Goal: Use online tool/utility: Utilize a website feature to perform a specific function

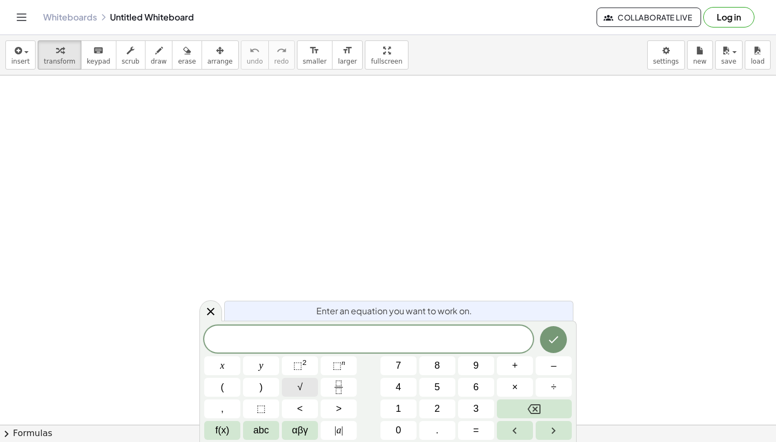
click at [297, 385] on span "√" at bounding box center [299, 387] width 5 height 15
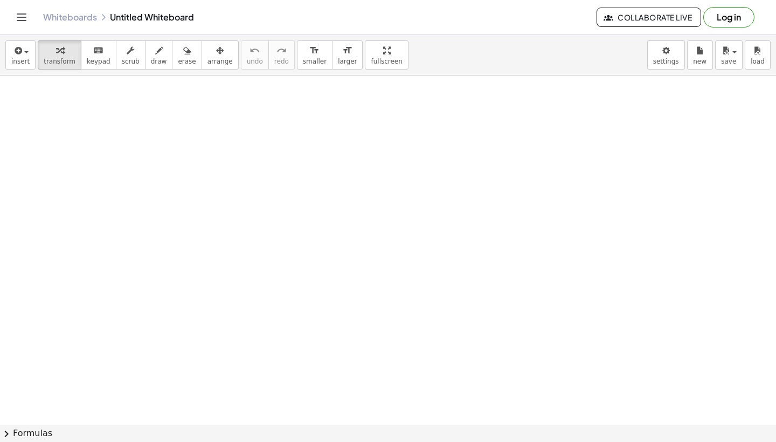
scroll to position [363, 0]
click at [152, 60] on span "draw" at bounding box center [159, 62] width 16 height 8
drag, startPoint x: 208, startPoint y: 128, endPoint x: 238, endPoint y: 166, distance: 48.8
click at [232, 163] on div at bounding box center [388, 97] width 776 height 768
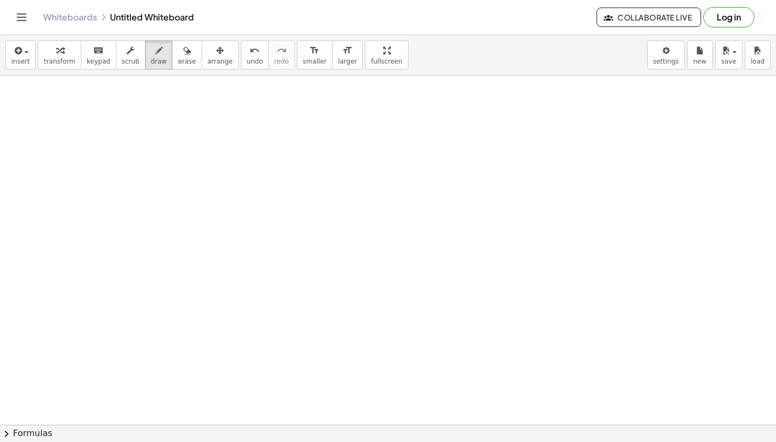
click at [10, 431] on span "chevron_right" at bounding box center [6, 433] width 13 height 13
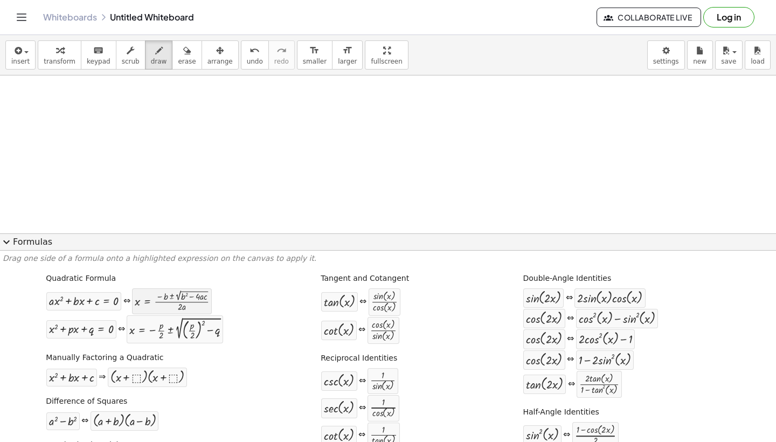
click at [154, 305] on div at bounding box center [172, 301] width 74 height 20
drag, startPoint x: 179, startPoint y: 299, endPoint x: 191, endPoint y: 304, distance: 12.8
click at [200, 301] on div at bounding box center [172, 301] width 74 height 20
drag, startPoint x: 162, startPoint y: 302, endPoint x: 168, endPoint y: 339, distance: 37.6
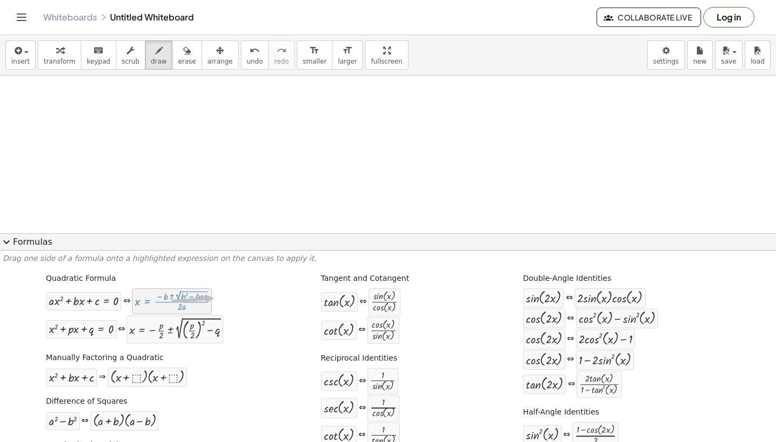
drag, startPoint x: 208, startPoint y: 298, endPoint x: 215, endPoint y: 298, distance: 6.5
click at [208, 298] on div at bounding box center [172, 301] width 74 height 20
click at [24, 22] on icon "Toggle navigation" at bounding box center [21, 17] width 13 height 13
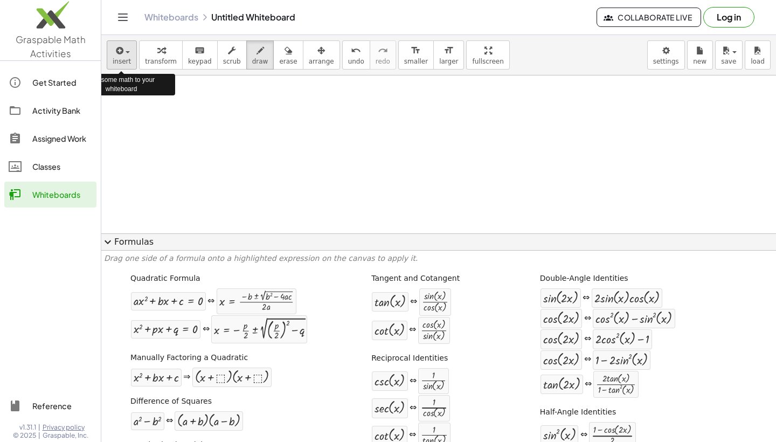
click at [130, 51] on div "button" at bounding box center [122, 50] width 18 height 13
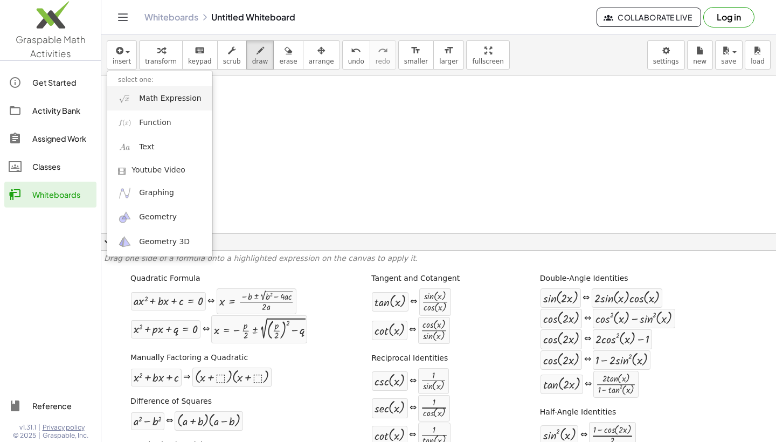
click at [175, 97] on span "Math Expression" at bounding box center [170, 98] width 62 height 11
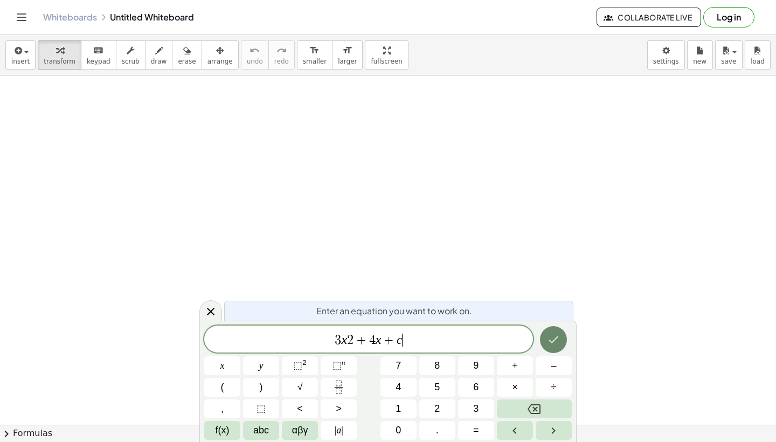
click at [553, 337] on icon "Done" at bounding box center [553, 339] width 13 height 13
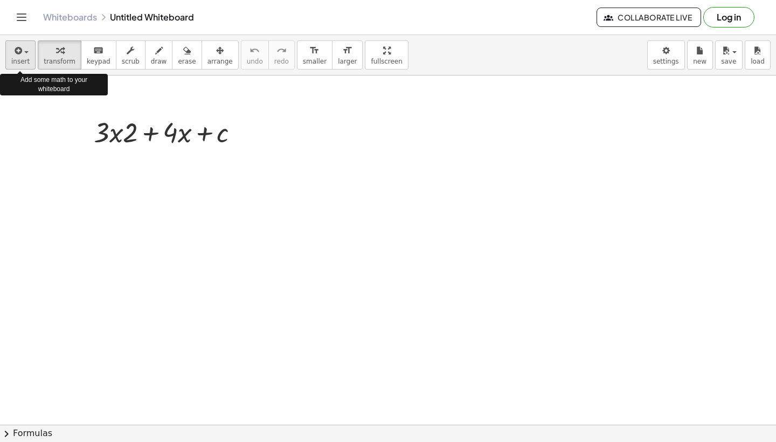
click at [18, 60] on span "insert" at bounding box center [20, 62] width 18 height 8
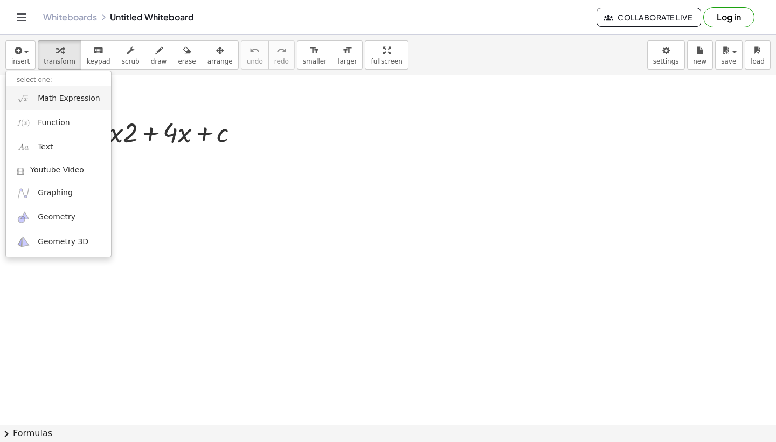
click at [63, 98] on span "Math Expression" at bounding box center [69, 98] width 62 height 11
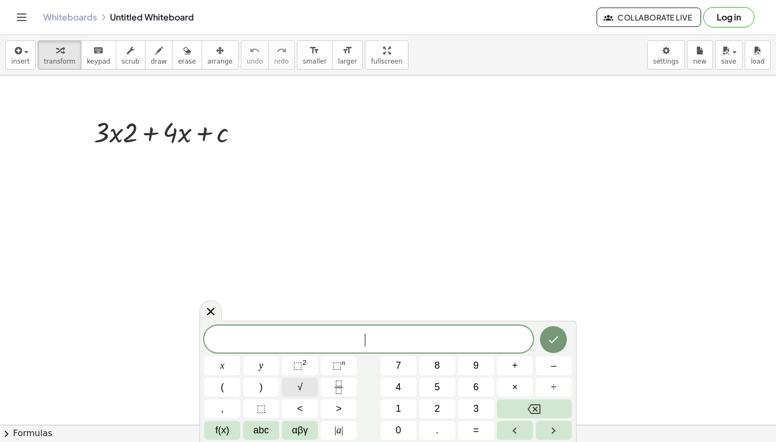
click at [301, 392] on span "√" at bounding box center [299, 387] width 5 height 15
click at [303, 363] on sup "2" at bounding box center [304, 362] width 4 height 8
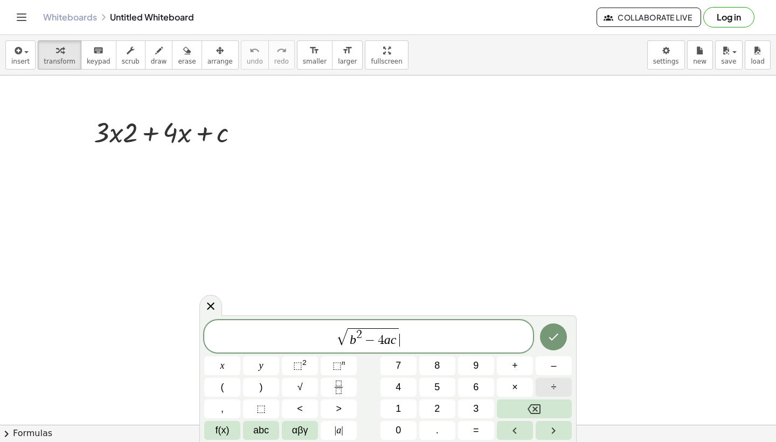
click at [552, 383] on span "÷" at bounding box center [553, 387] width 5 height 15
click at [555, 336] on icon "Done" at bounding box center [553, 336] width 13 height 13
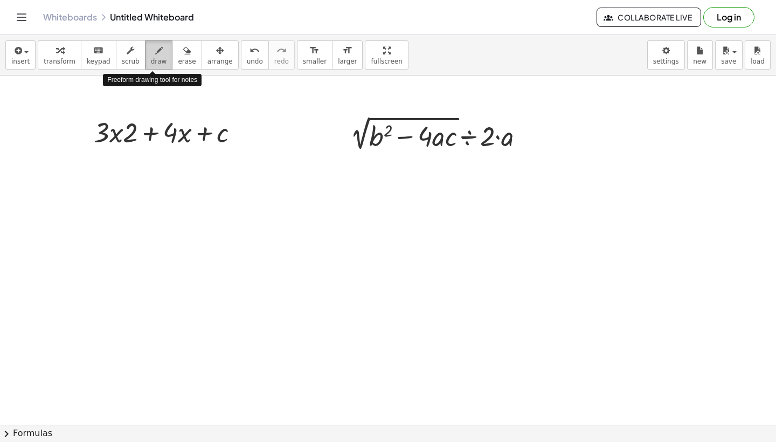
click at [151, 58] on span "draw" at bounding box center [159, 62] width 16 height 8
drag, startPoint x: 336, startPoint y: 191, endPoint x: 339, endPoint y: 210, distance: 19.1
drag, startPoint x: 344, startPoint y: 184, endPoint x: 356, endPoint y: 185, distance: 11.4
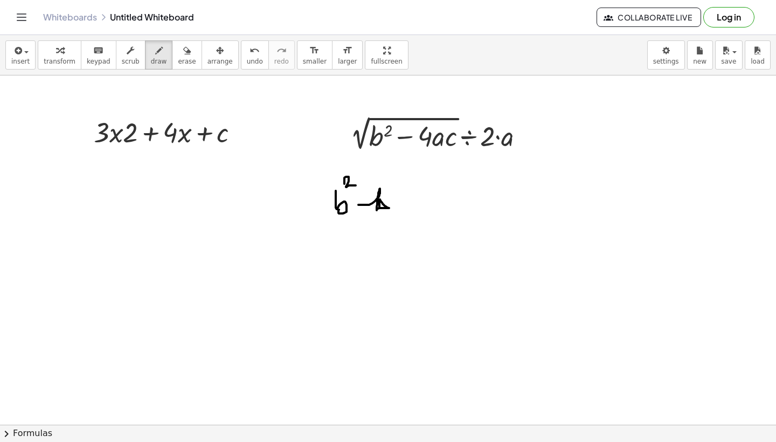
drag, startPoint x: 358, startPoint y: 205, endPoint x: 382, endPoint y: 219, distance: 27.5
drag, startPoint x: 400, startPoint y: 196, endPoint x: 406, endPoint y: 203, distance: 9.2
click at [179, 58] on span "erase" at bounding box center [187, 62] width 18 height 8
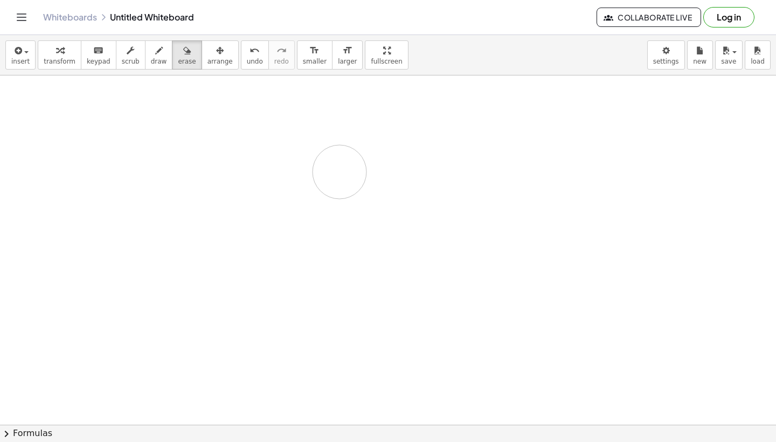
drag, startPoint x: 111, startPoint y: 133, endPoint x: 339, endPoint y: 171, distance: 230.4
drag, startPoint x: 358, startPoint y: 130, endPoint x: 540, endPoint y: 139, distance: 182.8
drag, startPoint x: 351, startPoint y: 130, endPoint x: 96, endPoint y: 133, distance: 254.8
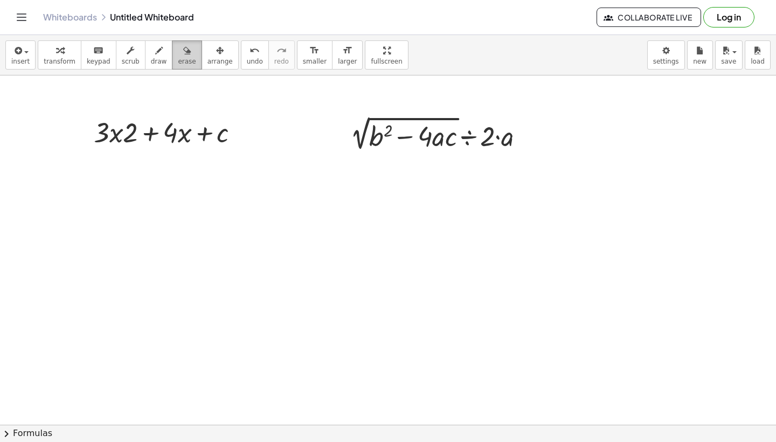
click at [186, 59] on span "erase" at bounding box center [187, 62] width 18 height 8
click at [173, 126] on div at bounding box center [388, 424] width 776 height 698
drag, startPoint x: 232, startPoint y: 133, endPoint x: 0, endPoint y: 135, distance: 232.2
click at [0, 135] on div at bounding box center [388, 424] width 776 height 698
click at [99, 59] on span "keypad" at bounding box center [99, 62] width 24 height 8
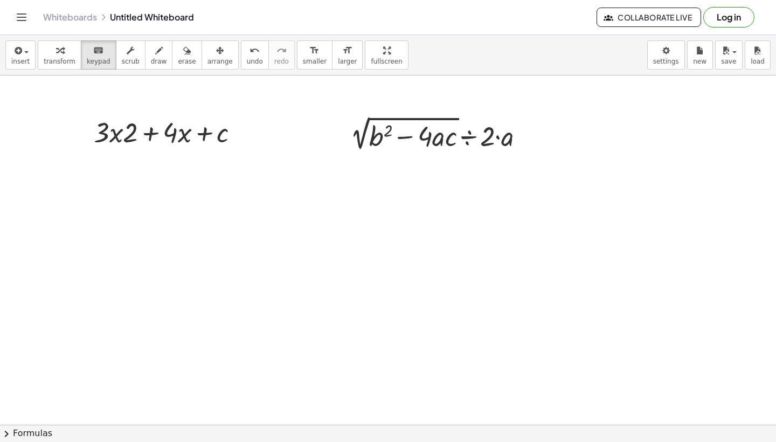
click at [133, 170] on div at bounding box center [388, 424] width 776 height 698
click at [99, 54] on icon "keyboard" at bounding box center [98, 50] width 10 height 13
click at [135, 199] on div at bounding box center [388, 424] width 776 height 698
click at [145, 57] on button "draw" at bounding box center [159, 54] width 28 height 29
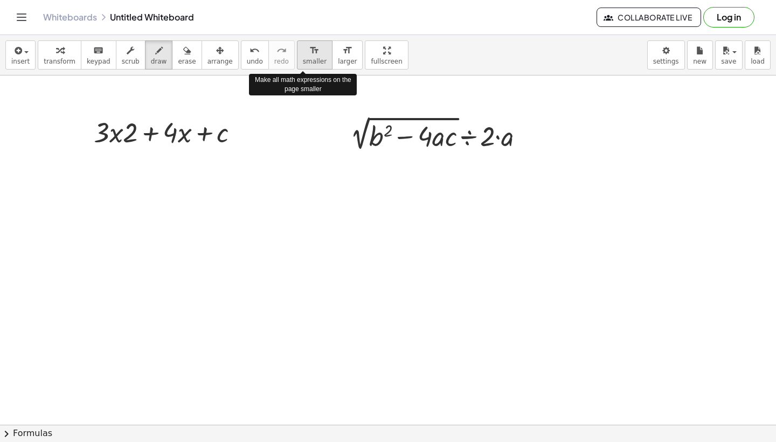
click at [303, 50] on div "format_size" at bounding box center [315, 50] width 24 height 13
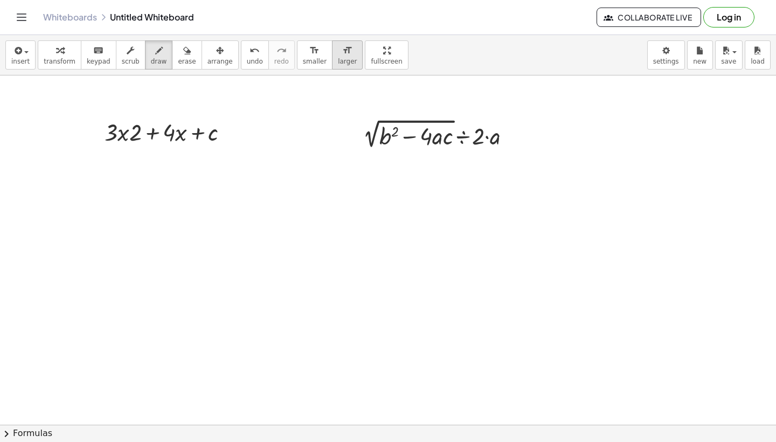
click at [342, 61] on span "larger" at bounding box center [347, 62] width 19 height 8
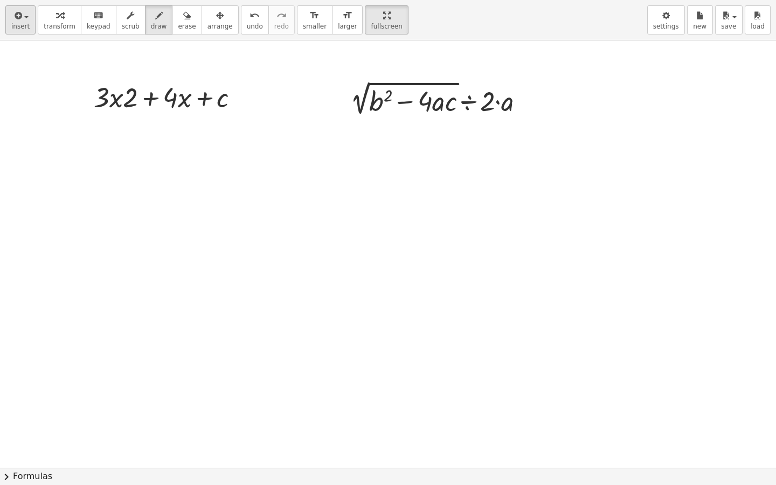
click at [16, 27] on span "insert" at bounding box center [20, 27] width 18 height 8
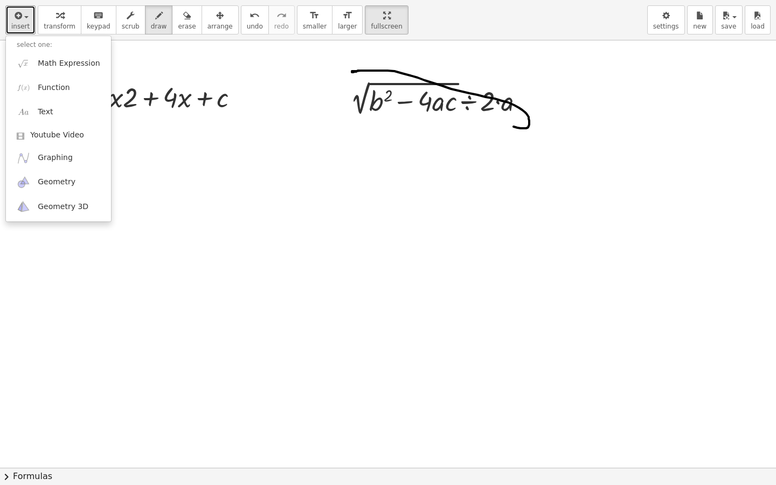
drag, startPoint x: 353, startPoint y: 72, endPoint x: 505, endPoint y: 123, distance: 160.8
click at [505, 123] on div at bounding box center [388, 467] width 776 height 854
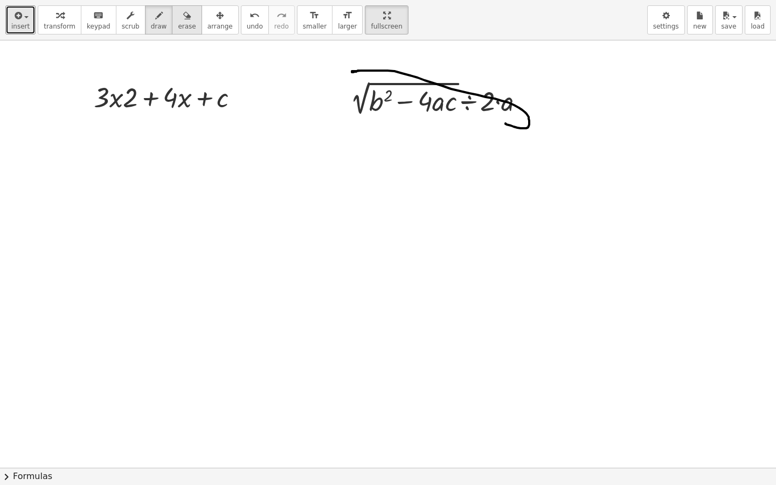
click at [178, 20] on div "button" at bounding box center [187, 15] width 18 height 13
click at [222, 100] on div at bounding box center [388, 467] width 776 height 854
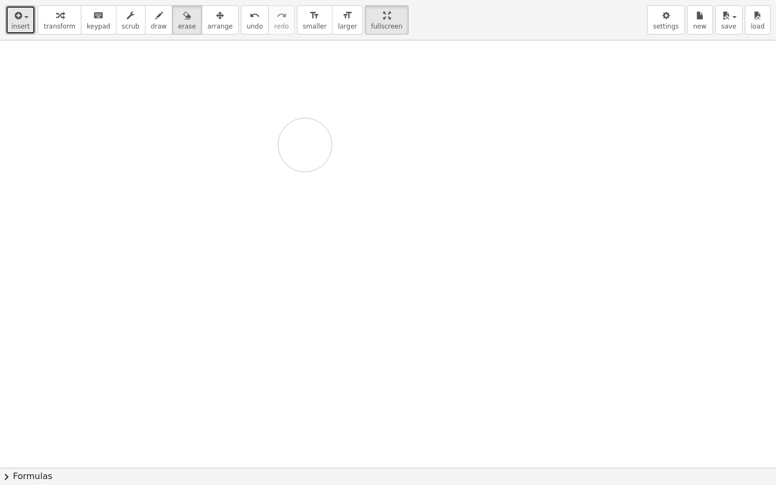
drag, startPoint x: 222, startPoint y: 100, endPoint x: 305, endPoint y: 145, distance: 94.0
click at [305, 145] on div at bounding box center [388, 467] width 776 height 854
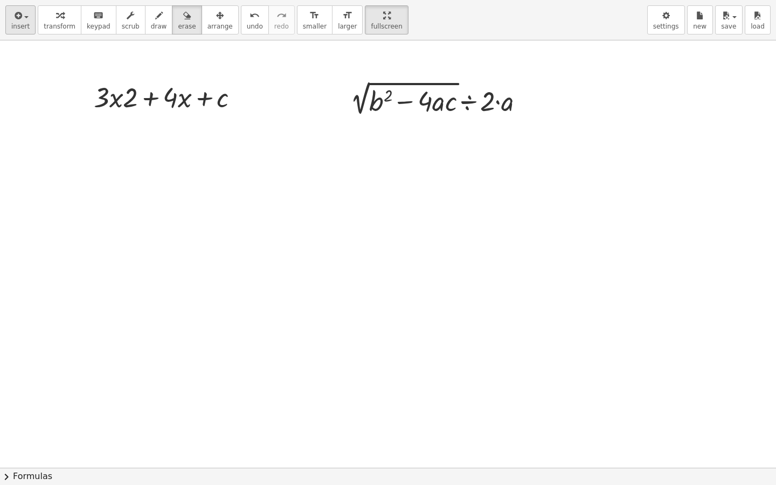
click at [22, 27] on span "insert" at bounding box center [20, 27] width 18 height 8
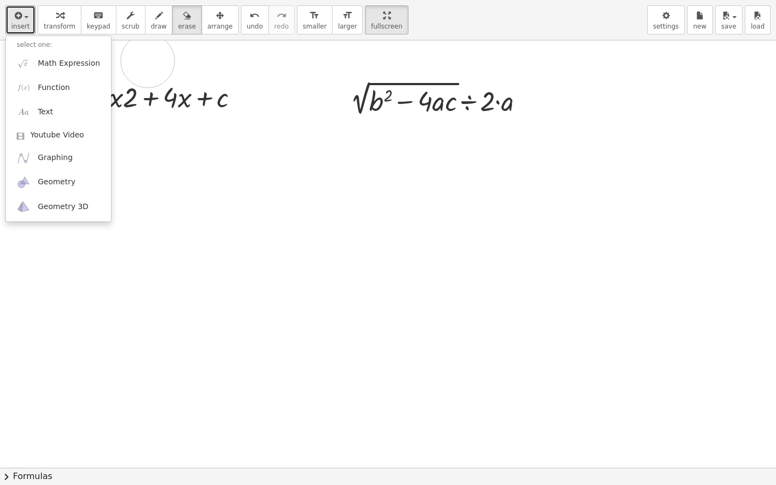
click at [148, 61] on div at bounding box center [388, 467] width 776 height 854
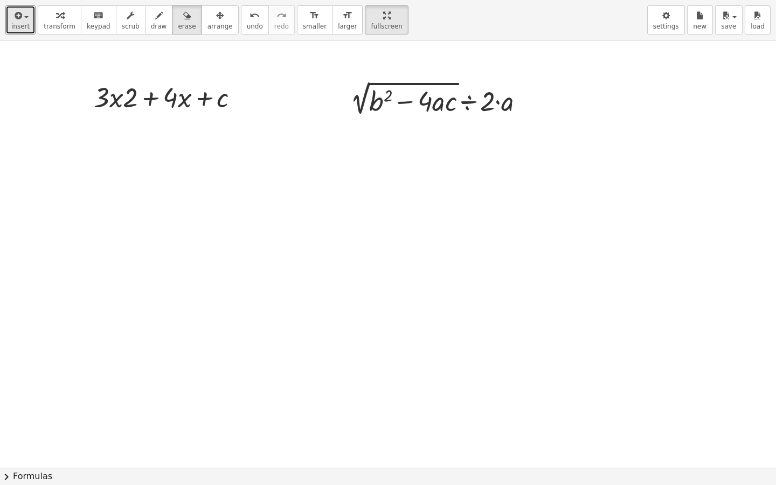
click at [106, 54] on div at bounding box center [388, 467] width 776 height 854
click at [24, 18] on span "button" at bounding box center [26, 17] width 4 height 2
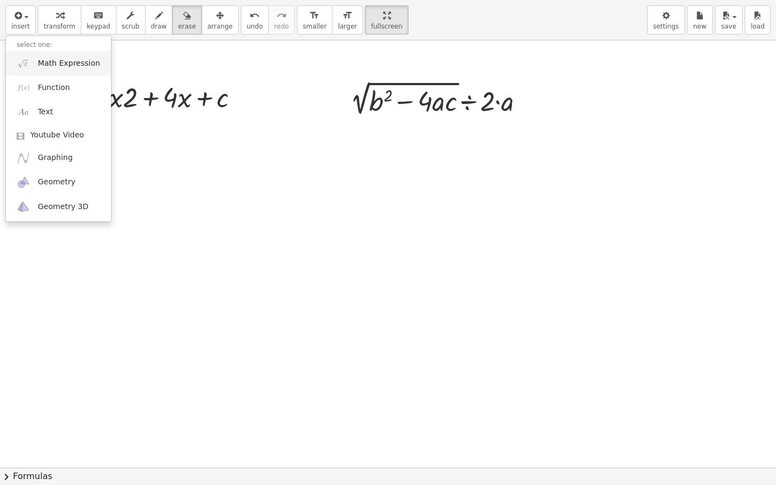
click at [58, 65] on span "Math Expression" at bounding box center [69, 63] width 62 height 11
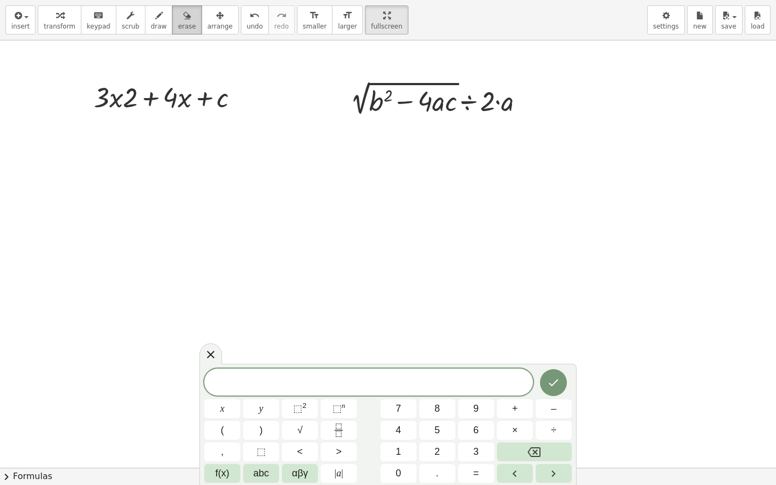
click at [185, 21] on div "button" at bounding box center [187, 15] width 18 height 13
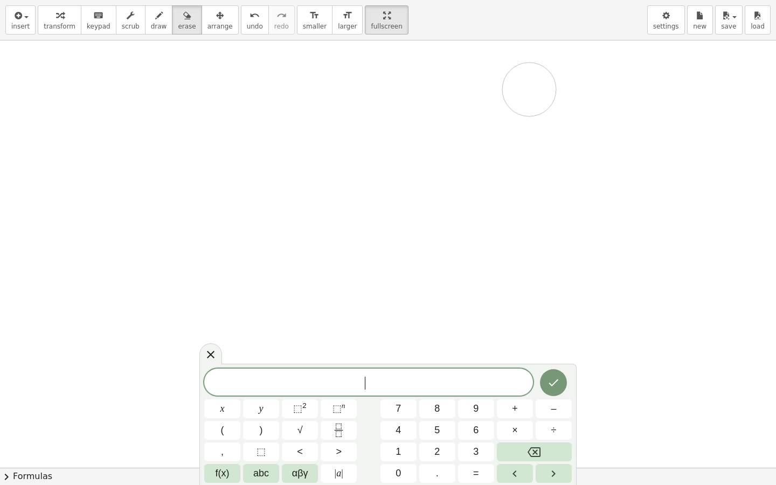
drag, startPoint x: 116, startPoint y: 96, endPoint x: 587, endPoint y: 97, distance: 470.8
click at [587, 97] on div at bounding box center [388, 467] width 776 height 854
drag, startPoint x: 525, startPoint y: 104, endPoint x: 103, endPoint y: 96, distance: 421.8
click at [103, 96] on div at bounding box center [388, 467] width 776 height 854
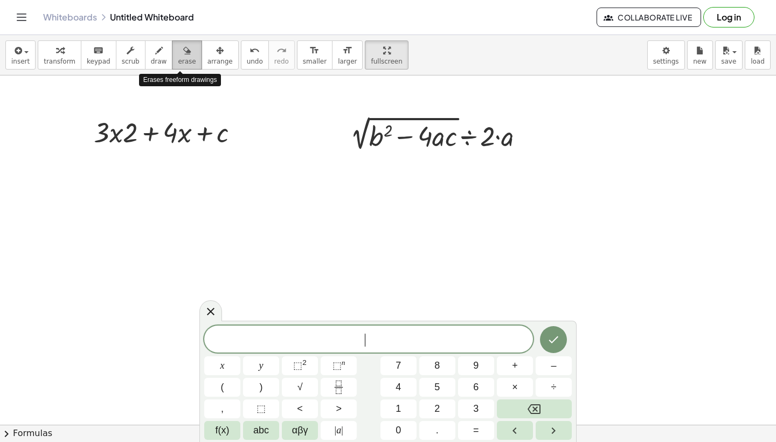
click at [183, 51] on icon "button" at bounding box center [187, 50] width 8 height 13
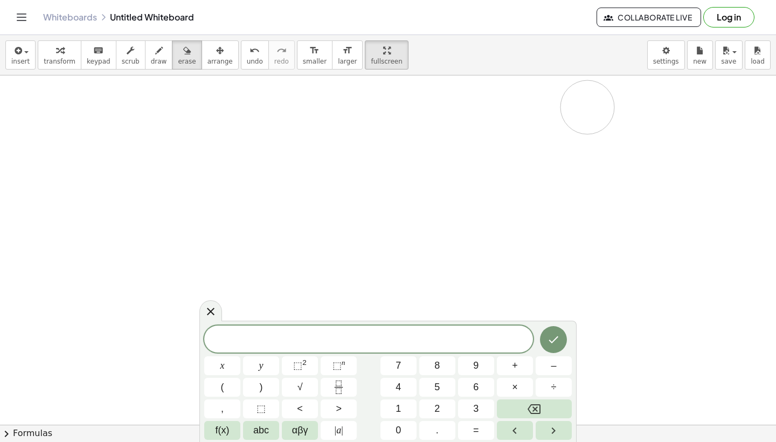
drag, startPoint x: 197, startPoint y: 128, endPoint x: 587, endPoint y: 107, distance: 390.5
click at [587, 107] on div at bounding box center [388, 424] width 776 height 698
drag, startPoint x: 520, startPoint y: 131, endPoint x: 96, endPoint y: 143, distance: 423.5
click at [96, 143] on div at bounding box center [388, 424] width 776 height 698
drag, startPoint x: 510, startPoint y: 145, endPoint x: 55, endPoint y: 130, distance: 454.8
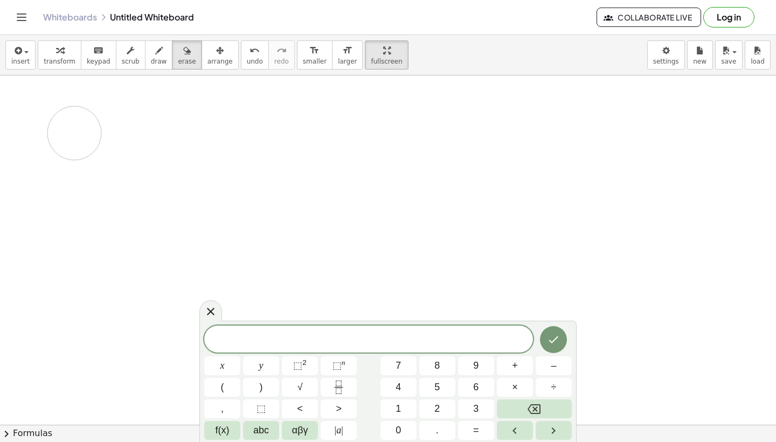
click at [55, 130] on div at bounding box center [388, 424] width 776 height 698
drag, startPoint x: 108, startPoint y: 126, endPoint x: 631, endPoint y: 148, distance: 523.5
click at [631, 148] on div at bounding box center [388, 424] width 776 height 698
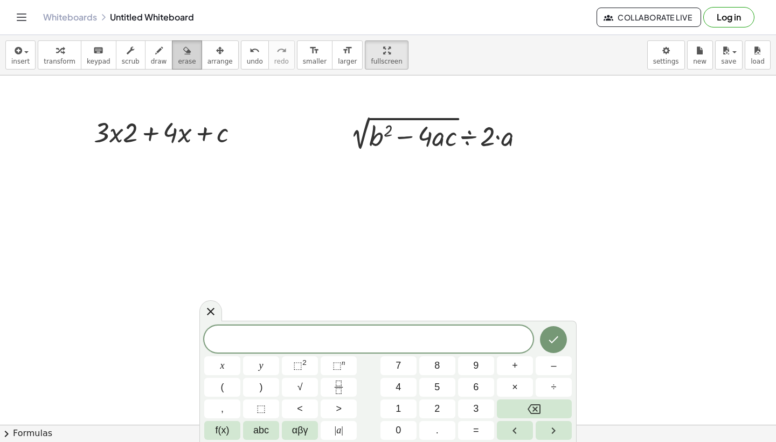
click at [181, 64] on span "erase" at bounding box center [187, 62] width 18 height 8
click at [122, 55] on div "button" at bounding box center [131, 50] width 18 height 13
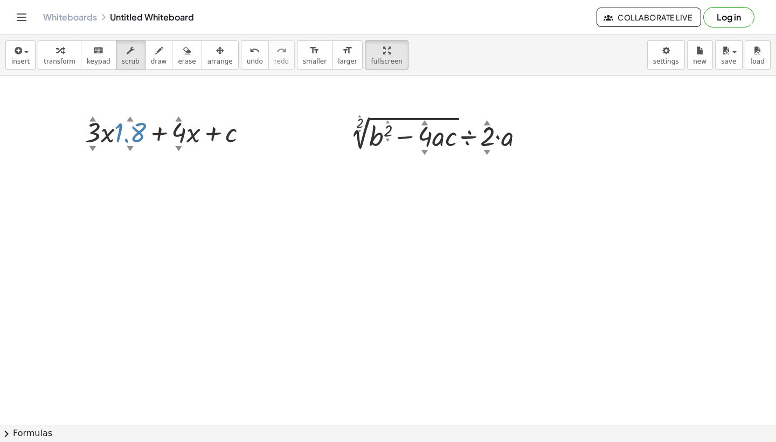
drag, startPoint x: 125, startPoint y: 128, endPoint x: 322, endPoint y: 144, distance: 197.3
click at [322, 144] on div "+ · 3 ▲ ▼ · x · 1.8 ▲ ▼ + · 4 ▲ ▼ · x + c · 2 ▲ ▼ √ ( + b 2 ▲ ▼ − · 4 ▲ ▼ · a ·…" at bounding box center [388, 424] width 776 height 698
drag, startPoint x: 374, startPoint y: 140, endPoint x: 190, endPoint y: 129, distance: 184.0
click at [175, 142] on div "+ · 3 ▲ ▼ · x · 1.8 ▲ ▼ + · 4 ▲ ▼ · x + c · 2 ▲ ▼ √ ( + b 2 ▲ ▼ − · 4 ▲ ▼ · a ·…" at bounding box center [388, 424] width 776 height 698
click at [249, 55] on icon "undo" at bounding box center [254, 50] width 10 height 13
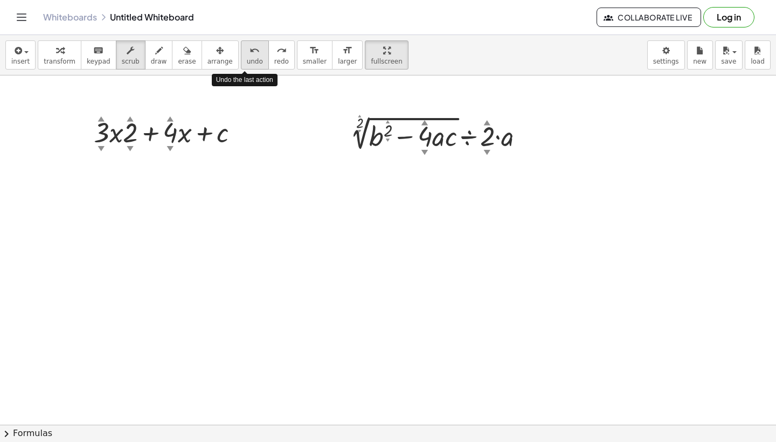
click at [249, 55] on icon "undo" at bounding box center [254, 50] width 10 height 13
drag, startPoint x: 329, startPoint y: 109, endPoint x: 534, endPoint y: 131, distance: 207.0
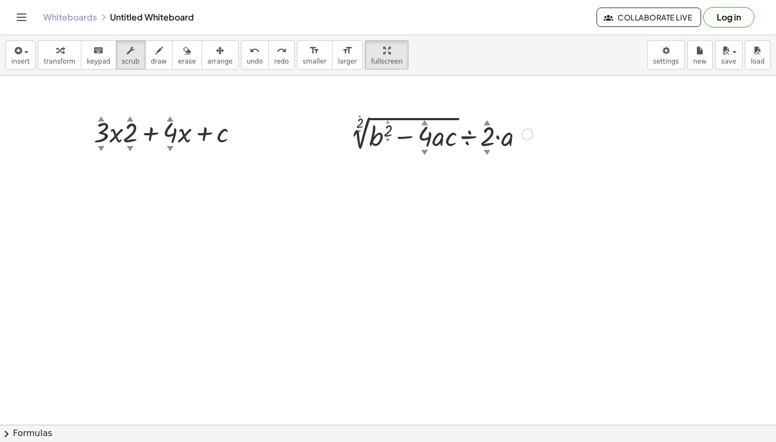
click at [536, 131] on div "+ · 3 ▲ ▼ · x · 2 ▲ ▼ + · 4 ▲ ▼ · x + c · 2 ▲ ▼ √ ( + b 2 ▲ ▼ − · 4 ▲ ▼ · a · c…" at bounding box center [388, 424] width 776 height 698
drag, startPoint x: 528, startPoint y: 133, endPoint x: 392, endPoint y: 127, distance: 136.9
click at [432, 135] on div "· 2 ▲ ▼ √ ( + b 2 ▲ ▼ − · 4 ▲ ▼ · a · c ) ÷ 2 ▲ ▼ · a" at bounding box center [432, 135] width 0 height 0
click at [371, 58] on span "fullscreen" at bounding box center [386, 62] width 31 height 8
click at [736, 55] on button "save" at bounding box center [728, 54] width 27 height 29
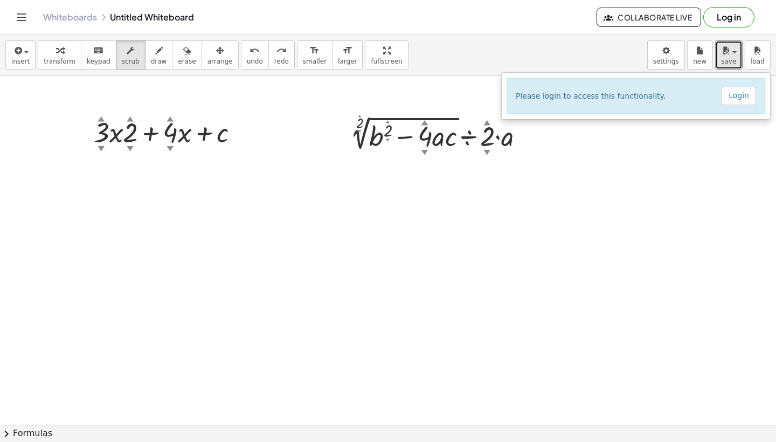
click at [735, 173] on div at bounding box center [388, 424] width 776 height 698
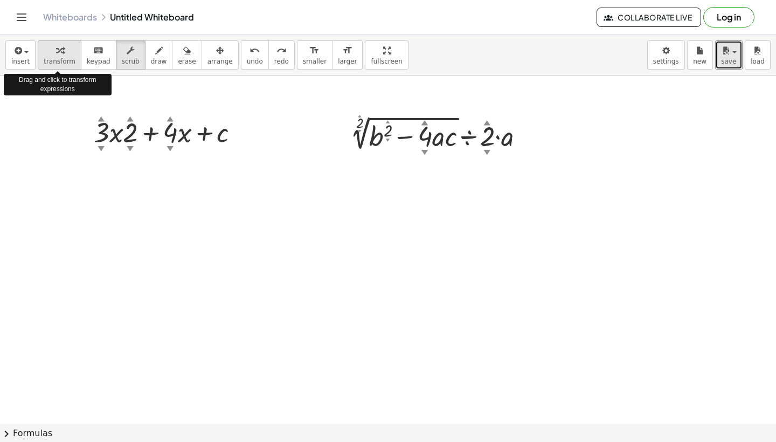
click at [60, 57] on icon "button" at bounding box center [60, 50] width 8 height 13
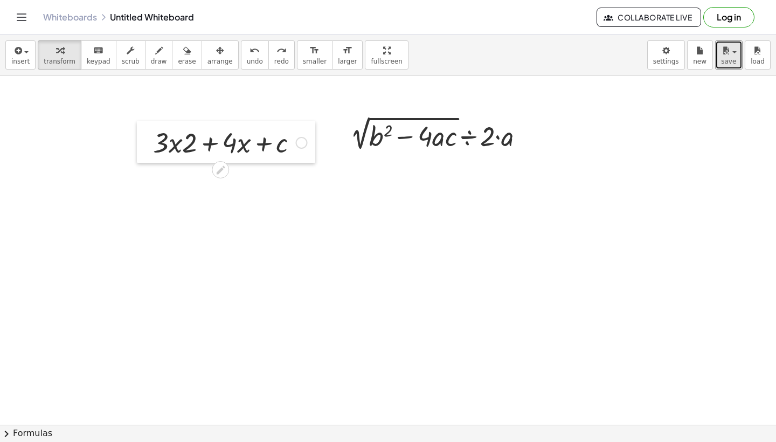
drag, startPoint x: 89, startPoint y: 128, endPoint x: 149, endPoint y: 138, distance: 60.1
click at [149, 138] on div at bounding box center [145, 142] width 16 height 42
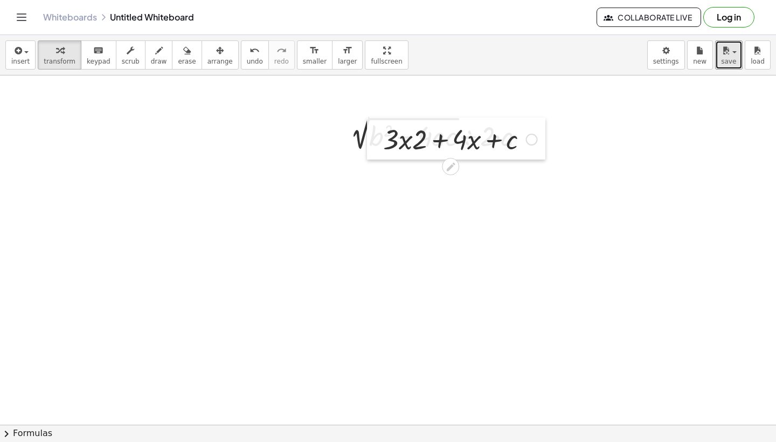
drag, startPoint x: 150, startPoint y: 130, endPoint x: 373, endPoint y: 123, distance: 223.1
click at [377, 125] on div at bounding box center [375, 138] width 16 height 42
click at [358, 118] on div at bounding box center [441, 133] width 193 height 40
click at [389, 125] on div at bounding box center [441, 133] width 193 height 40
click at [462, 133] on div at bounding box center [441, 133] width 193 height 40
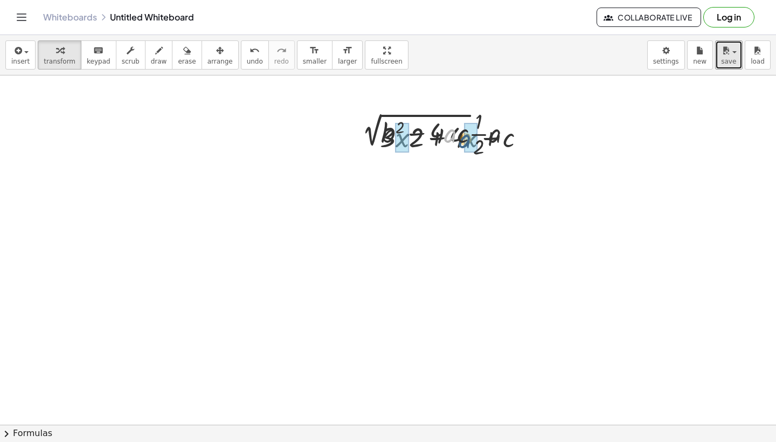
drag, startPoint x: 452, startPoint y: 126, endPoint x: 474, endPoint y: 137, distance: 24.6
click at [59, 56] on icon "button" at bounding box center [60, 50] width 8 height 13
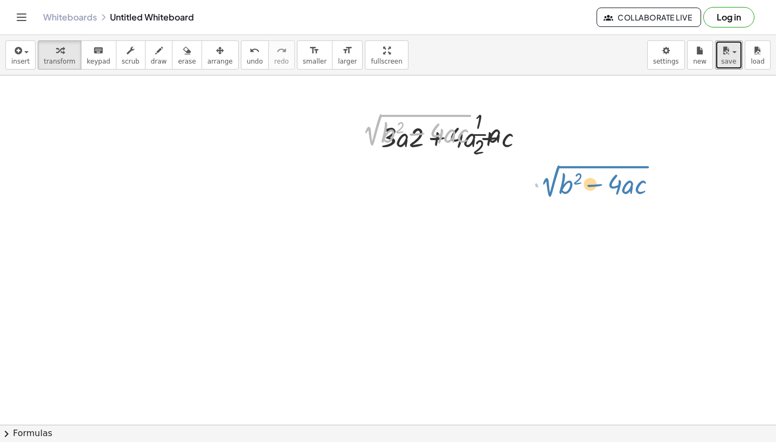
drag, startPoint x: 387, startPoint y: 115, endPoint x: 572, endPoint y: 169, distance: 193.0
click at [572, 169] on div "+ · 3 · x · 2 + · 4 · x + c + · 3 · · 2 + · 4 · + c a a · 2 √ ( + b 2 − · 4 · a…" at bounding box center [388, 424] width 776 height 698
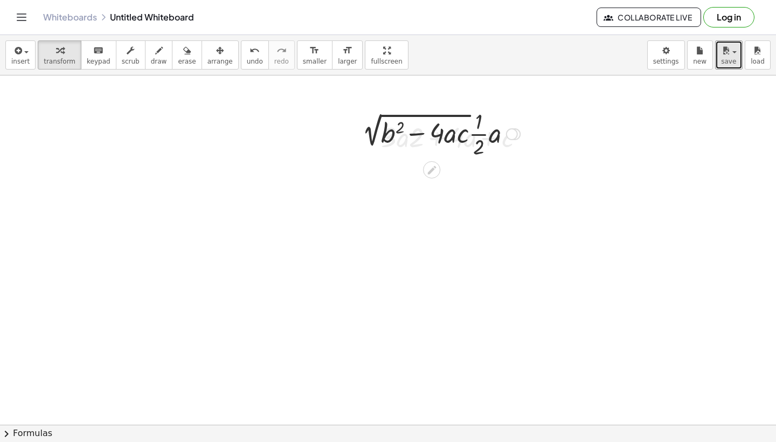
click at [455, 134] on div at bounding box center [441, 133] width 169 height 54
click at [183, 51] on icon "button" at bounding box center [187, 50] width 8 height 13
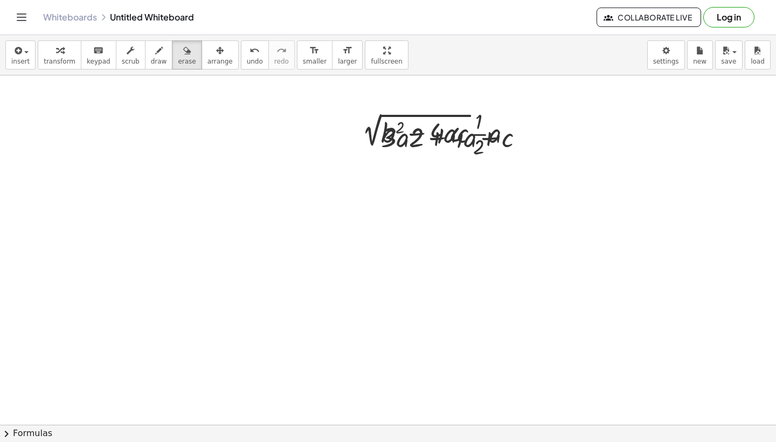
click at [26, 18] on icon "Toggle navigation" at bounding box center [21, 17] width 13 height 13
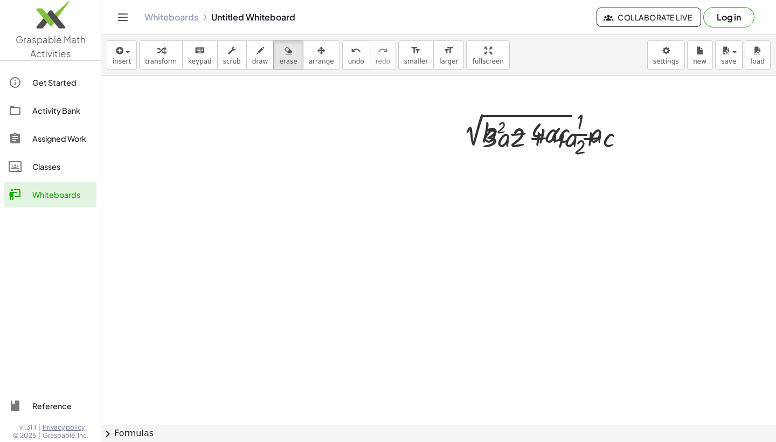
click at [173, 137] on div at bounding box center [438, 424] width 674 height 698
click at [256, 60] on span "draw" at bounding box center [260, 62] width 16 height 8
drag, startPoint x: 465, startPoint y: 128, endPoint x: 559, endPoint y: 137, distance: 94.7
click at [559, 137] on div at bounding box center [438, 424] width 674 height 698
click at [284, 55] on icon "button" at bounding box center [288, 50] width 8 height 13
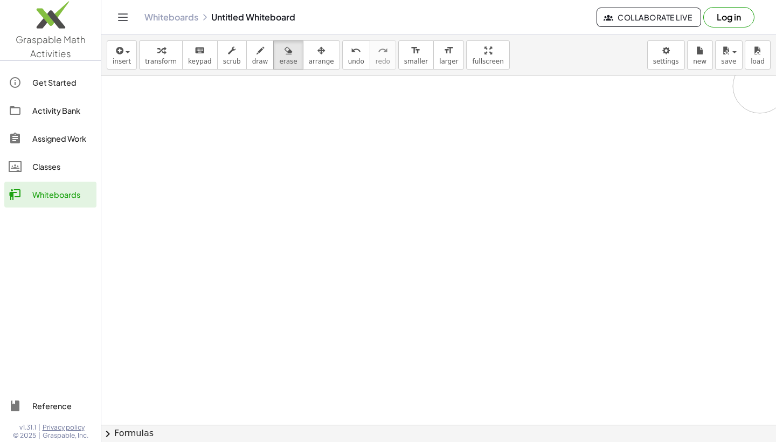
drag, startPoint x: 481, startPoint y: 142, endPoint x: 759, endPoint y: 86, distance: 284.0
click at [759, 86] on div at bounding box center [438, 424] width 674 height 698
drag, startPoint x: 624, startPoint y: 127, endPoint x: 471, endPoint y: 149, distance: 154.6
click at [471, 149] on div at bounding box center [438, 424] width 674 height 698
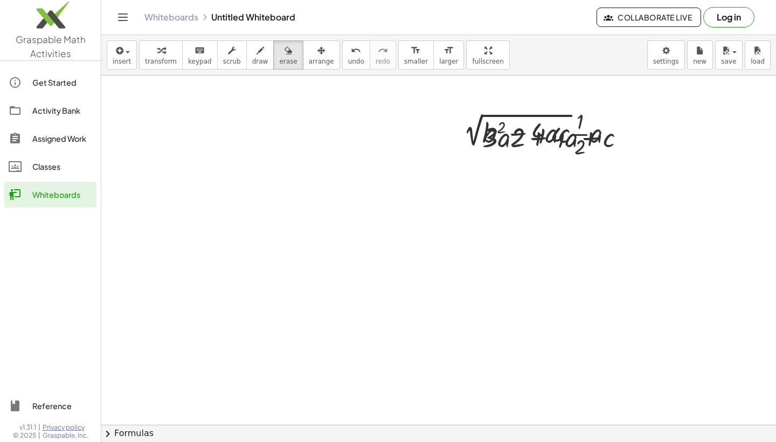
drag, startPoint x: 515, startPoint y: 130, endPoint x: 541, endPoint y: 130, distance: 25.9
click at [541, 130] on div at bounding box center [438, 424] width 674 height 698
click at [285, 54] on icon "button" at bounding box center [288, 50] width 8 height 13
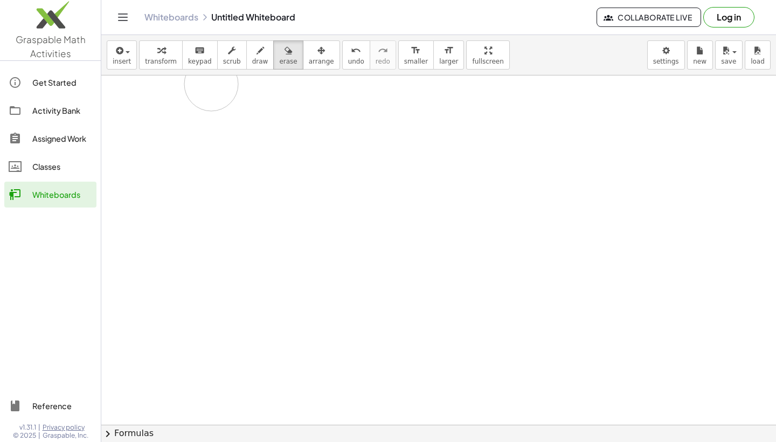
drag, startPoint x: 463, startPoint y: 136, endPoint x: 211, endPoint y: 84, distance: 256.9
click at [211, 84] on div at bounding box center [438, 424] width 674 height 698
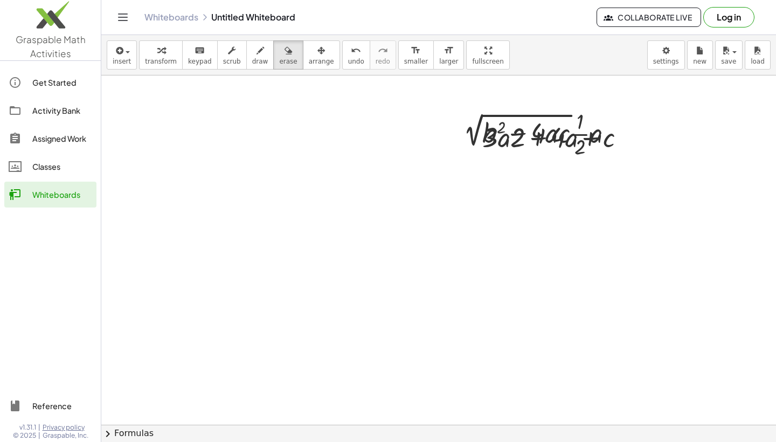
click at [124, 438] on button "chevron_right Formulas" at bounding box center [438, 432] width 674 height 17
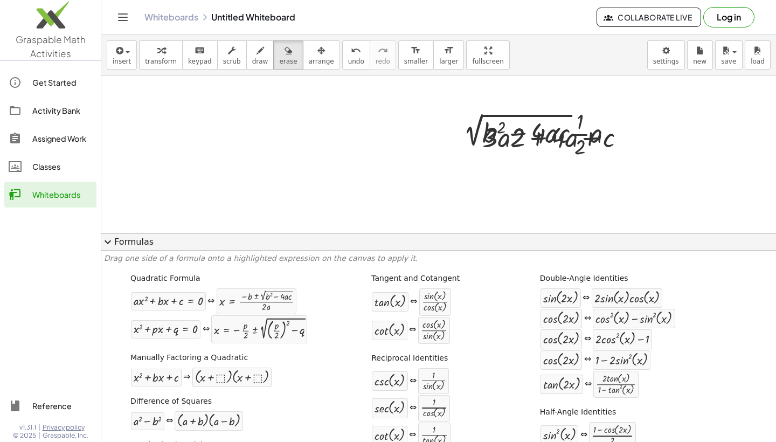
click at [201, 199] on div at bounding box center [438, 424] width 674 height 698
click at [127, 52] on span "button" at bounding box center [128, 52] width 4 height 2
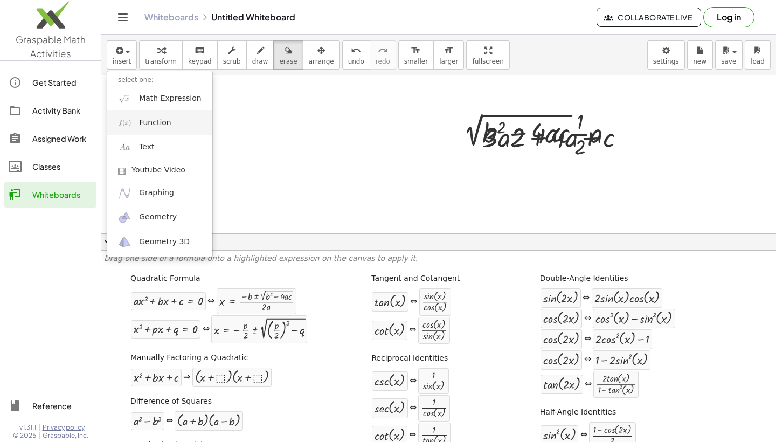
click at [147, 121] on span "Function" at bounding box center [155, 122] width 32 height 11
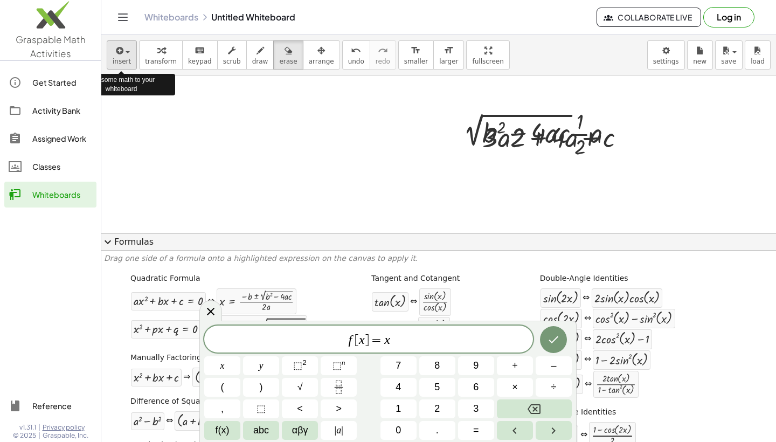
click at [126, 51] on span "button" at bounding box center [128, 52] width 4 height 2
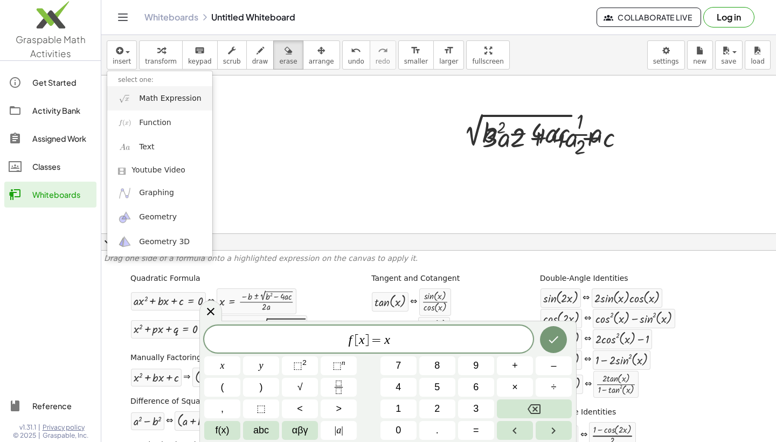
click at [148, 100] on span "Math Expression" at bounding box center [170, 98] width 62 height 11
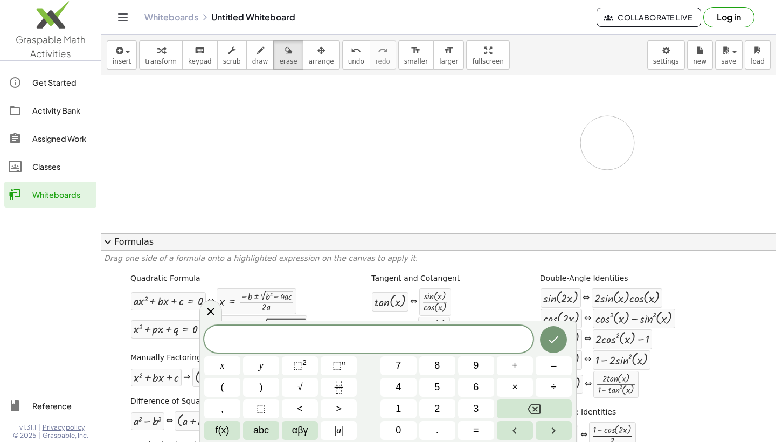
drag, startPoint x: 497, startPoint y: 176, endPoint x: 607, endPoint y: 143, distance: 115.4
click at [607, 143] on div at bounding box center [438, 424] width 674 height 698
drag, startPoint x: 582, startPoint y: 136, endPoint x: 624, endPoint y: 109, distance: 49.7
click at [570, 113] on div at bounding box center [438, 424] width 674 height 698
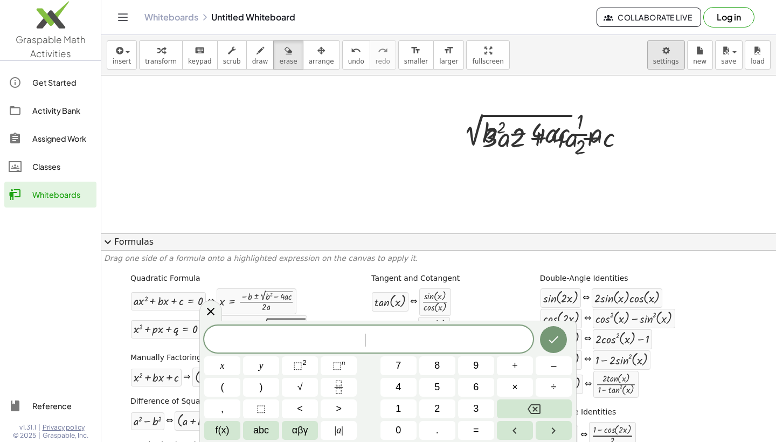
click at [665, 65] on body "Graspable Math Activities Get Started Activity Bank Assigned Work Classes White…" at bounding box center [388, 221] width 776 height 442
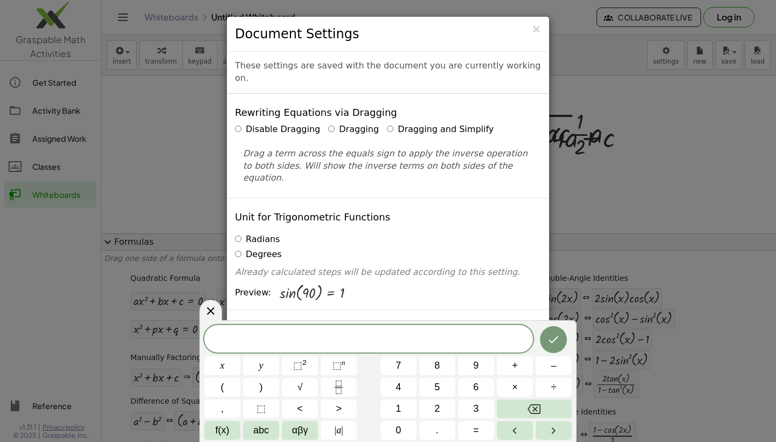
drag, startPoint x: 517, startPoint y: 206, endPoint x: 517, endPoint y: 190, distance: 15.6
click at [517, 198] on div "Unit for Trigonometric Functions Radians Degrees Already calculated steps will …" at bounding box center [388, 253] width 322 height 111
click at [487, 309] on div "Show Edit/Balance Buttons Show Edit/Balance Buttons Show or hide the edit or ba…" at bounding box center [388, 349] width 322 height 80
click at [462, 339] on div "Show Edit/Balance Buttons" at bounding box center [388, 347] width 306 height 16
click at [318, 323] on h4 "Show Edit/Balance Buttons" at bounding box center [300, 328] width 130 height 11
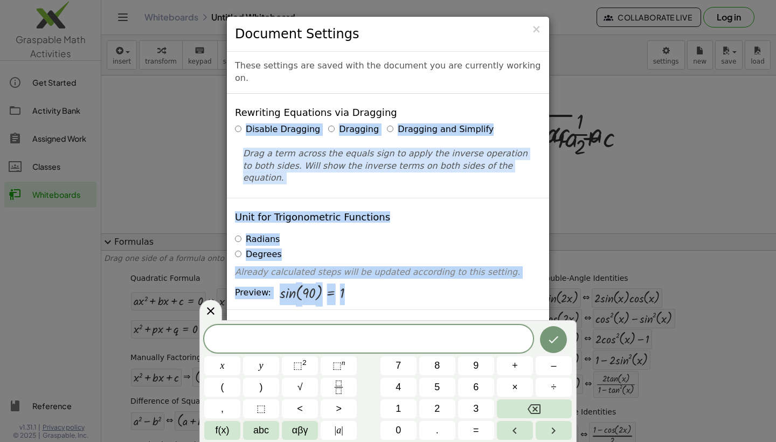
drag, startPoint x: 397, startPoint y: 297, endPoint x: 460, endPoint y: 90, distance: 215.7
click at [534, 32] on span "×" at bounding box center [536, 29] width 10 height 13
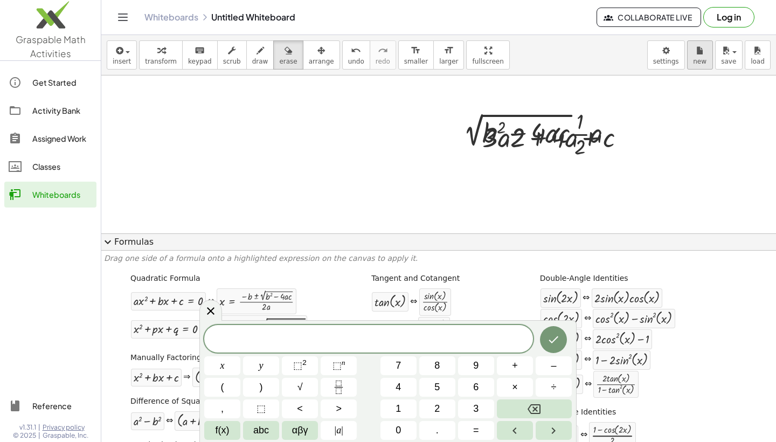
click at [707, 62] on button "new" at bounding box center [700, 54] width 26 height 29
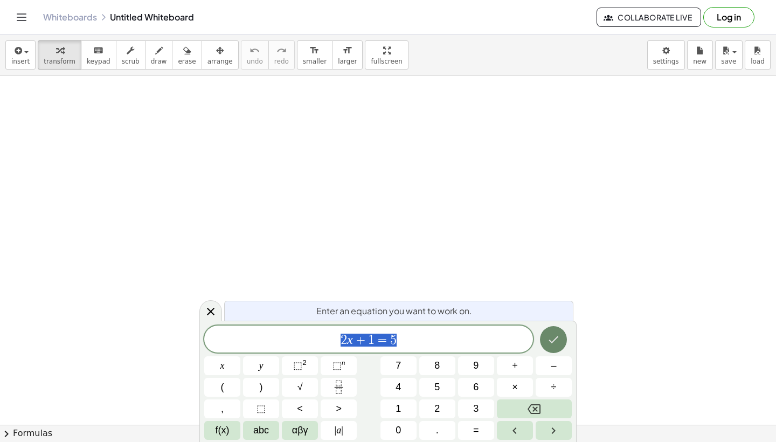
click at [559, 343] on icon "Done" at bounding box center [553, 339] width 13 height 13
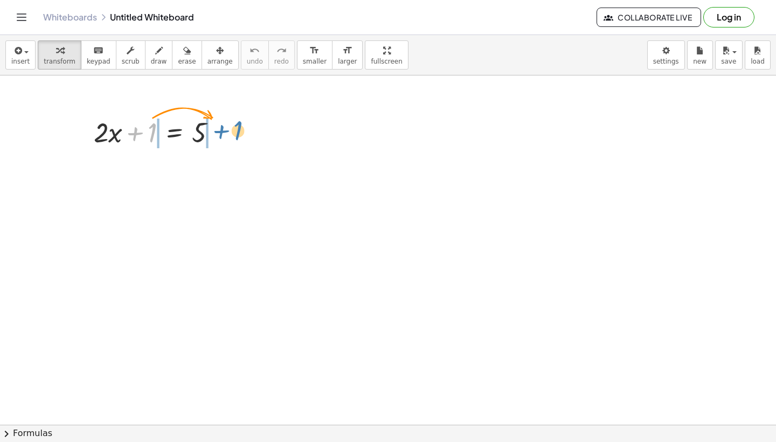
drag, startPoint x: 151, startPoint y: 127, endPoint x: 237, endPoint y: 124, distance: 85.7
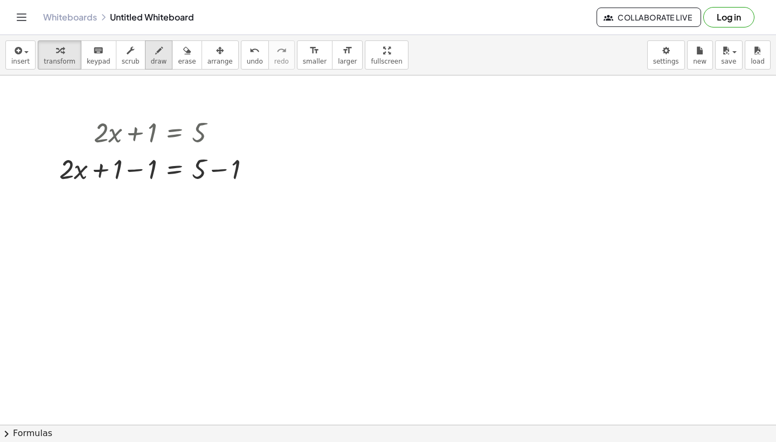
click at [155, 55] on icon "button" at bounding box center [159, 50] width 8 height 13
drag, startPoint x: 349, startPoint y: 123, endPoint x: 358, endPoint y: 148, distance: 26.7
click at [22, 46] on icon "button" at bounding box center [17, 50] width 10 height 13
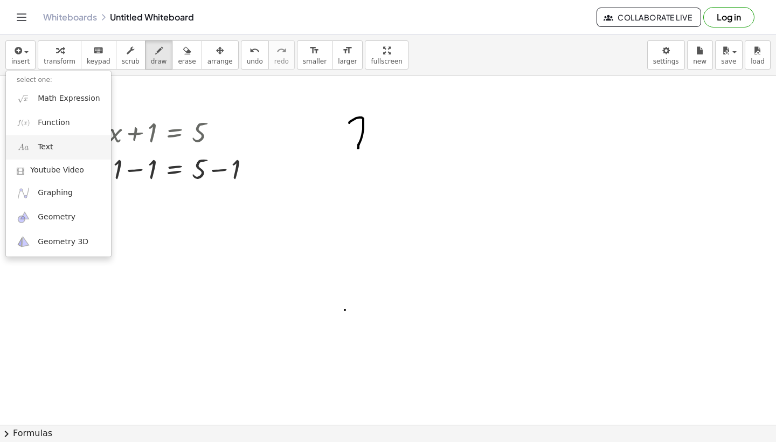
click at [48, 147] on span "Text" at bounding box center [45, 147] width 15 height 11
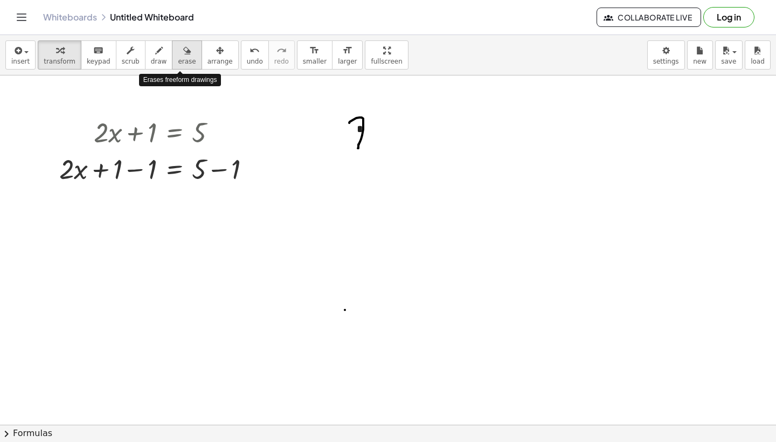
click at [178, 58] on span "erase" at bounding box center [187, 62] width 18 height 8
drag, startPoint x: 355, startPoint y: 121, endPoint x: 371, endPoint y: 129, distance: 17.6
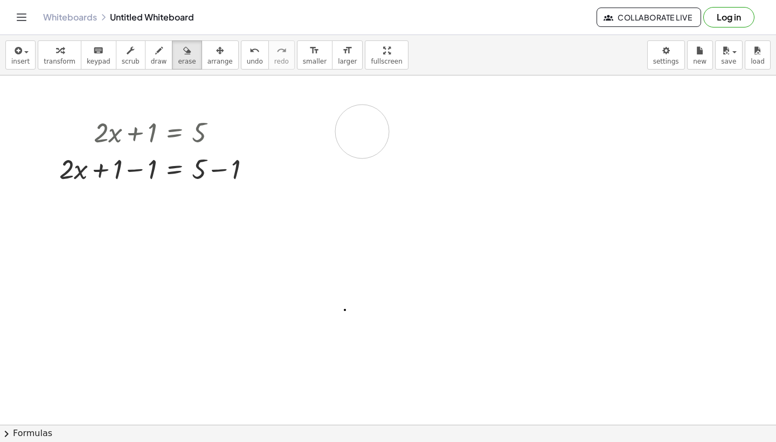
drag, startPoint x: 362, startPoint y: 131, endPoint x: 190, endPoint y: 111, distance: 173.0
click at [25, 11] on icon "Toggle navigation" at bounding box center [21, 17] width 13 height 13
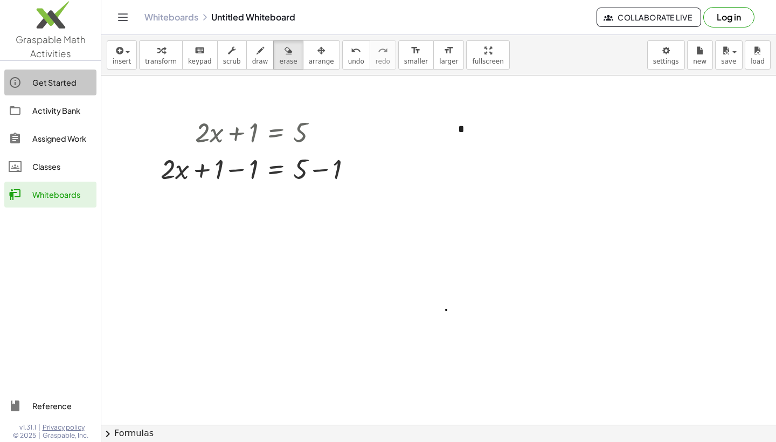
click at [39, 83] on div "Get Started" at bounding box center [62, 82] width 60 height 13
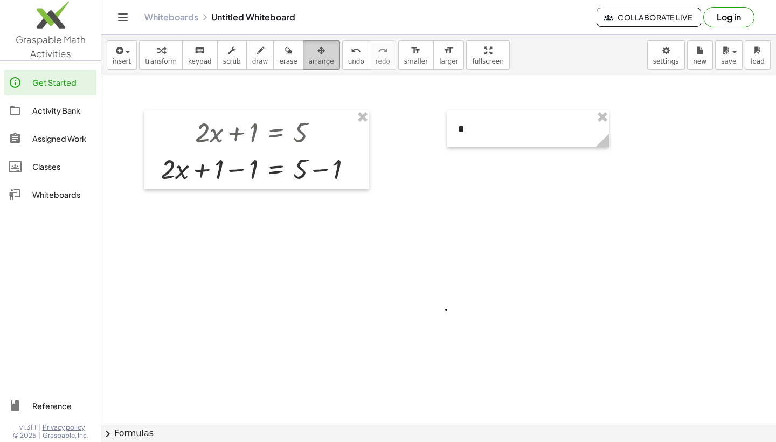
click at [319, 50] on div "button" at bounding box center [321, 50] width 25 height 13
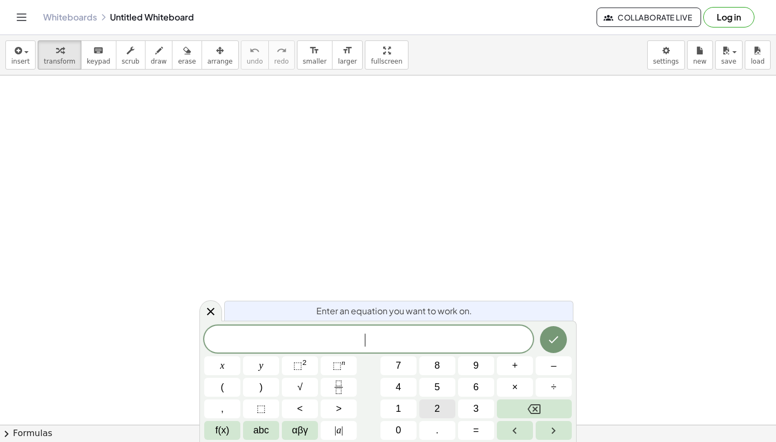
click at [436, 409] on span "2" at bounding box center [436, 408] width 5 height 15
click at [226, 367] on button "x" at bounding box center [222, 365] width 36 height 19
click at [299, 366] on span "⬚" at bounding box center [297, 365] width 9 height 11
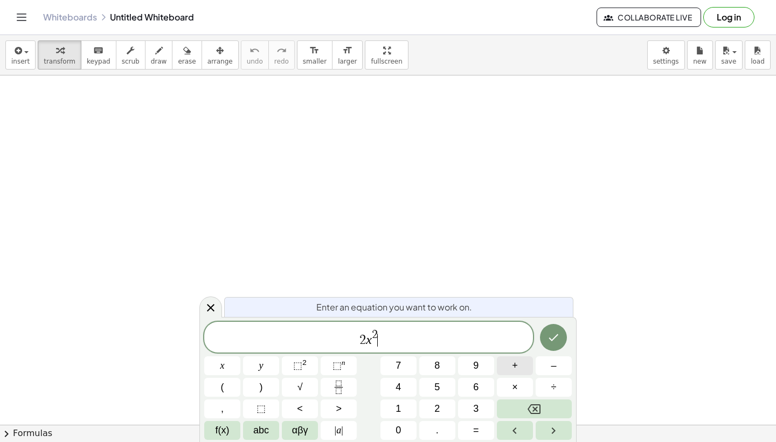
click at [517, 368] on span "+" at bounding box center [515, 365] width 6 height 15
click at [441, 384] on button "5" at bounding box center [437, 387] width 36 height 19
click at [217, 366] on button "x" at bounding box center [222, 365] width 36 height 19
click at [512, 368] on span "+" at bounding box center [515, 365] width 6 height 15
click at [480, 409] on button "3" at bounding box center [476, 408] width 36 height 19
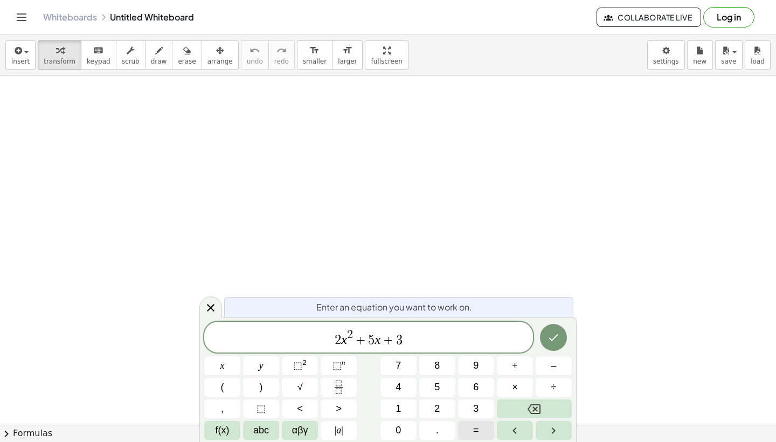
click at [475, 429] on span "=" at bounding box center [476, 430] width 6 height 15
click at [389, 428] on button "0" at bounding box center [398, 430] width 36 height 19
click at [554, 336] on icon "Done" at bounding box center [553, 337] width 13 height 13
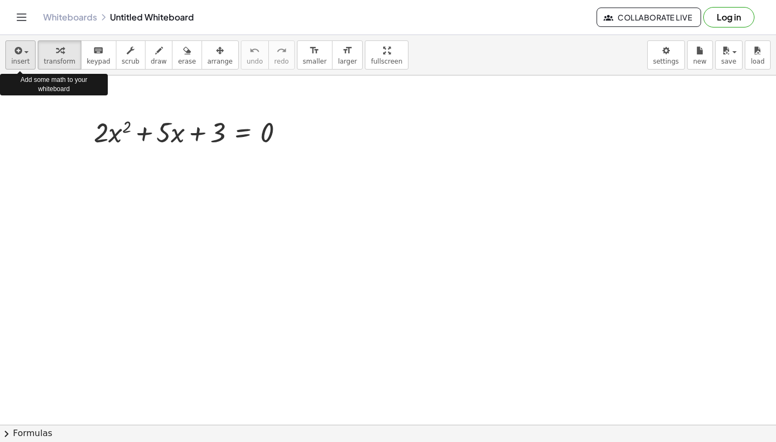
click at [26, 53] on div "button" at bounding box center [20, 50] width 18 height 13
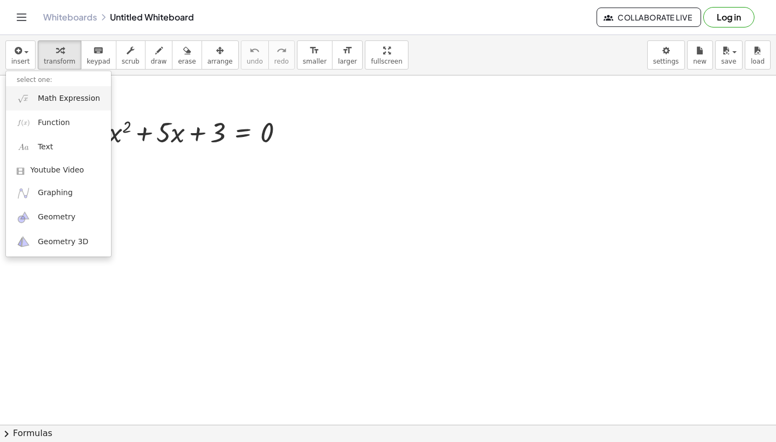
click at [55, 103] on span "Math Expression" at bounding box center [69, 98] width 62 height 11
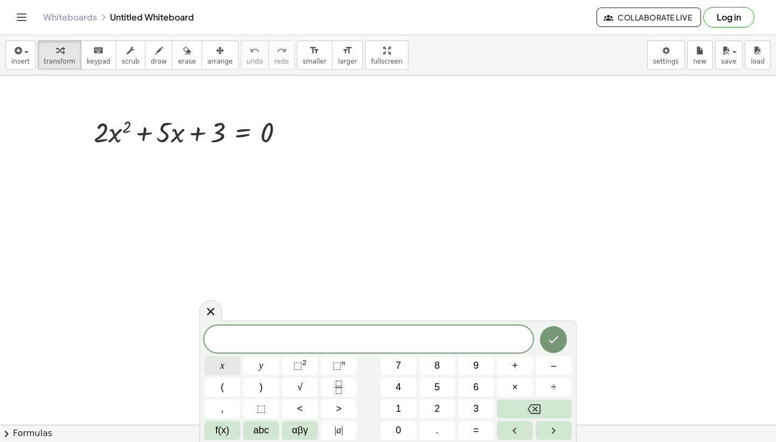
click at [218, 363] on button "x" at bounding box center [222, 365] width 36 height 19
click at [477, 430] on span "=" at bounding box center [476, 430] width 6 height 15
click at [552, 367] on span "–" at bounding box center [552, 365] width 5 height 15
click at [267, 430] on span "abc" at bounding box center [261, 430] width 16 height 15
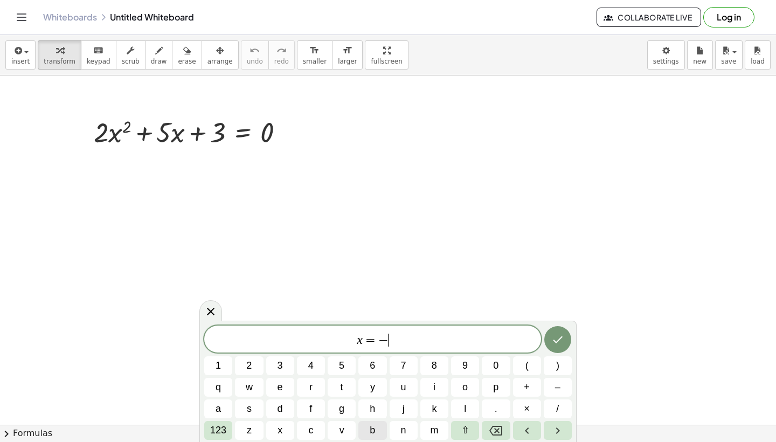
click at [368, 431] on button "b" at bounding box center [372, 430] width 28 height 19
click at [528, 388] on span "+" at bounding box center [527, 387] width 6 height 15
click at [556, 407] on span "/" at bounding box center [557, 408] width 3 height 15
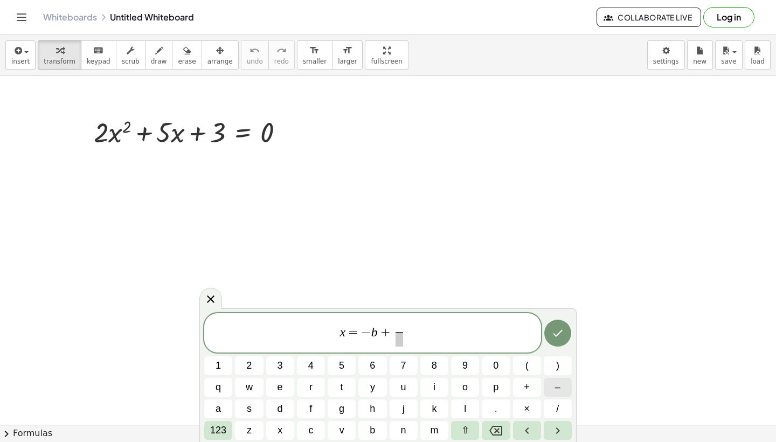
click at [557, 390] on span "–" at bounding box center [557, 387] width 5 height 15
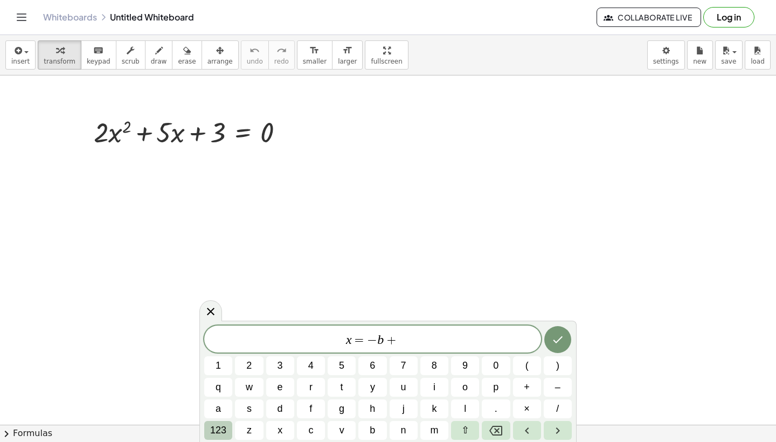
click at [219, 428] on span "123" at bounding box center [218, 430] width 16 height 15
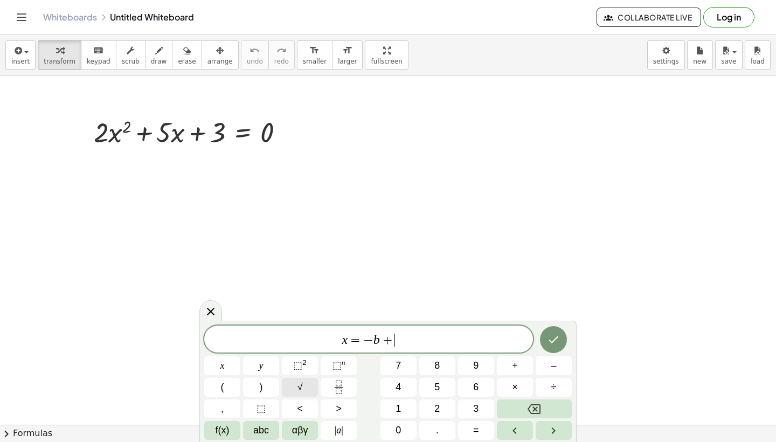
click at [301, 389] on span "√" at bounding box center [299, 387] width 5 height 15
click at [263, 430] on span "abc" at bounding box center [261, 430] width 16 height 15
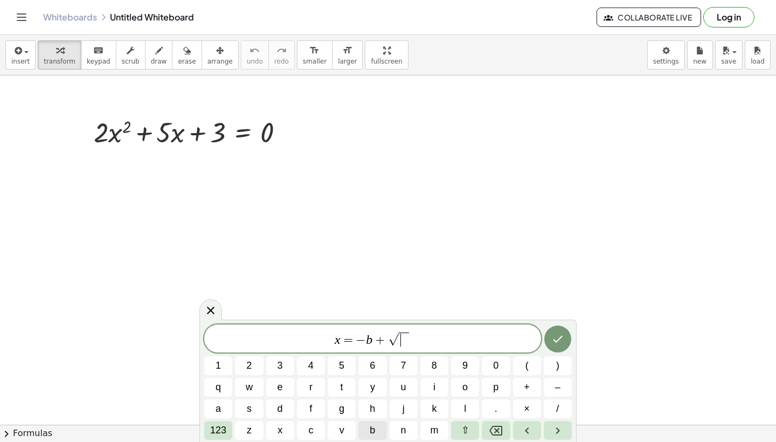
click at [370, 431] on span "b" at bounding box center [372, 430] width 5 height 15
click at [220, 427] on span "123" at bounding box center [218, 430] width 16 height 15
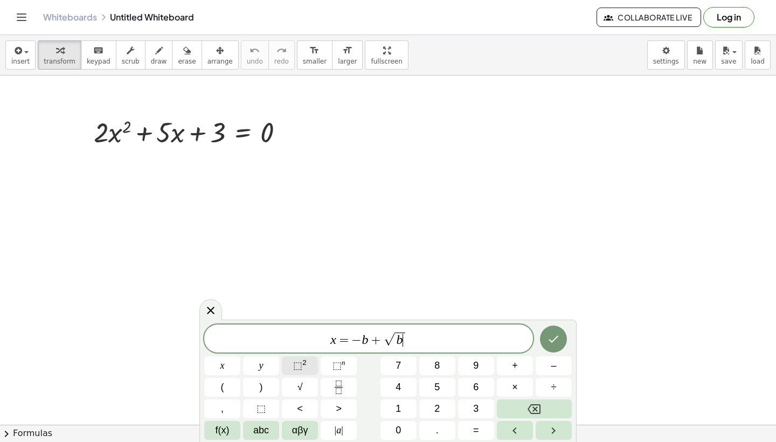
click at [302, 363] on sup "2" at bounding box center [304, 362] width 4 height 8
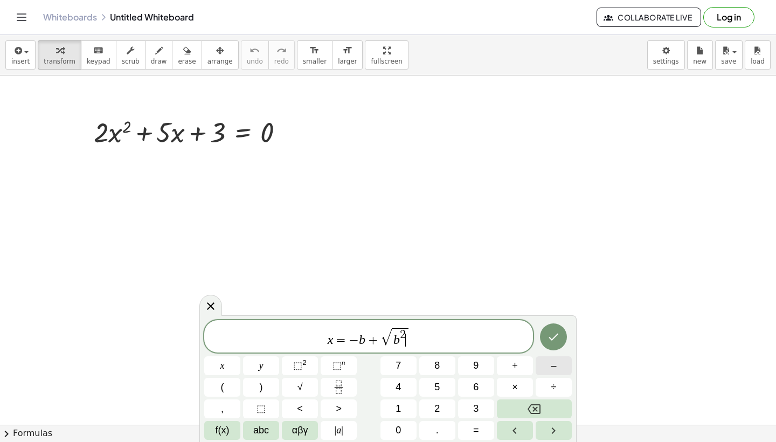
click at [555, 365] on span "–" at bounding box center [552, 365] width 5 height 15
click at [396, 385] on span "4" at bounding box center [397, 387] width 5 height 15
click at [263, 433] on span "abc" at bounding box center [261, 430] width 16 height 15
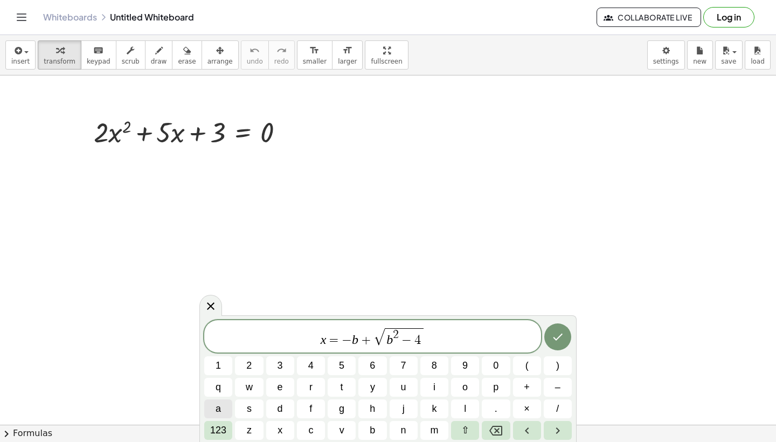
click at [217, 407] on span "a" at bounding box center [217, 408] width 5 height 15
click at [312, 430] on span "c" at bounding box center [310, 430] width 5 height 15
click at [561, 366] on button ")" at bounding box center [557, 365] width 28 height 19
click at [335, 337] on span "x = ​ − b + √ b 2 − 4 a c" at bounding box center [372, 335] width 116 height 19
click at [525, 365] on span "(" at bounding box center [526, 365] width 3 height 15
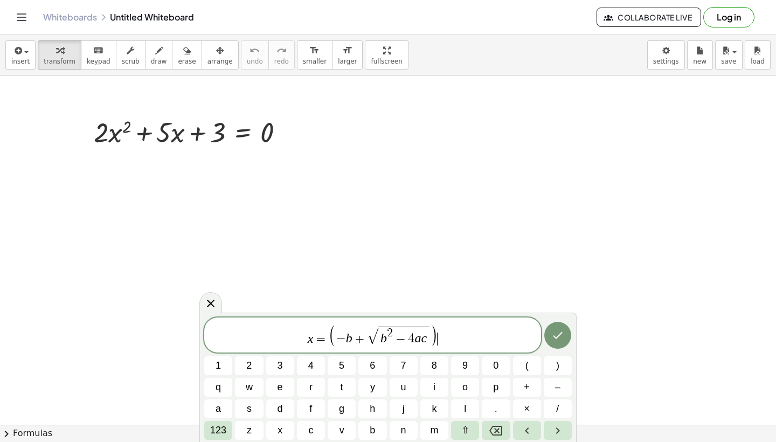
click at [446, 336] on span "x = ( − b + √ b 2 − 4 a c ) ​" at bounding box center [372, 336] width 337 height 24
click at [222, 428] on span "123" at bounding box center [218, 430] width 16 height 15
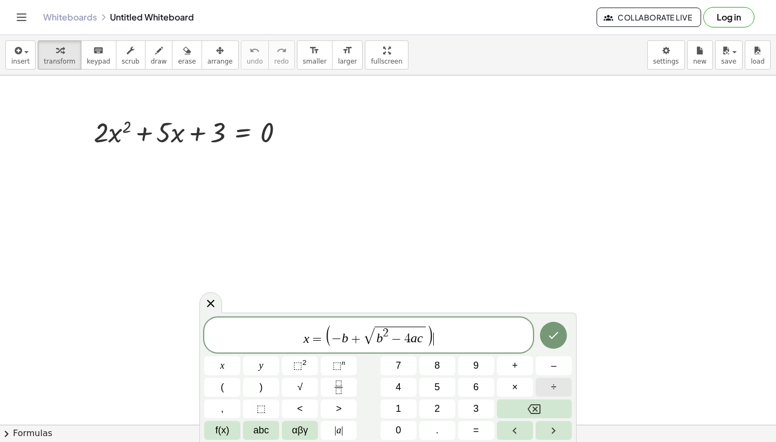
click at [556, 385] on span "÷" at bounding box center [553, 387] width 5 height 15
click at [440, 405] on span "2" at bounding box center [436, 408] width 5 height 15
click at [259, 429] on span "abc" at bounding box center [261, 430] width 16 height 15
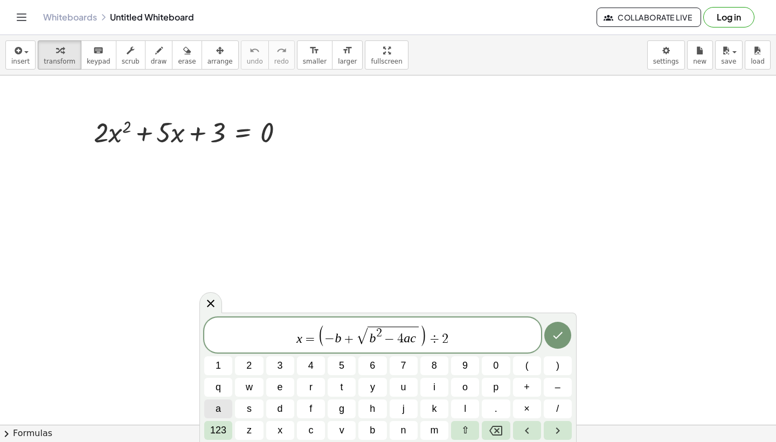
click at [219, 409] on span "a" at bounding box center [217, 408] width 5 height 15
click at [555, 339] on icon "Done" at bounding box center [557, 335] width 13 height 13
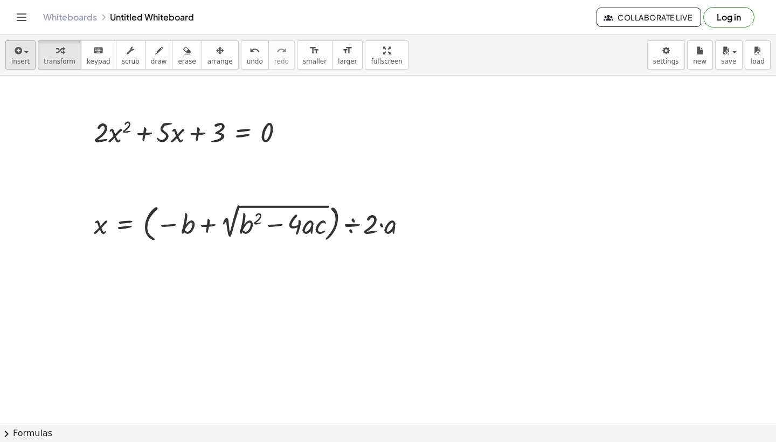
click at [23, 61] on span "insert" at bounding box center [20, 62] width 18 height 8
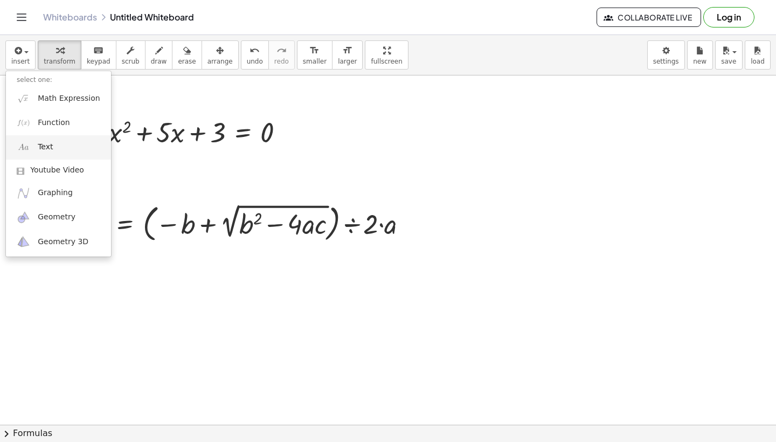
click at [52, 146] on span "Text" at bounding box center [45, 147] width 15 height 11
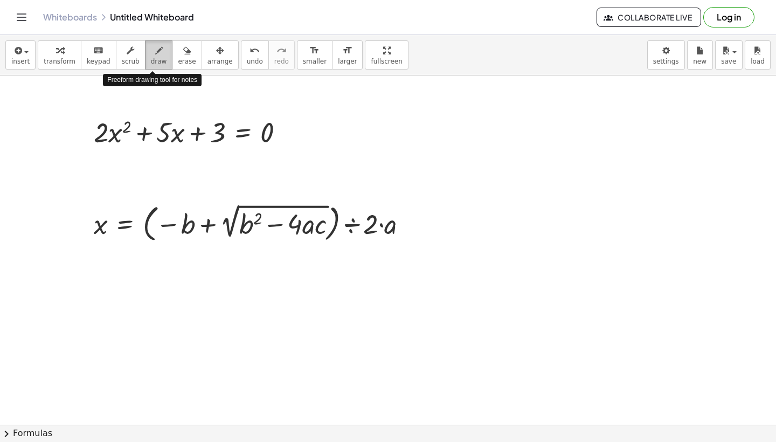
click at [155, 47] on icon "button" at bounding box center [159, 50] width 8 height 13
click at [27, 50] on div "button" at bounding box center [20, 50] width 18 height 13
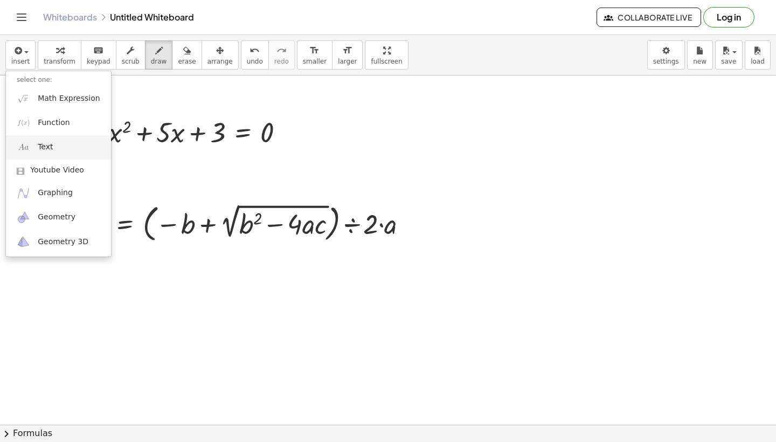
click at [44, 147] on span "Text" at bounding box center [45, 147] width 15 height 11
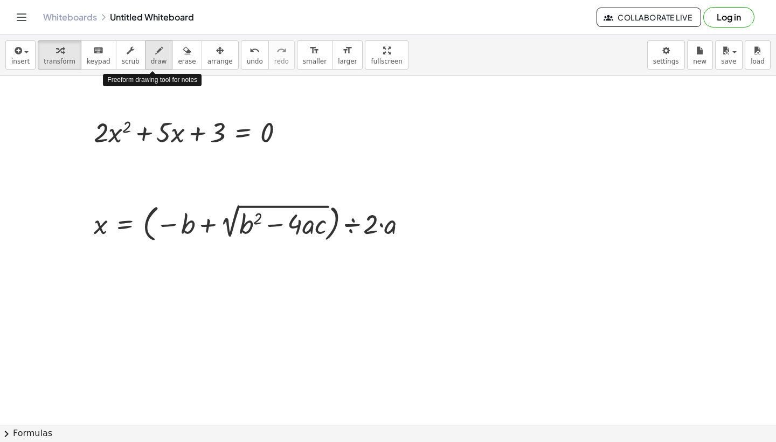
click at [155, 54] on icon "button" at bounding box center [159, 50] width 8 height 13
drag, startPoint x: 201, startPoint y: 237, endPoint x: 213, endPoint y: 236, distance: 11.3
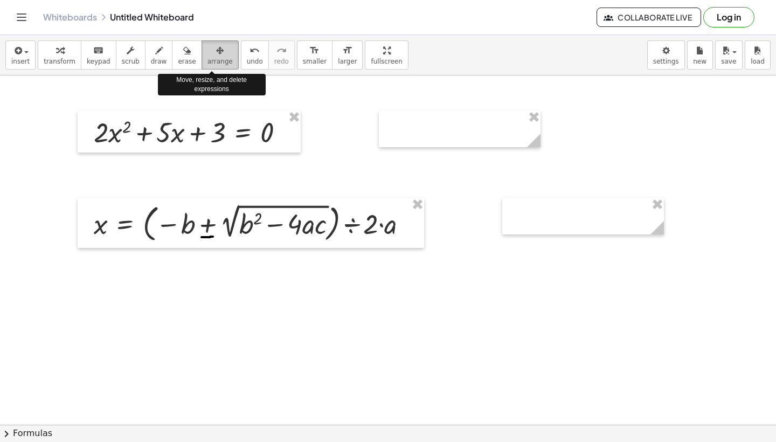
click at [216, 54] on icon "button" at bounding box center [220, 50] width 8 height 13
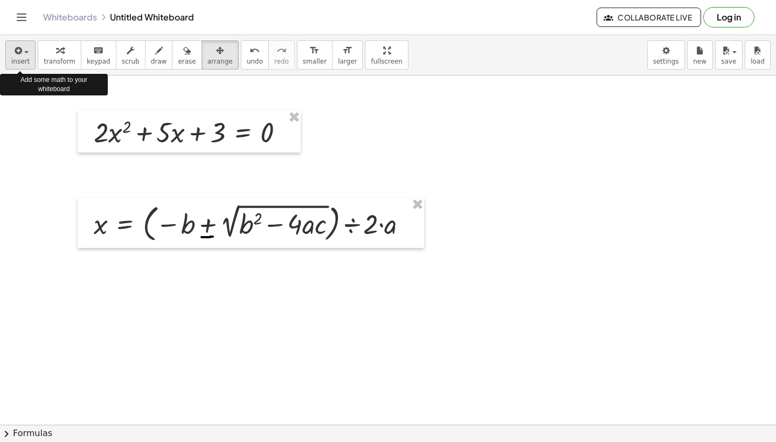
click at [26, 50] on div "button" at bounding box center [20, 50] width 18 height 13
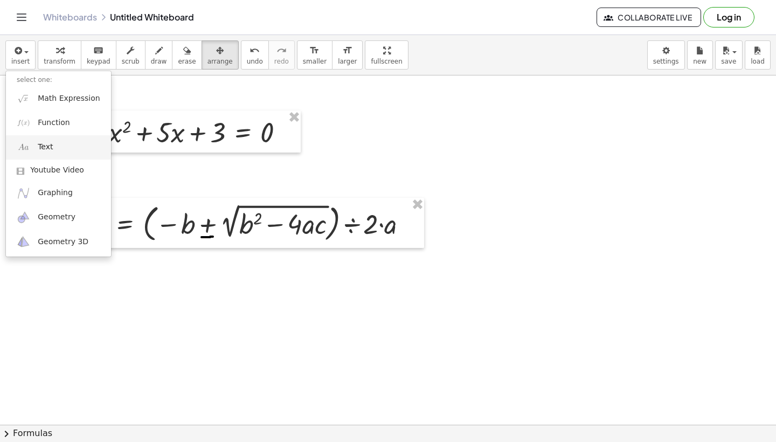
click at [51, 145] on span "Text" at bounding box center [45, 147] width 15 height 11
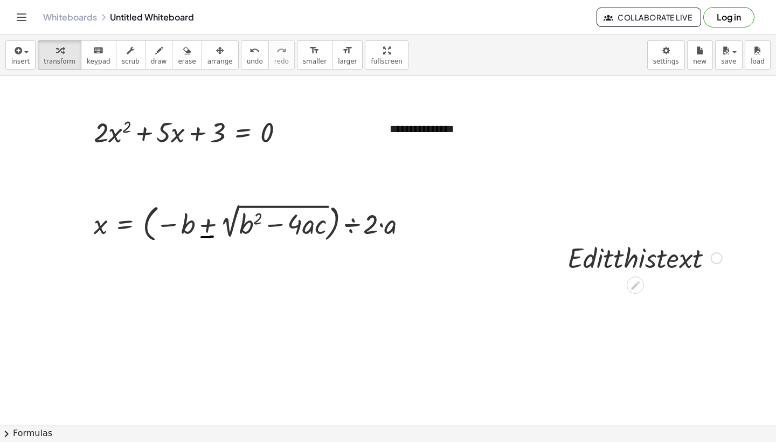
click at [583, 254] on div at bounding box center [644, 257] width 165 height 37
click at [637, 269] on div at bounding box center [644, 257] width 165 height 37
drag, startPoint x: 532, startPoint y: 109, endPoint x: 532, endPoint y: 120, distance: 10.8
click at [532, 120] on div "**********" at bounding box center [460, 128] width 162 height 37
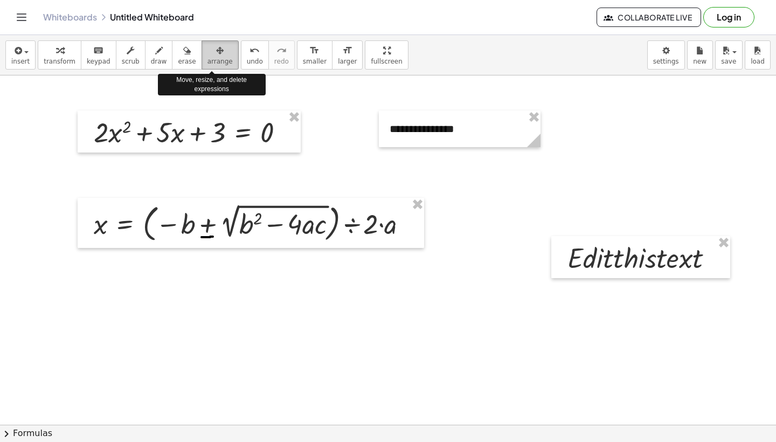
click at [217, 55] on div "button" at bounding box center [219, 50] width 25 height 13
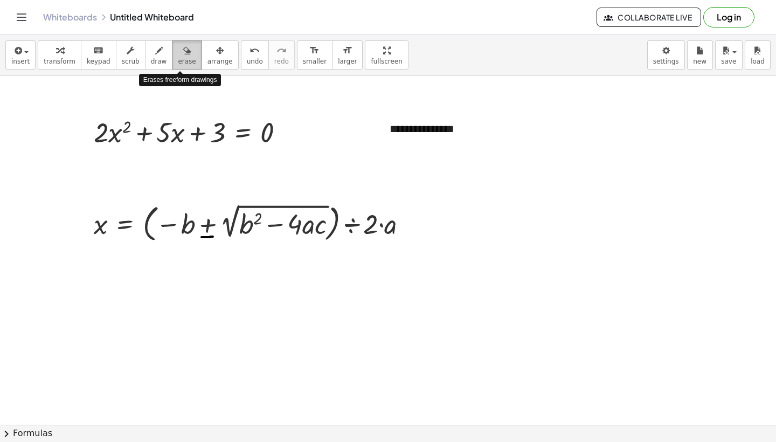
click at [178, 58] on span "erase" at bounding box center [187, 62] width 18 height 8
click at [184, 61] on span "erase" at bounding box center [187, 62] width 18 height 8
drag, startPoint x: 365, startPoint y: 225, endPoint x: 389, endPoint y: 226, distance: 24.3
drag, startPoint x: 371, startPoint y: 219, endPoint x: 364, endPoint y: 302, distance: 83.8
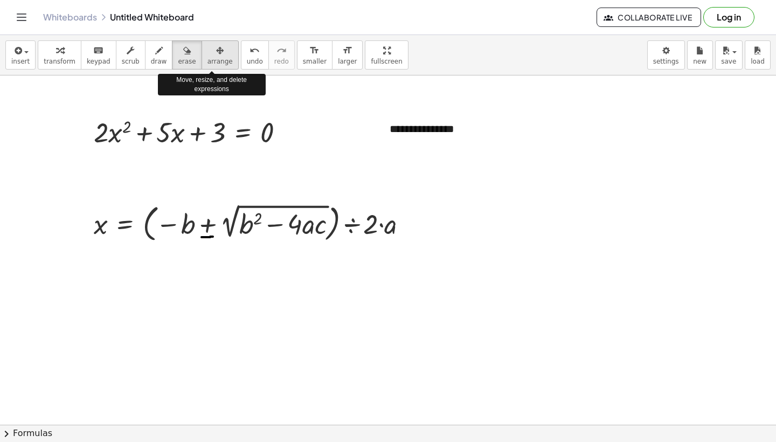
click at [224, 62] on button "arrange" at bounding box center [219, 54] width 37 height 29
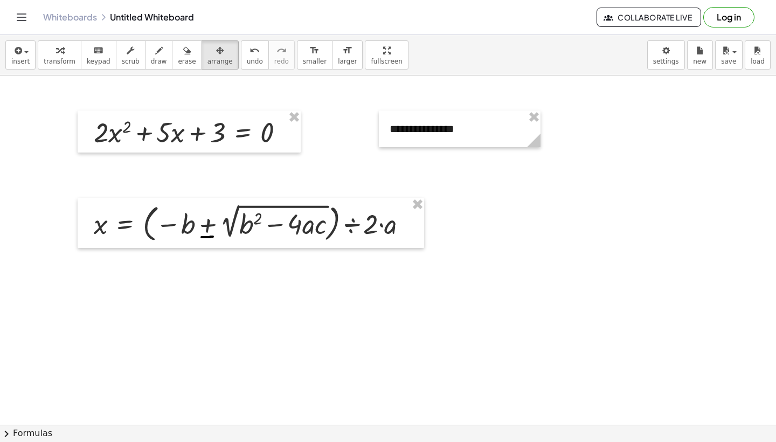
click at [24, 54] on div "button" at bounding box center [20, 50] width 18 height 13
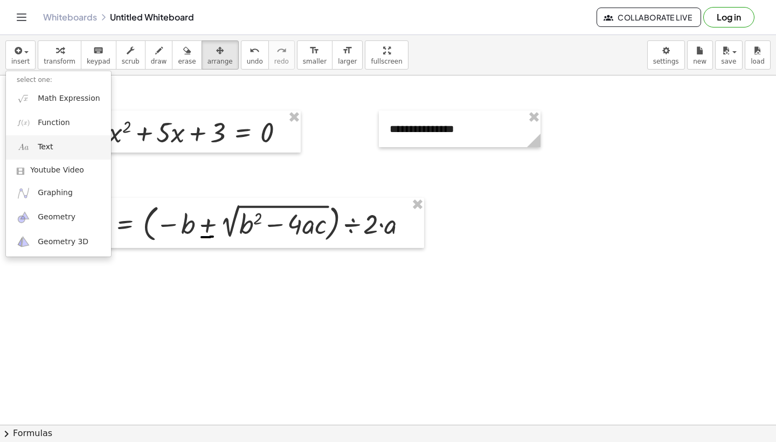
click at [37, 148] on link "Text" at bounding box center [58, 147] width 105 height 24
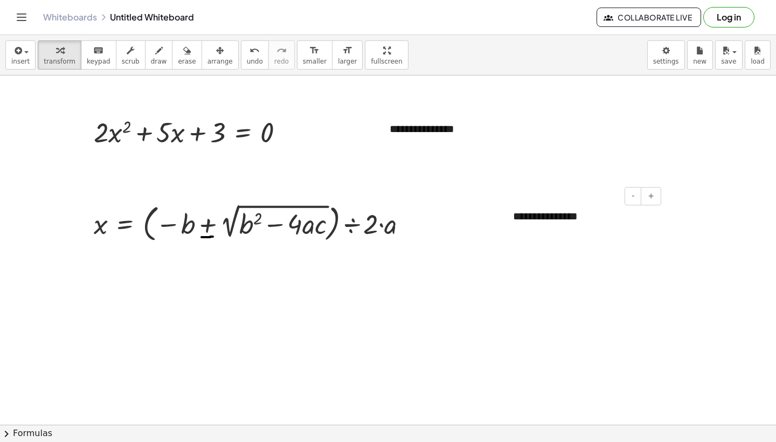
click at [615, 214] on div "**********" at bounding box center [583, 216] width 162 height 37
drag, startPoint x: 501, startPoint y: 196, endPoint x: 486, endPoint y: 217, distance: 26.3
click at [216, 49] on icon "button" at bounding box center [220, 50] width 8 height 13
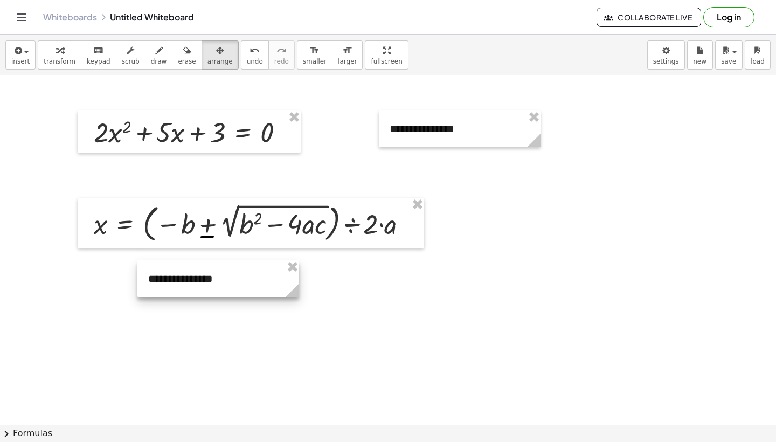
drag, startPoint x: 591, startPoint y: 208, endPoint x: 227, endPoint y: 270, distance: 370.0
click at [227, 270] on div at bounding box center [218, 278] width 162 height 37
click at [176, 278] on div at bounding box center [218, 278] width 162 height 37
click at [203, 57] on button "arrange" at bounding box center [219, 54] width 37 height 29
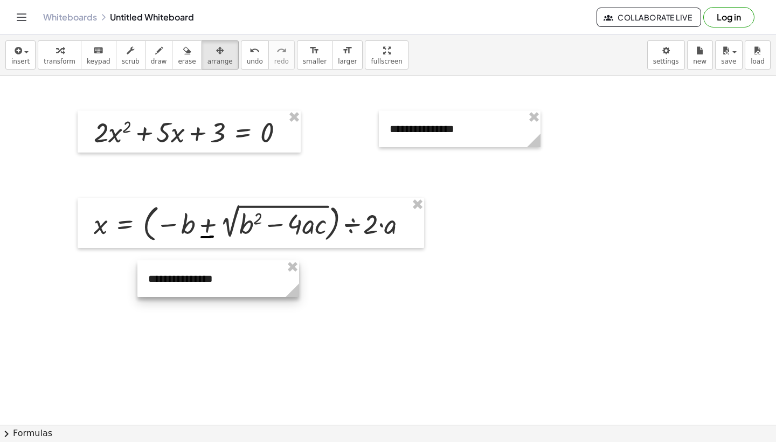
click at [179, 274] on div at bounding box center [218, 278] width 162 height 37
click at [212, 60] on span "arrange" at bounding box center [219, 62] width 25 height 8
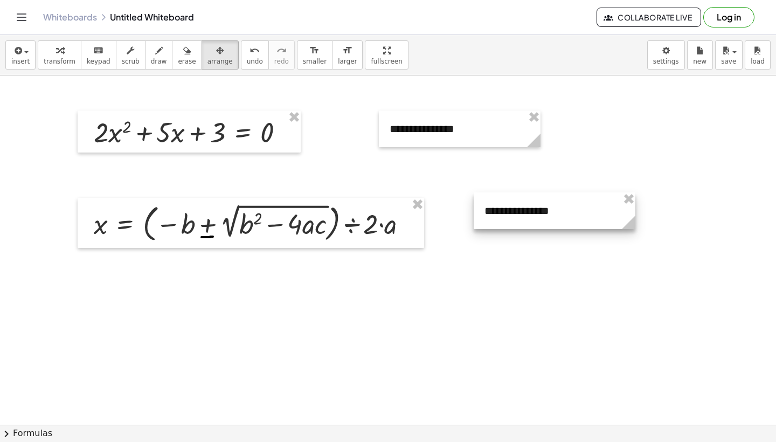
drag, startPoint x: 276, startPoint y: 271, endPoint x: 619, endPoint y: 203, distance: 349.8
click at [619, 203] on div at bounding box center [554, 210] width 162 height 37
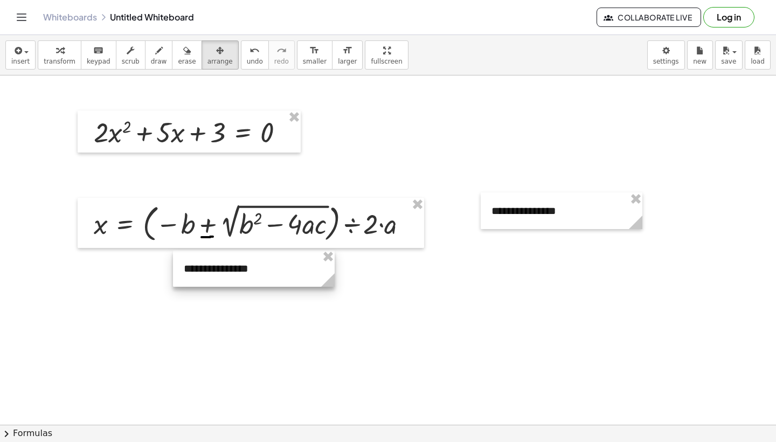
drag, startPoint x: 493, startPoint y: 130, endPoint x: 287, endPoint y: 269, distance: 248.6
click at [287, 269] on div at bounding box center [254, 268] width 162 height 37
click at [26, 50] on div "button" at bounding box center [20, 50] width 18 height 13
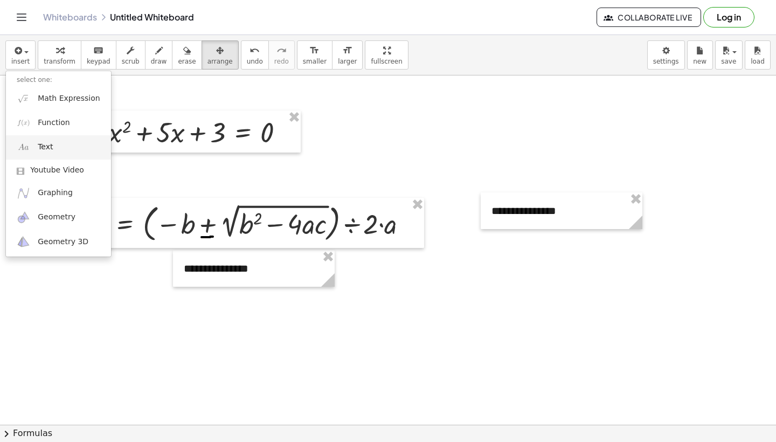
click at [34, 145] on link "Text" at bounding box center [58, 147] width 105 height 24
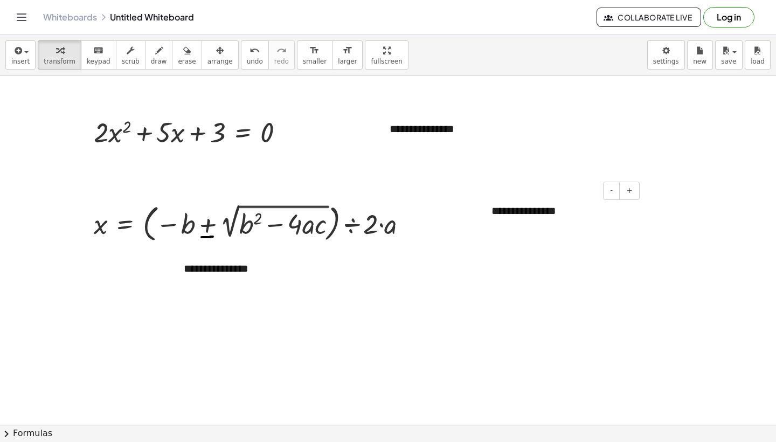
click at [523, 212] on div "**********" at bounding box center [561, 210] width 162 height 37
click at [610, 191] on button "-" at bounding box center [611, 191] width 17 height 18
click at [534, 220] on div "**********" at bounding box center [561, 209] width 162 height 35
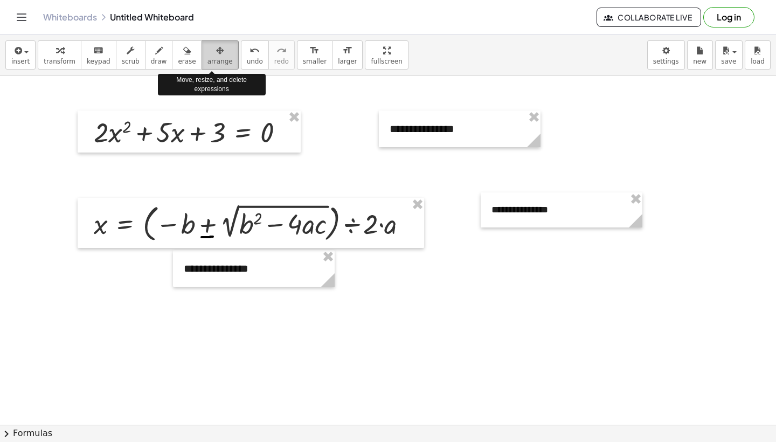
click at [216, 56] on icon "button" at bounding box center [220, 50] width 8 height 13
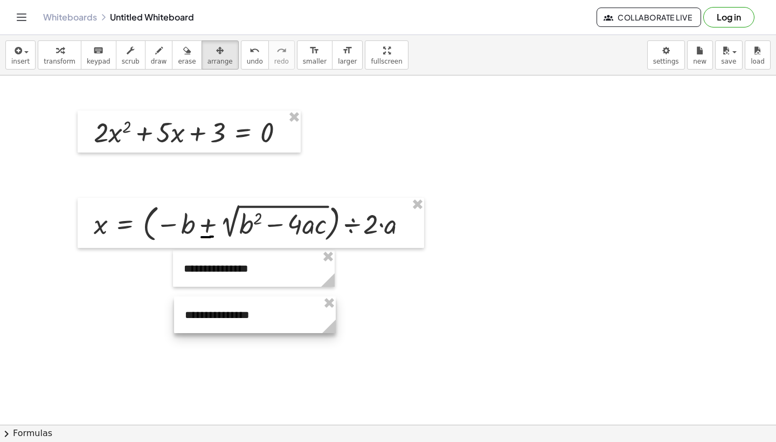
drag, startPoint x: 480, startPoint y: 127, endPoint x: 276, endPoint y: 313, distance: 276.1
click at [276, 313] on div at bounding box center [255, 314] width 162 height 37
click at [248, 315] on div at bounding box center [255, 314] width 162 height 37
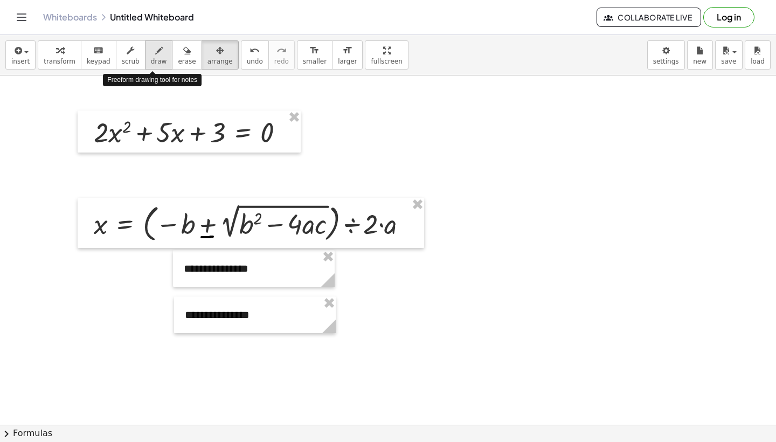
click at [156, 54] on icon "button" at bounding box center [159, 50] width 8 height 13
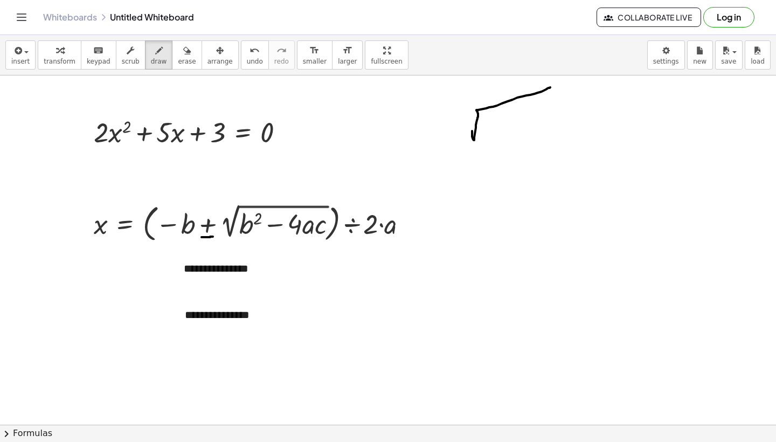
drag, startPoint x: 472, startPoint y: 131, endPoint x: 550, endPoint y: 87, distance: 89.5
drag, startPoint x: 490, startPoint y: 122, endPoint x: 488, endPoint y: 141, distance: 19.0
drag, startPoint x: 498, startPoint y: 116, endPoint x: 506, endPoint y: 122, distance: 9.7
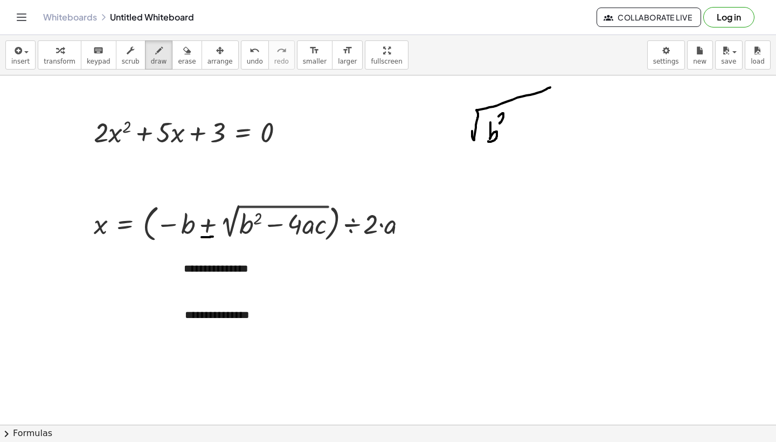
drag, startPoint x: 512, startPoint y: 133, endPoint x: 520, endPoint y: 133, distance: 8.1
drag, startPoint x: 533, startPoint y: 123, endPoint x: 539, endPoint y: 138, distance: 16.2
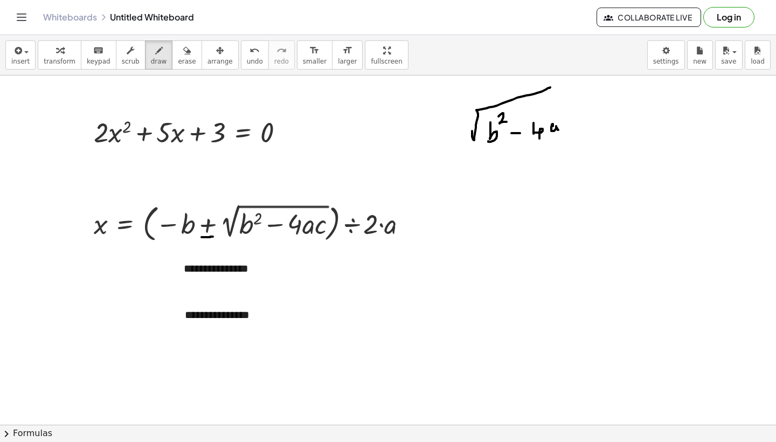
drag, startPoint x: 553, startPoint y: 124, endPoint x: 558, endPoint y: 130, distance: 8.0
drag, startPoint x: 569, startPoint y: 122, endPoint x: 575, endPoint y: 126, distance: 7.3
drag, startPoint x: 463, startPoint y: 185, endPoint x: 584, endPoint y: 148, distance: 126.8
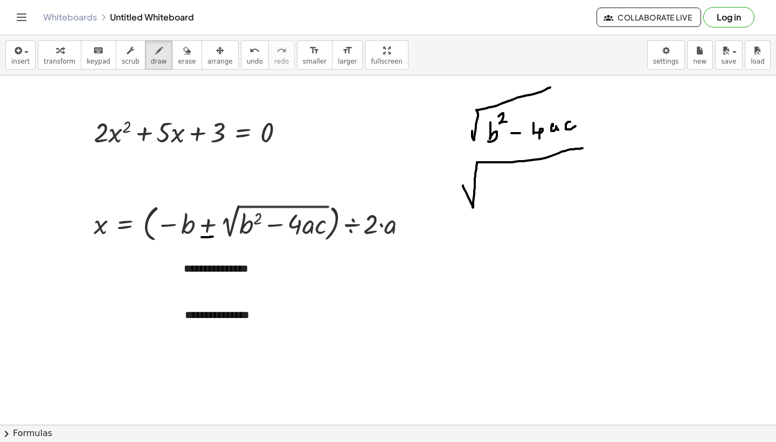
drag, startPoint x: 494, startPoint y: 183, endPoint x: 493, endPoint y: 196, distance: 13.0
drag, startPoint x: 495, startPoint y: 183, endPoint x: 502, endPoint y: 182, distance: 7.1
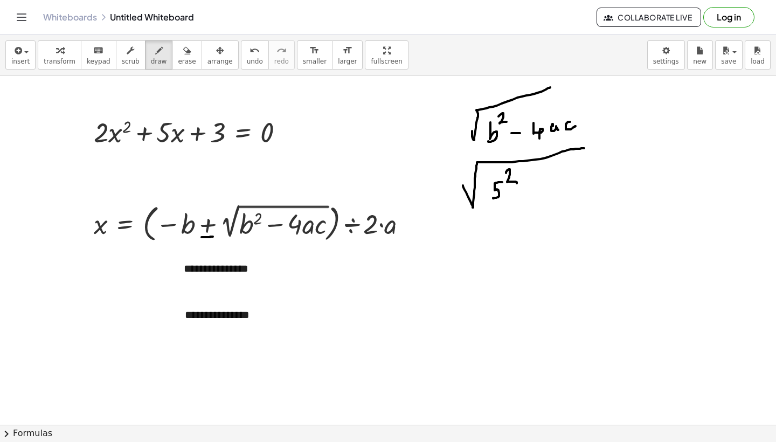
drag, startPoint x: 506, startPoint y: 173, endPoint x: 517, endPoint y: 183, distance: 14.9
drag, startPoint x: 510, startPoint y: 196, endPoint x: 515, endPoint y: 196, distance: 5.9
drag, startPoint x: 541, startPoint y: 176, endPoint x: 547, endPoint y: 198, distance: 22.7
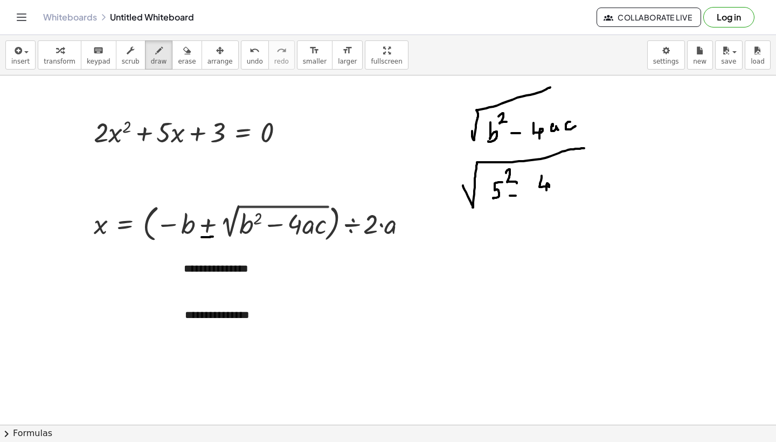
drag, startPoint x: 566, startPoint y: 175, endPoint x: 560, endPoint y: 184, distance: 11.2
drag, startPoint x: 560, startPoint y: 174, endPoint x: 567, endPoint y: 181, distance: 9.9
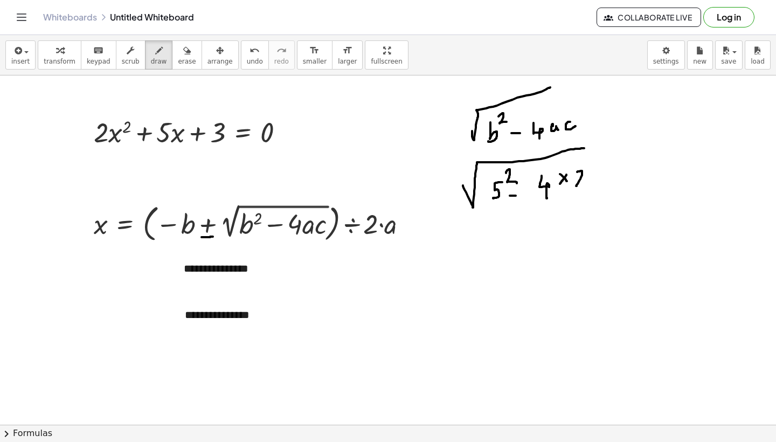
drag, startPoint x: 577, startPoint y: 172, endPoint x: 583, endPoint y: 185, distance: 14.7
drag, startPoint x: 598, startPoint y: 176, endPoint x: 590, endPoint y: 185, distance: 11.9
drag, startPoint x: 590, startPoint y: 176, endPoint x: 601, endPoint y: 179, distance: 10.9
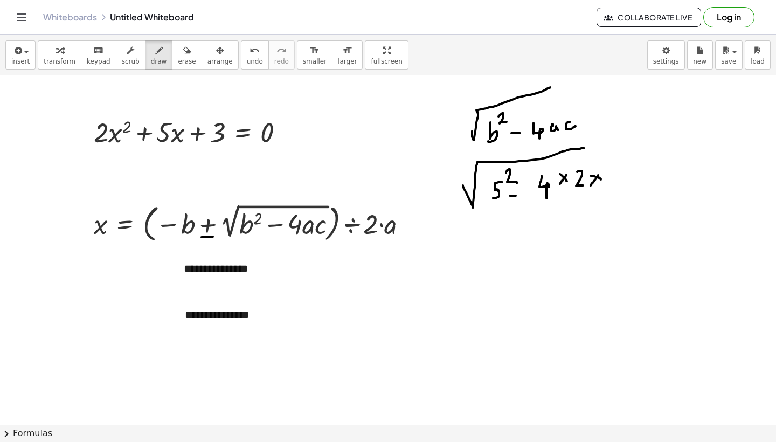
drag, startPoint x: 608, startPoint y: 170, endPoint x: 607, endPoint y: 184, distance: 14.6
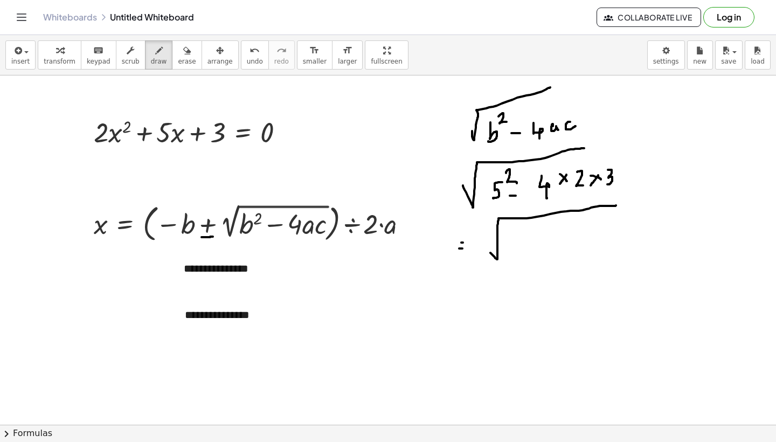
drag, startPoint x: 490, startPoint y: 253, endPoint x: 616, endPoint y: 204, distance: 134.5
drag, startPoint x: 508, startPoint y: 236, endPoint x: 513, endPoint y: 248, distance: 13.5
drag, startPoint x: 518, startPoint y: 236, endPoint x: 519, endPoint y: 244, distance: 8.2
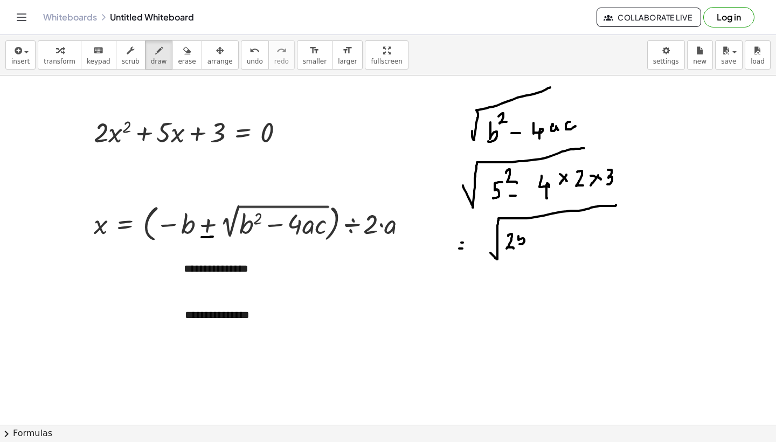
drag, startPoint x: 518, startPoint y: 235, endPoint x: 525, endPoint y: 235, distance: 7.0
drag, startPoint x: 543, startPoint y: 233, endPoint x: 547, endPoint y: 249, distance: 16.6
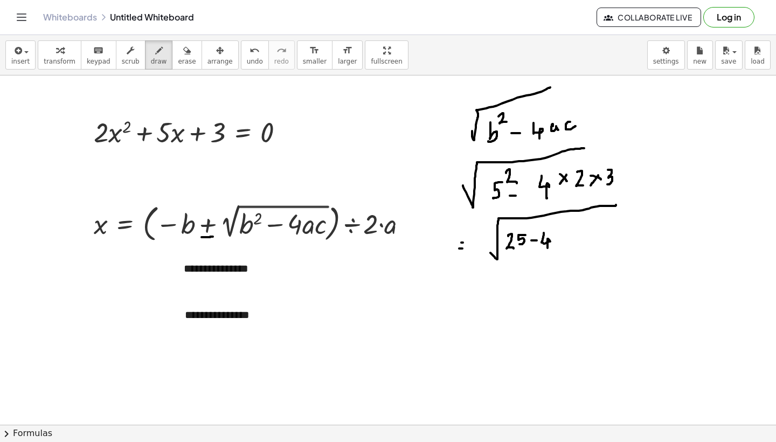
drag, startPoint x: 491, startPoint y: 290, endPoint x: 497, endPoint y: 290, distance: 5.9
drag, startPoint x: 524, startPoint y: 291, endPoint x: 566, endPoint y: 265, distance: 50.1
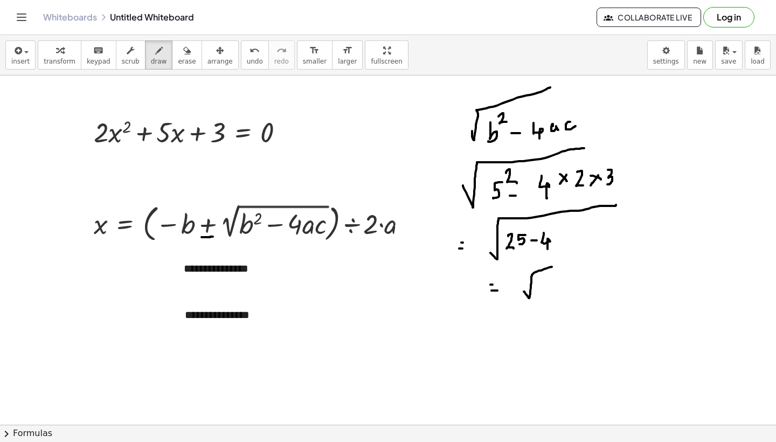
drag, startPoint x: 539, startPoint y: 282, endPoint x: 547, endPoint y: 290, distance: 10.7
drag, startPoint x: 549, startPoint y: 278, endPoint x: 549, endPoint y: 289, distance: 10.8
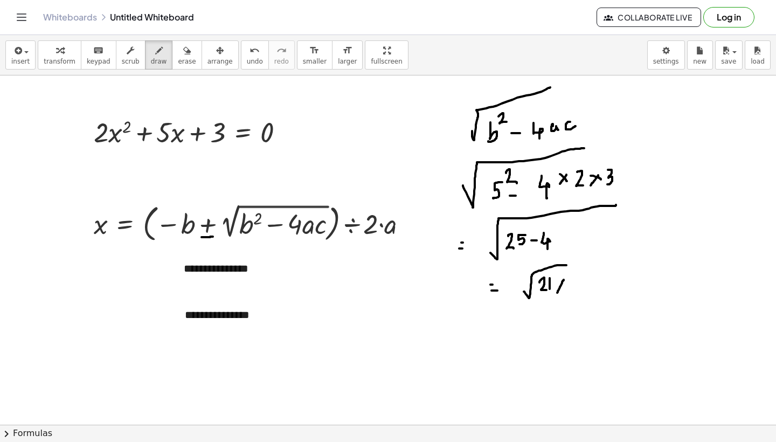
drag, startPoint x: 563, startPoint y: 280, endPoint x: 557, endPoint y: 292, distance: 14.5
drag, startPoint x: 556, startPoint y: 281, endPoint x: 566, endPoint y: 286, distance: 10.4
drag
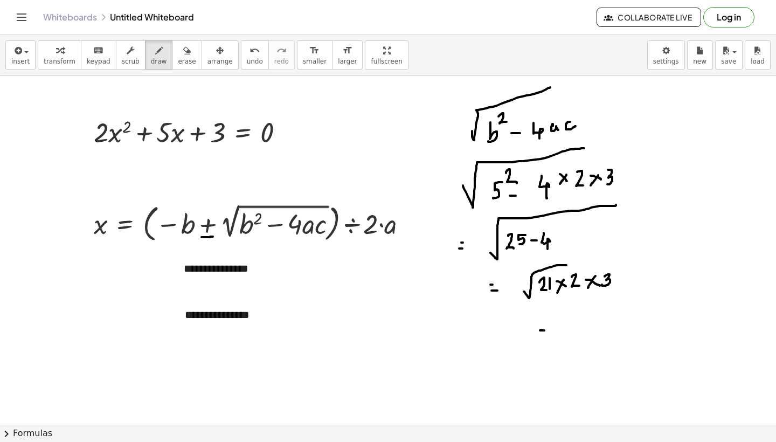
drag, startPoint x: 534, startPoint y: 335, endPoint x: 542, endPoint y: 335, distance: 7.5
drag, startPoint x: 567, startPoint y: 330, endPoint x: 625, endPoint y: 297, distance: 67.3
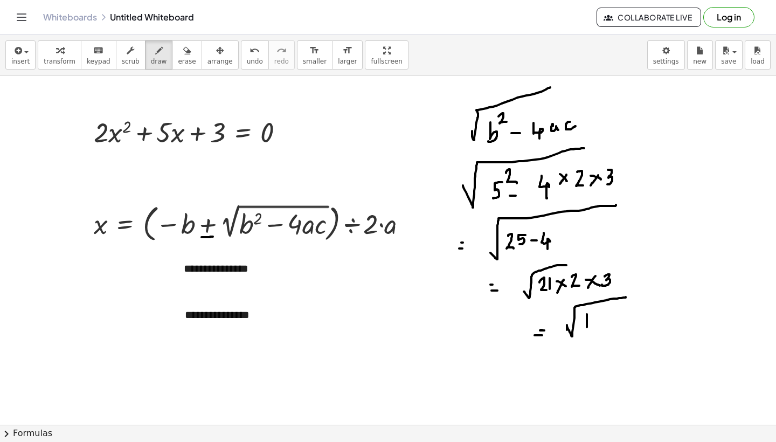
drag, startPoint x: 587, startPoint y: 314, endPoint x: 587, endPoint y: 326, distance: 11.9
drag, startPoint x: 595, startPoint y: 317, endPoint x: 600, endPoint y: 327, distance: 10.8
drag, startPoint x: 611, startPoint y: 314, endPoint x: 609, endPoint y: 321, distance: 7.2
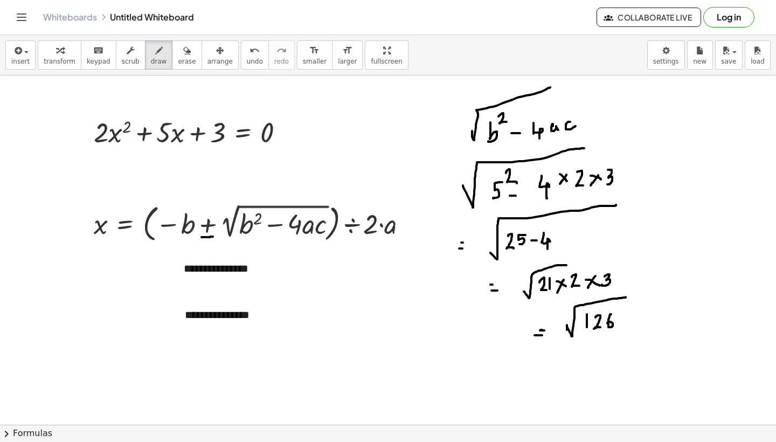
drag, startPoint x: 489, startPoint y: 103, endPoint x: 510, endPoint y: 134, distance: 36.8
drag, startPoint x: 538, startPoint y: 168, endPoint x: 541, endPoint y: 196, distance: 28.2
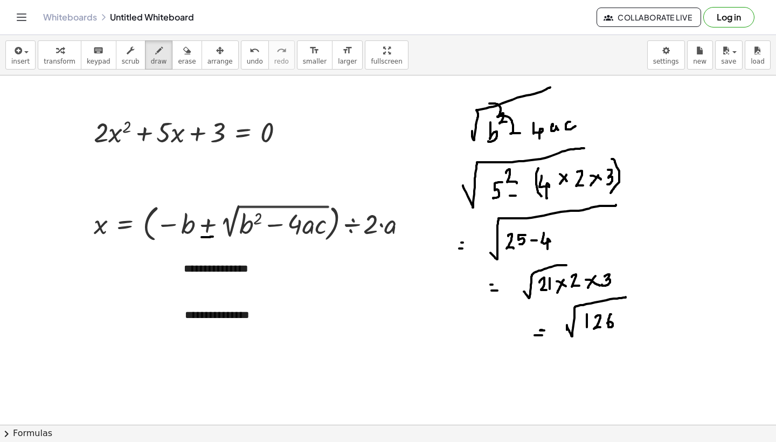
drag, startPoint x: 611, startPoint y: 159, endPoint x: 609, endPoint y: 188, distance: 29.2
drag, startPoint x: 611, startPoint y: 99, endPoint x: 607, endPoint y: 113, distance: 14.5
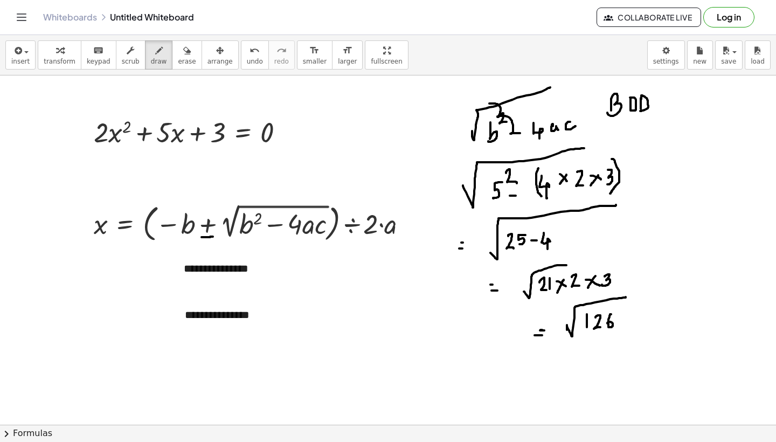
drag, startPoint x: 640, startPoint y: 98, endPoint x: 640, endPoint y: 110, distance: 11.9
drag, startPoint x: 654, startPoint y: 108, endPoint x: 664, endPoint y: 109, distance: 10.3
drag, startPoint x: 671, startPoint y: 109, endPoint x: 681, endPoint y: 106, distance: 10.7
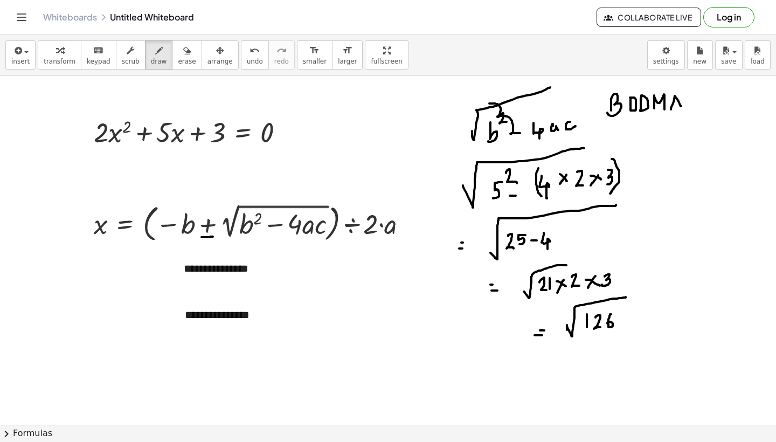
drag, startPoint x: 671, startPoint y: 103, endPoint x: 679, endPoint y: 103, distance: 8.1
drag, startPoint x: 692, startPoint y: 95, endPoint x: 685, endPoint y: 108, distance: 14.7
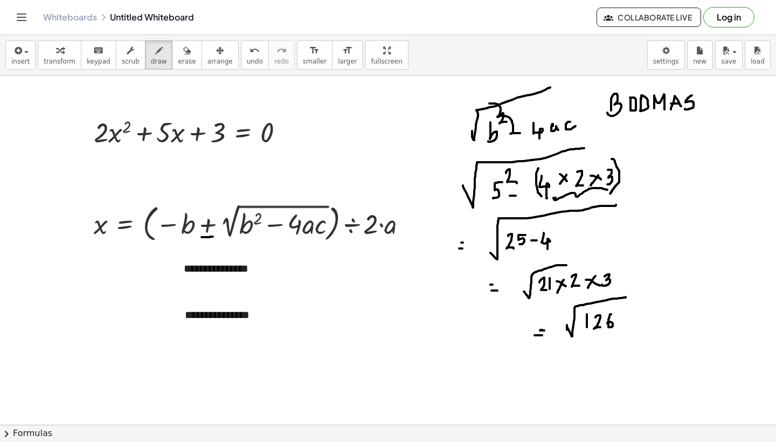
drag, startPoint x: 555, startPoint y: 198, endPoint x: 611, endPoint y: 187, distance: 57.5
drag, startPoint x: 654, startPoint y: 86, endPoint x: 665, endPoint y: 80, distance: 11.8
drag, startPoint x: 536, startPoint y: 234, endPoint x: 542, endPoint y: 245, distance: 12.8
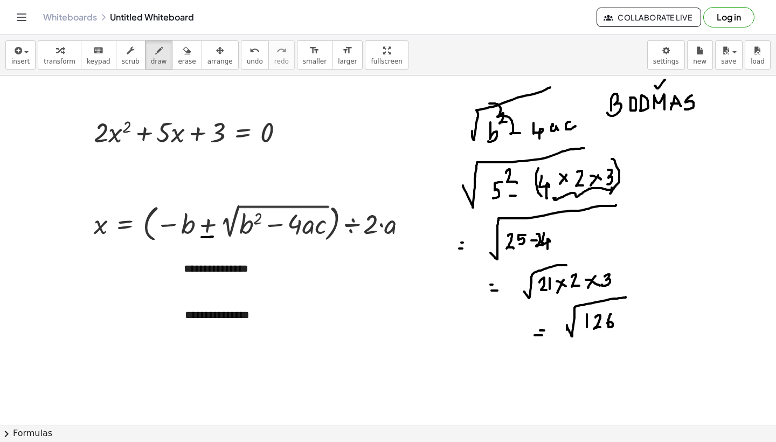
drag, startPoint x: 648, startPoint y: 234, endPoint x: 676, endPoint y: 214, distance: 34.4
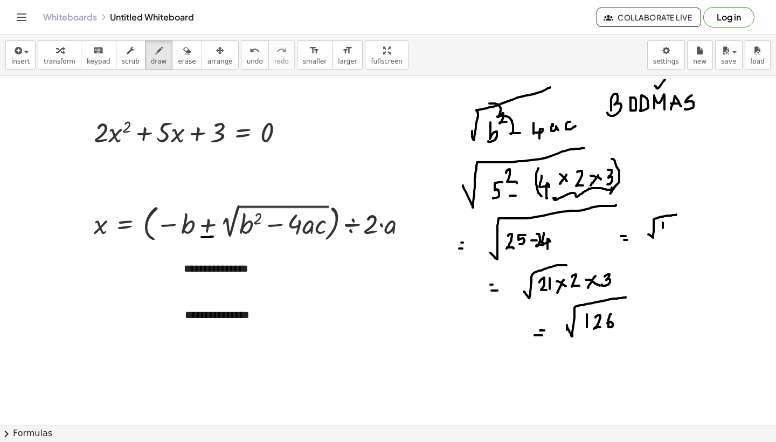
drag, startPoint x: 663, startPoint y: 225, endPoint x: 663, endPoint y: 233, distance: 8.6
drag, startPoint x: 688, startPoint y: 232, endPoint x: 695, endPoint y: 232, distance: 7.6
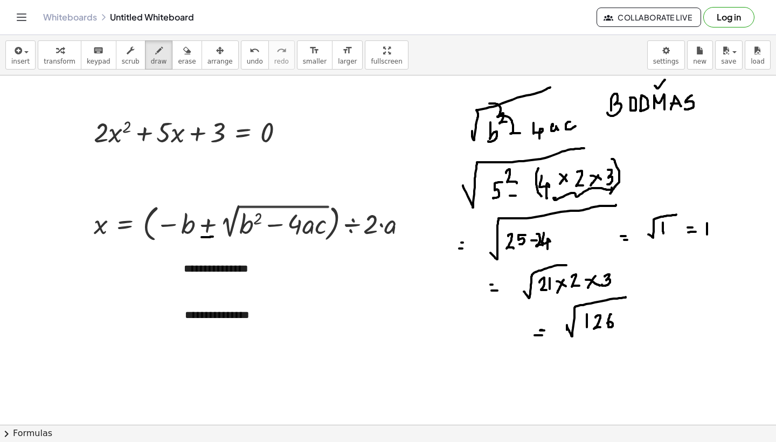
drag, startPoint x: 707, startPoint y: 223, endPoint x: 707, endPoint y: 234, distance: 11.3
drag, startPoint x: 504, startPoint y: 250, endPoint x: 546, endPoint y: 250, distance: 42.0
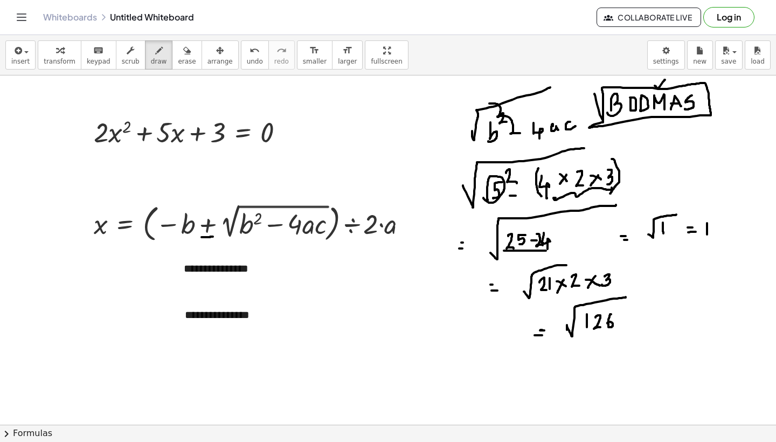
drag, startPoint x: 603, startPoint y: 120, endPoint x: 594, endPoint y: 94, distance: 27.3
drag, startPoint x: 668, startPoint y: 152, endPoint x: 658, endPoint y: 123, distance: 30.8
click at [183, 55] on icon "button" at bounding box center [187, 50] width 8 height 13
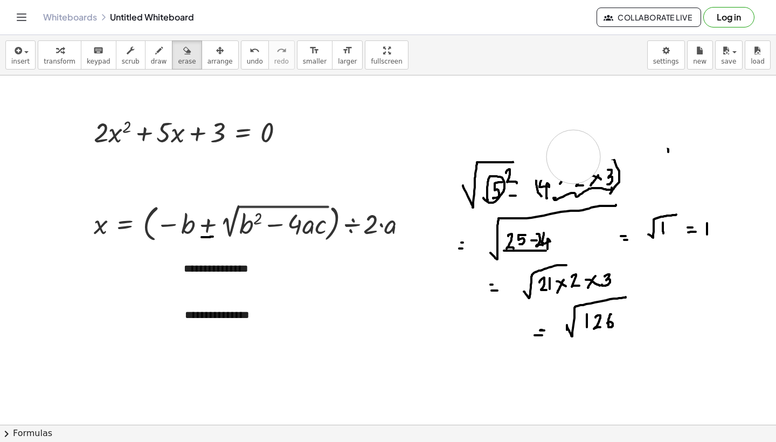
drag, startPoint x: 456, startPoint y: 129, endPoint x: 573, endPoint y: 157, distance: 120.1
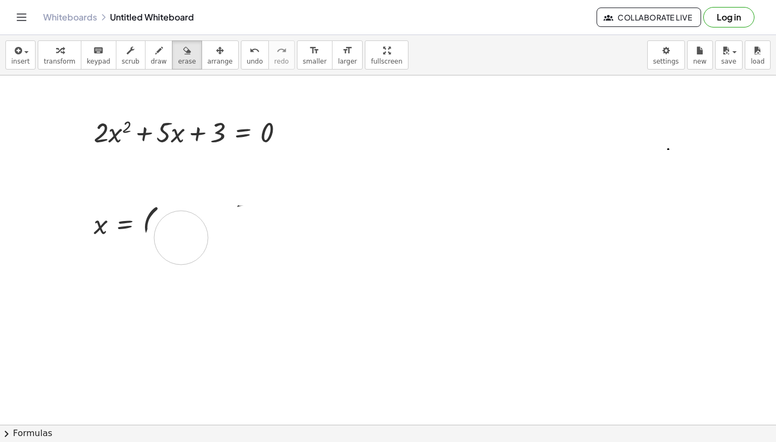
drag, startPoint x: 551, startPoint y: 193, endPoint x: 185, endPoint y: 237, distance: 368.3
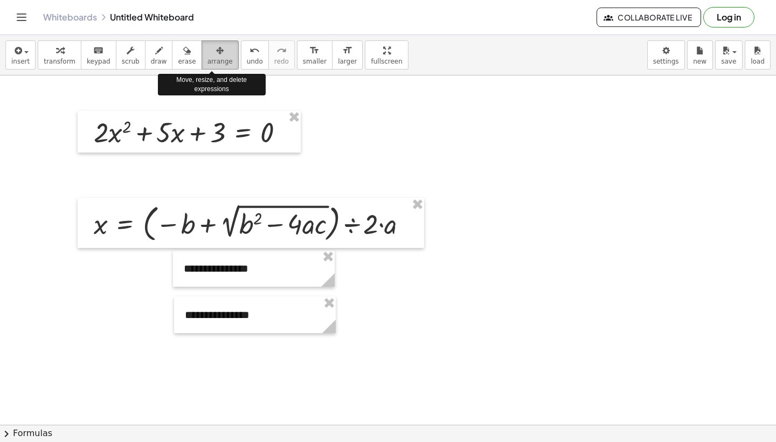
click at [216, 55] on icon "button" at bounding box center [220, 50] width 8 height 13
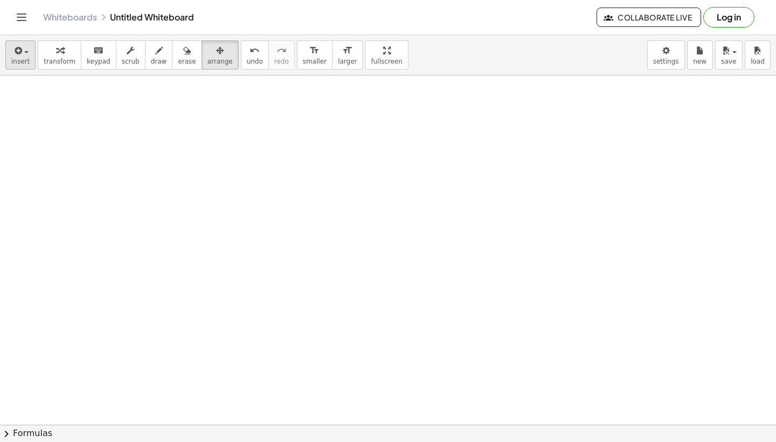
click at [26, 54] on div "button" at bounding box center [20, 50] width 18 height 13
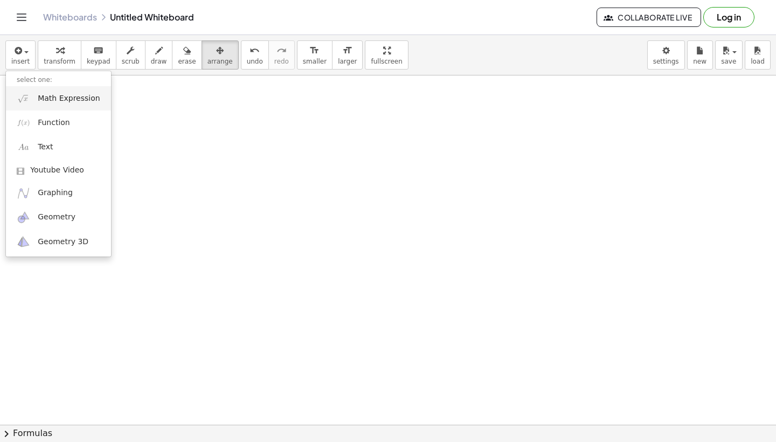
click at [54, 99] on span "Math Expression" at bounding box center [69, 98] width 62 height 11
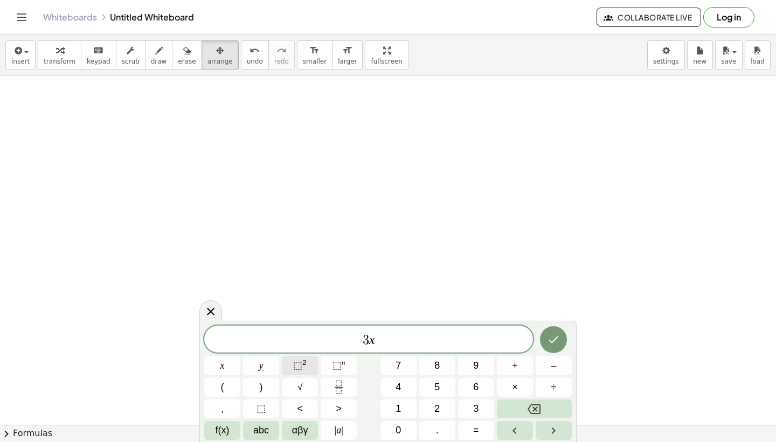
click at [306, 366] on sup "2" at bounding box center [304, 362] width 4 height 8
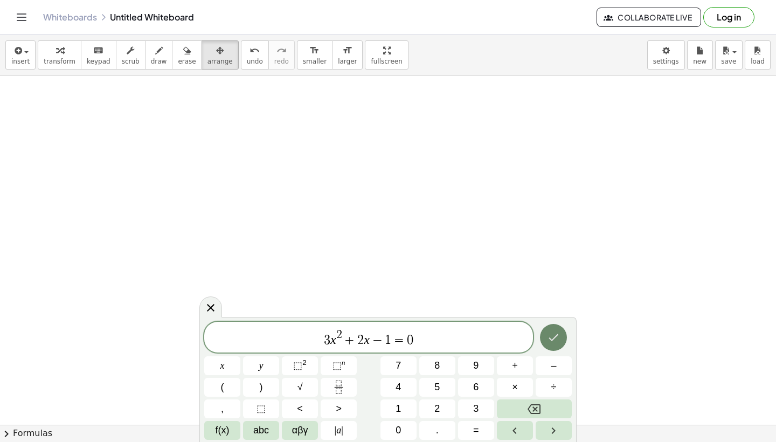
click at [553, 342] on icon "Done" at bounding box center [553, 337] width 13 height 13
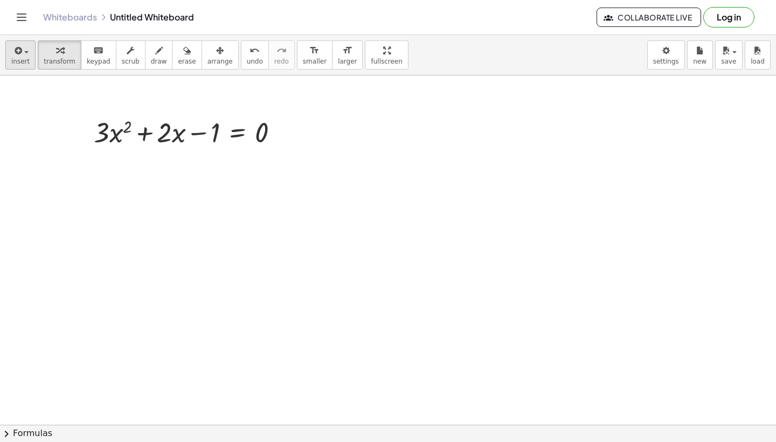
click at [24, 51] on span "button" at bounding box center [26, 52] width 4 height 2
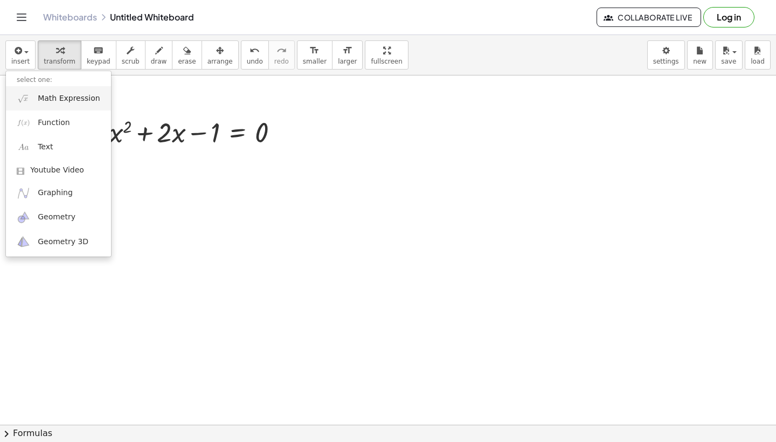
click at [57, 99] on span "Math Expression" at bounding box center [69, 98] width 62 height 11
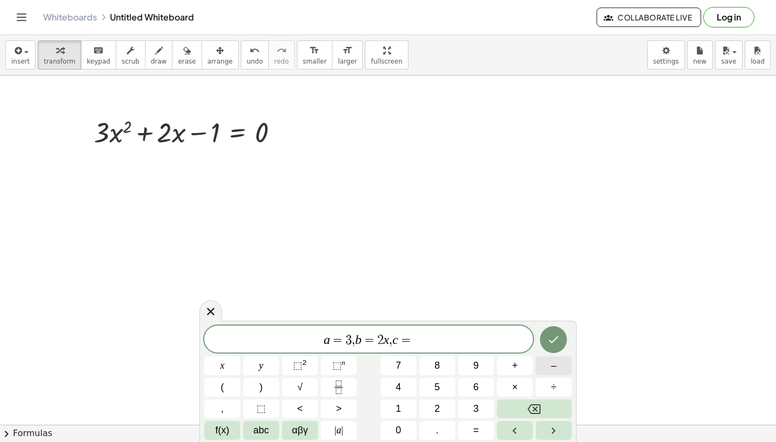
click at [555, 370] on span "–" at bounding box center [552, 365] width 5 height 15
click at [213, 63] on span "arrange" at bounding box center [219, 62] width 25 height 8
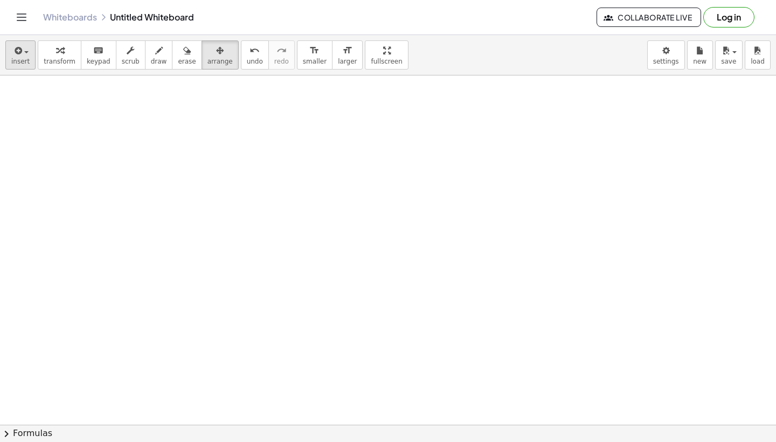
click at [26, 51] on div "button" at bounding box center [20, 50] width 18 height 13
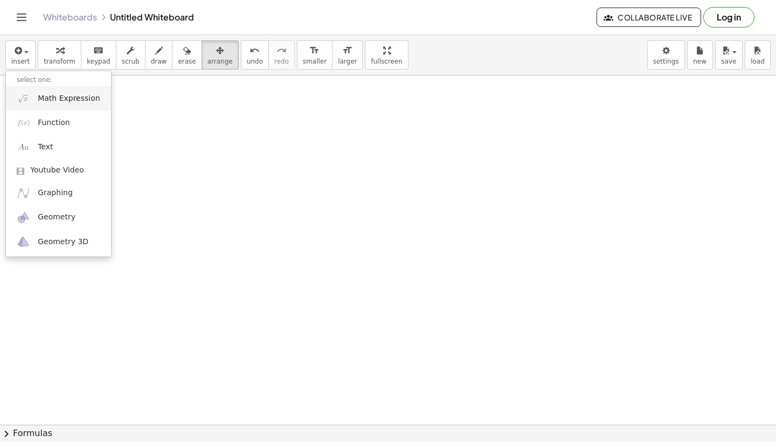
click at [57, 95] on span "Math Expression" at bounding box center [69, 98] width 62 height 11
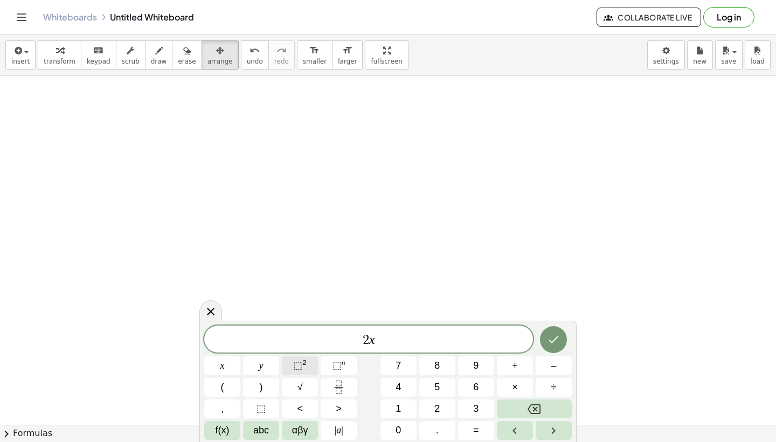
click at [303, 366] on sup "2" at bounding box center [304, 362] width 4 height 8
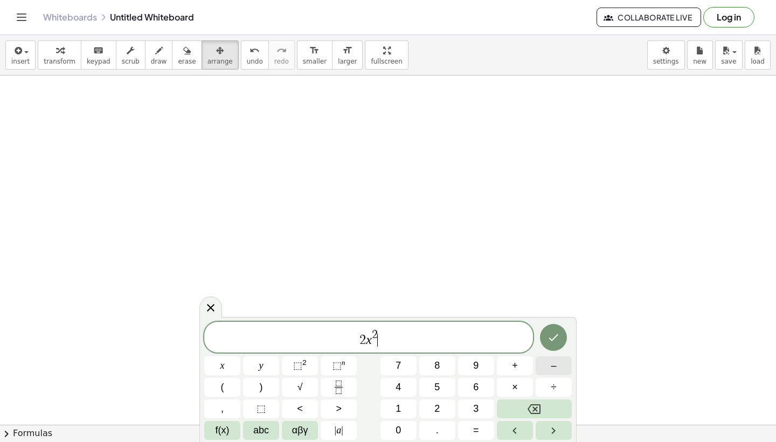
click at [553, 366] on span "–" at bounding box center [552, 365] width 5 height 15
click at [554, 366] on span "–" at bounding box center [552, 365] width 5 height 15
click at [553, 337] on icon "Done" at bounding box center [553, 337] width 13 height 13
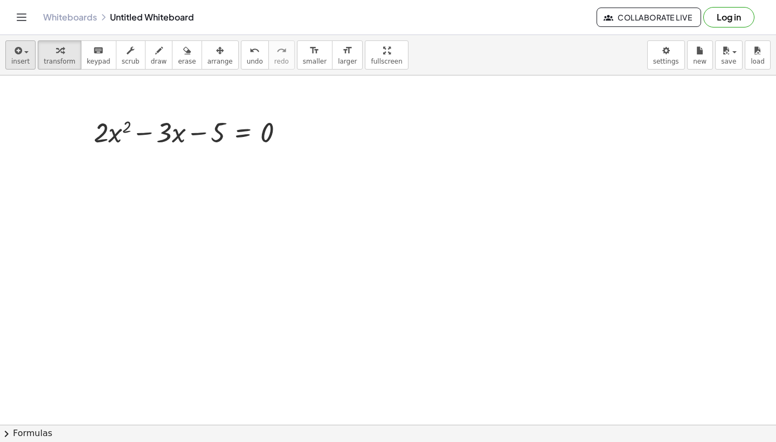
click at [25, 54] on div "button" at bounding box center [20, 50] width 18 height 13
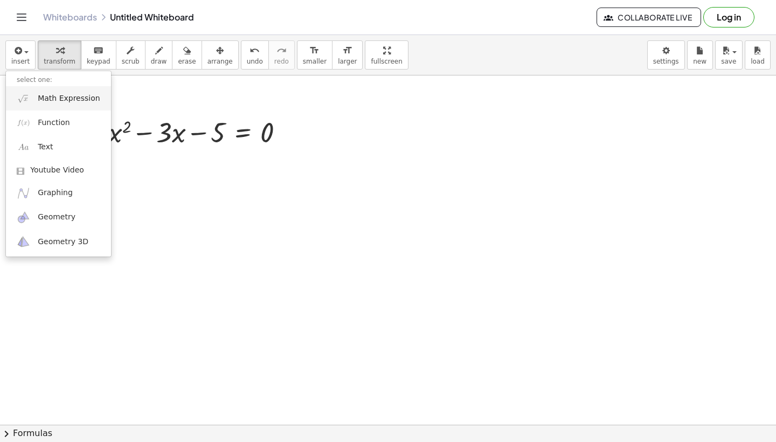
click at [58, 100] on span "Math Expression" at bounding box center [69, 98] width 62 height 11
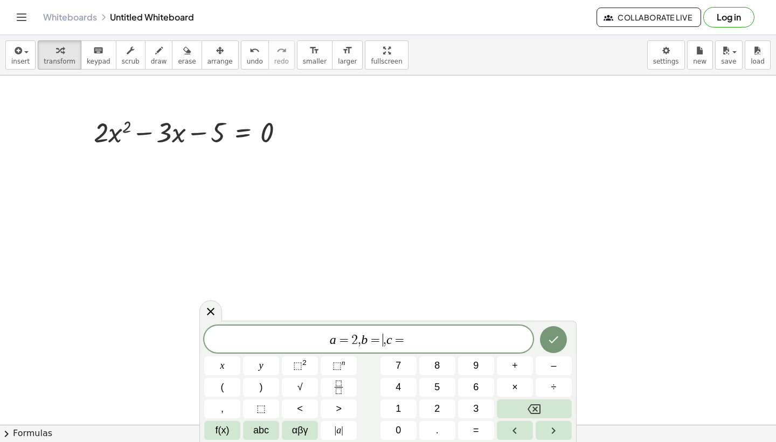
click at [378, 340] on span "=" at bounding box center [375, 339] width 16 height 13
click at [416, 339] on span "a = 2 , b = − 3 ​ , c =" at bounding box center [368, 339] width 329 height 15
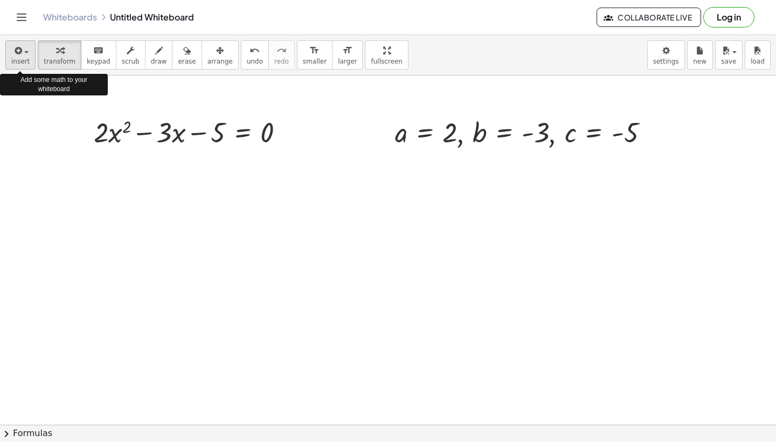
click at [23, 47] on div "button" at bounding box center [20, 50] width 18 height 13
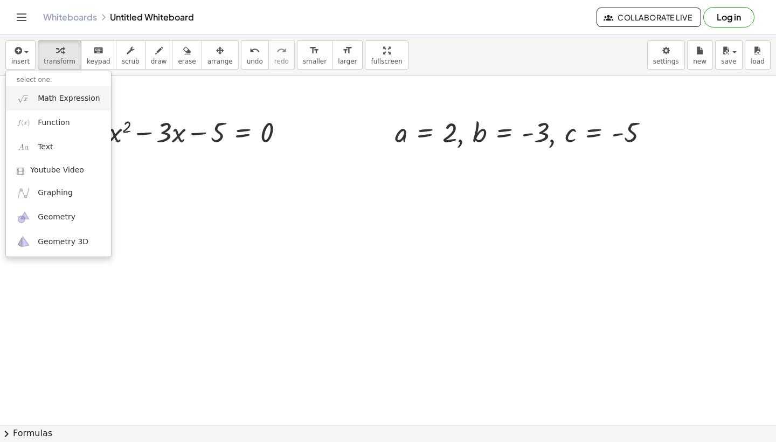
click at [54, 103] on span "Math Expression" at bounding box center [69, 98] width 62 height 11
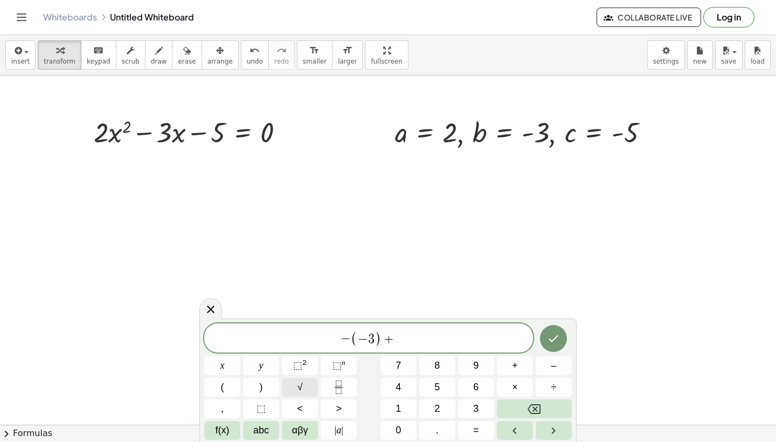
click at [300, 388] on span "√" at bounding box center [299, 387] width 5 height 15
click at [298, 367] on span "⬚" at bounding box center [297, 365] width 9 height 11
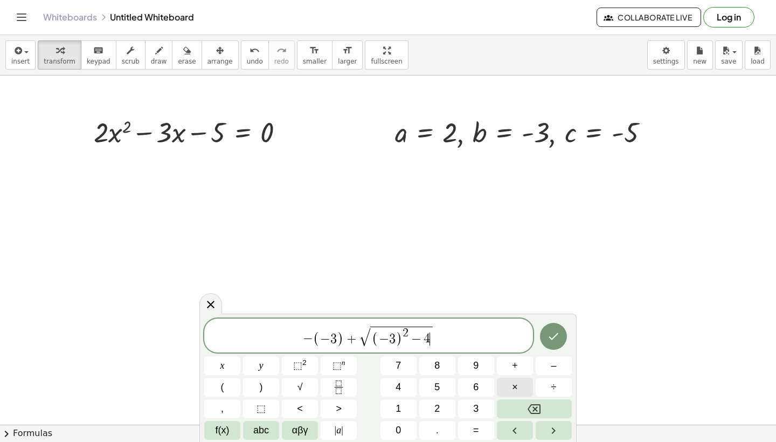
click at [518, 387] on button "×" at bounding box center [515, 387] width 36 height 19
click at [510, 386] on button "×" at bounding box center [515, 387] width 36 height 19
click at [336, 386] on icon "Fraction" at bounding box center [338, 386] width 13 height 13
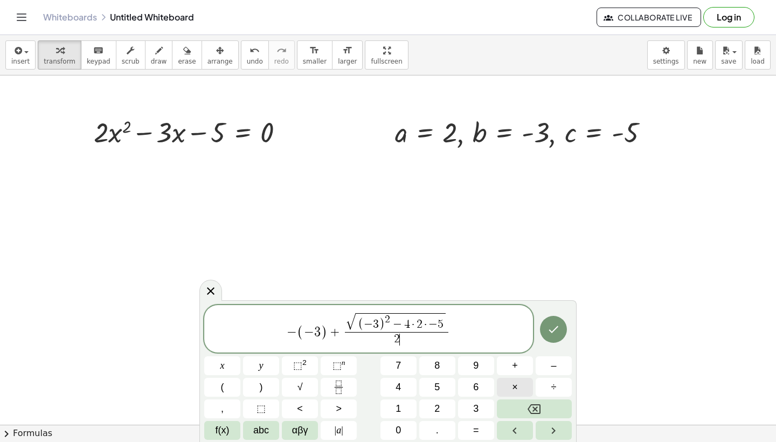
click at [513, 389] on span "×" at bounding box center [515, 387] width 6 height 15
click at [552, 331] on icon "Done" at bounding box center [553, 329] width 13 height 13
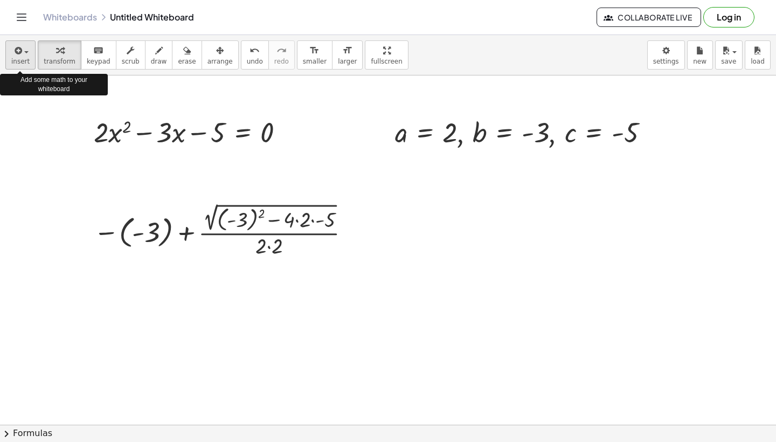
click at [27, 49] on div "button" at bounding box center [20, 50] width 18 height 13
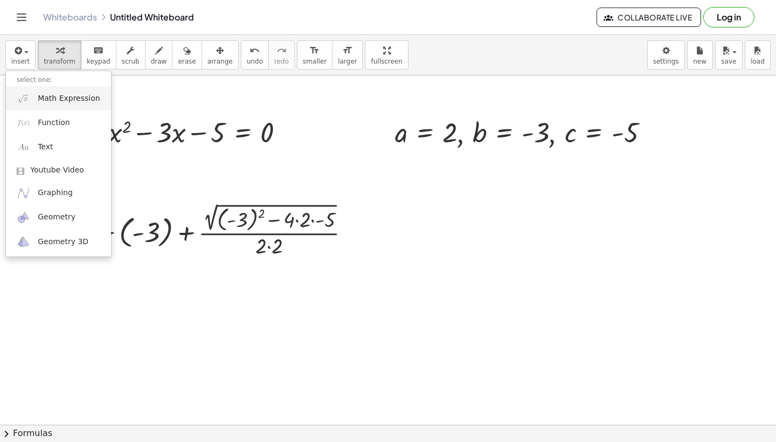
click at [51, 100] on span "Math Expression" at bounding box center [69, 98] width 62 height 11
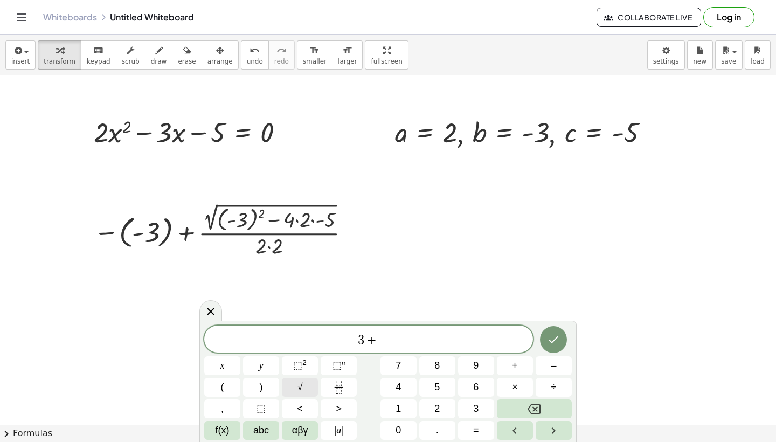
click at [294, 388] on button "√" at bounding box center [300, 387] width 36 height 19
click at [476, 371] on span "9" at bounding box center [475, 365] width 5 height 15
click at [549, 367] on button "–" at bounding box center [553, 365] width 36 height 19
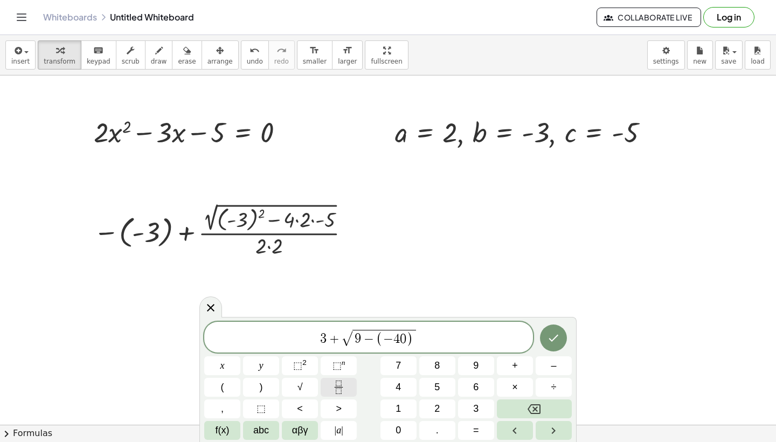
click at [334, 387] on icon "Fraction" at bounding box center [338, 386] width 13 height 13
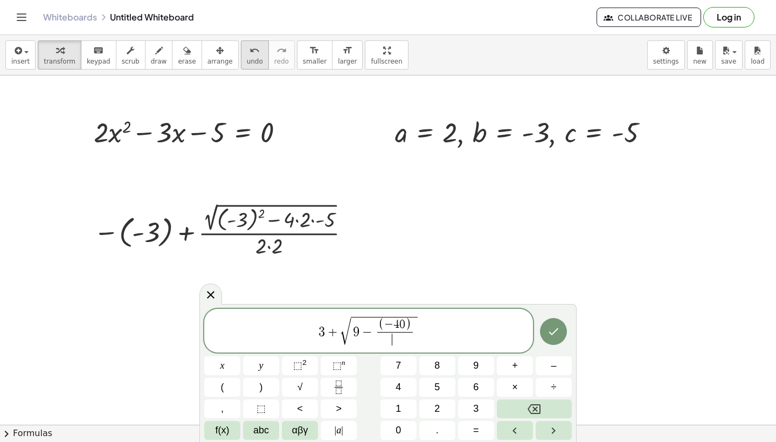
click at [249, 55] on icon "undo" at bounding box center [254, 50] width 10 height 13
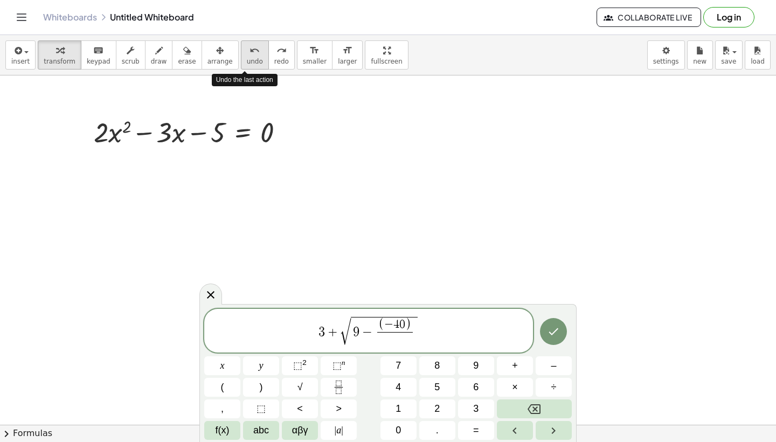
click at [249, 55] on icon "undo" at bounding box center [254, 50] width 10 height 13
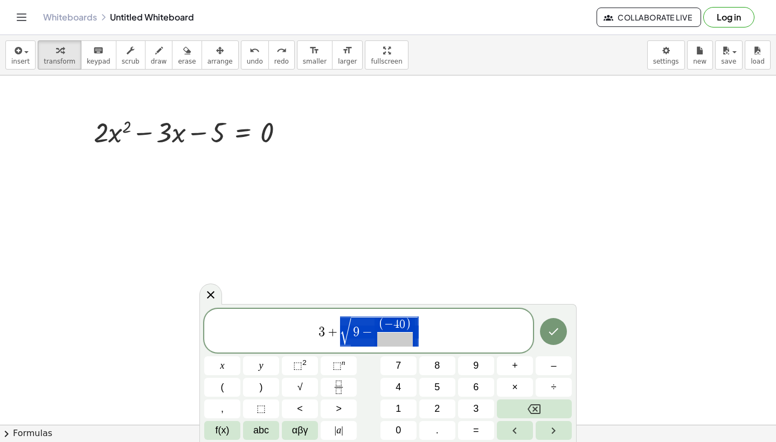
drag, startPoint x: 419, startPoint y: 334, endPoint x: 411, endPoint y: 333, distance: 7.6
click at [485, 333] on span "3 + √ 9 − ( − 4 0 ) ​ ​" at bounding box center [368, 331] width 329 height 32
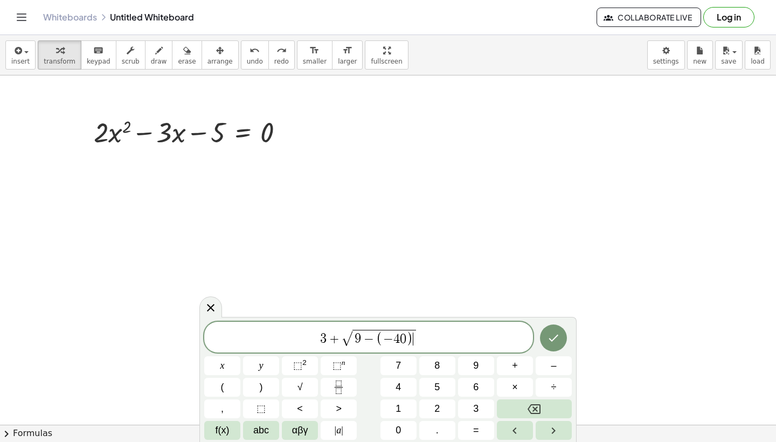
click at [319, 337] on span "3 + √ 9 − ( − 4 0 ) ​" at bounding box center [368, 337] width 329 height 19
click at [418, 334] on span ")" at bounding box center [421, 336] width 8 height 20
click at [335, 385] on icon "Fraction" at bounding box center [338, 386] width 13 height 13
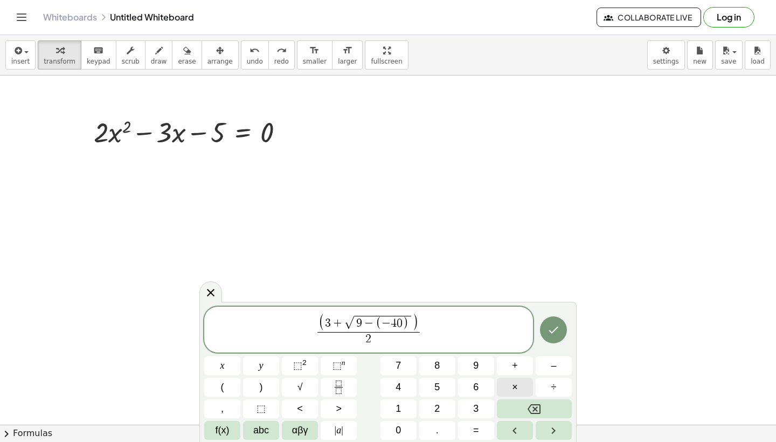
click at [515, 387] on span "×" at bounding box center [515, 387] width 6 height 15
click at [547, 335] on icon "Done" at bounding box center [553, 329] width 13 height 13
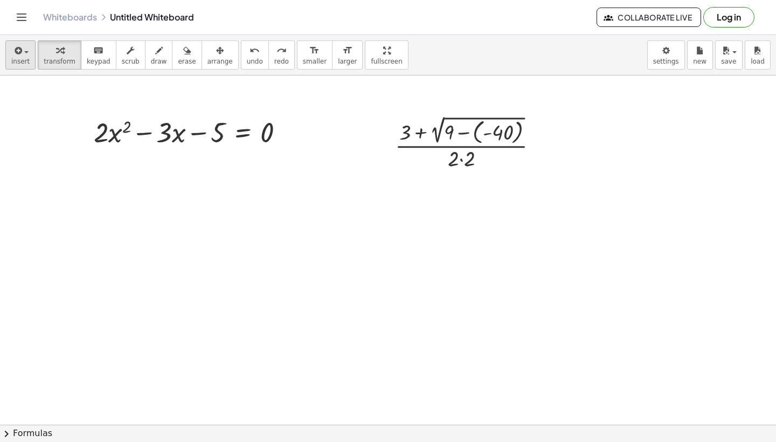
click at [27, 48] on div "button" at bounding box center [20, 50] width 18 height 13
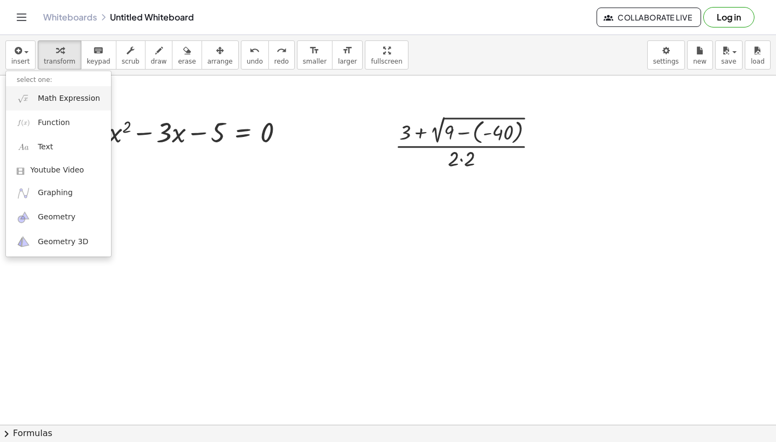
click at [43, 102] on span "Math Expression" at bounding box center [69, 98] width 62 height 11
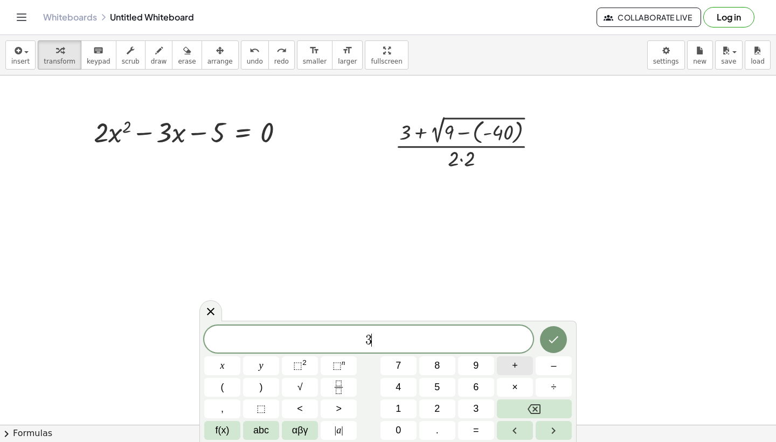
click at [513, 365] on span "+" at bounding box center [515, 365] width 6 height 15
click at [298, 387] on span "√" at bounding box center [299, 387] width 5 height 15
click at [332, 340] on span "3" at bounding box center [335, 339] width 6 height 13
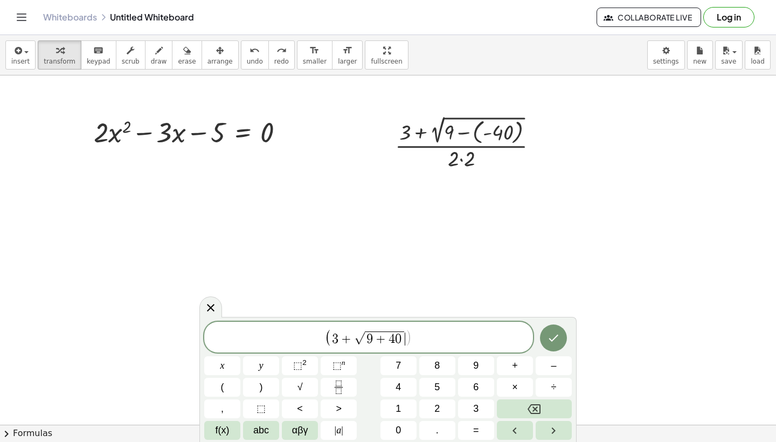
click at [406, 339] on span ")" at bounding box center [408, 337] width 7 height 17
click at [339, 389] on icon "Fraction" at bounding box center [338, 386] width 13 height 13
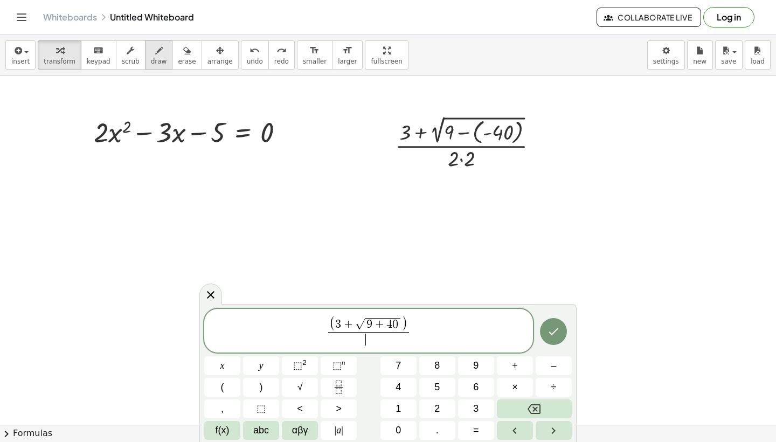
click at [155, 54] on icon "button" at bounding box center [159, 50] width 8 height 13
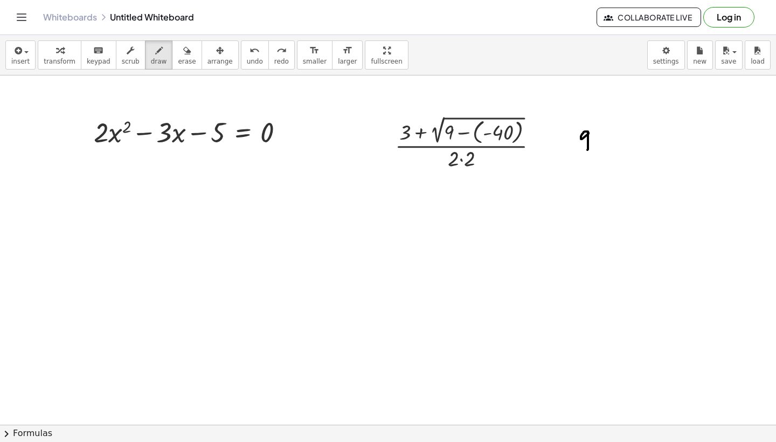
drag, startPoint x: 588, startPoint y: 133, endPoint x: 587, endPoint y: 149, distance: 16.7
drag, startPoint x: 605, startPoint y: 128, endPoint x: 600, endPoint y: 151, distance: 23.8
drag, startPoint x: 626, startPoint y: 128, endPoint x: 623, endPoint y: 157, distance: 28.8
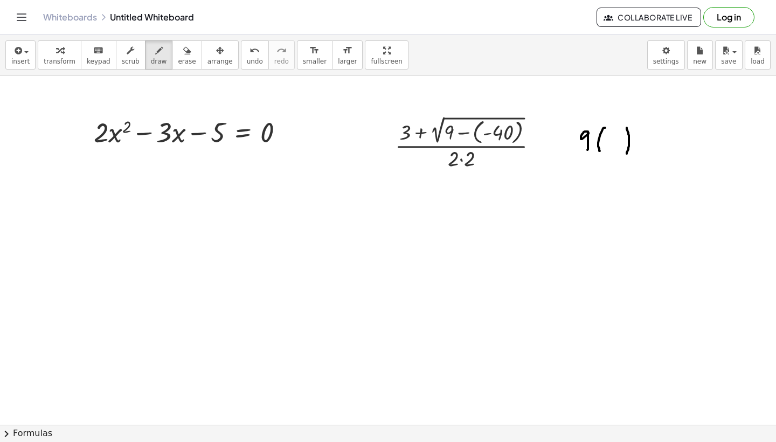
drag, startPoint x: 600, startPoint y: 141, endPoint x: 607, endPoint y: 141, distance: 7.5
drag, startPoint x: 611, startPoint y: 135, endPoint x: 615, endPoint y: 148, distance: 13.5
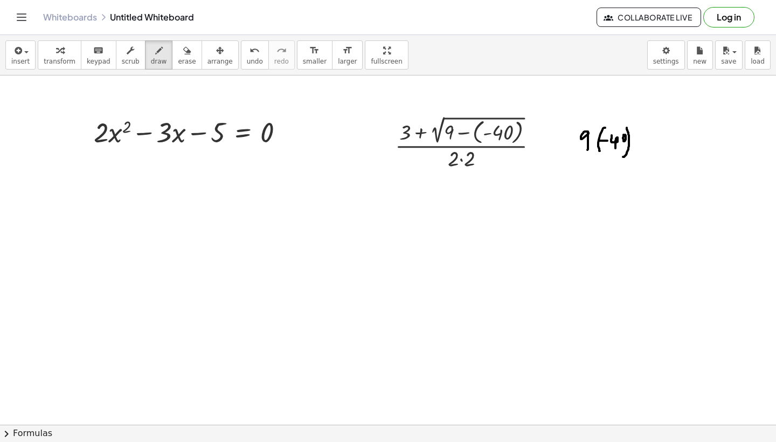
drag, startPoint x: 577, startPoint y: 182, endPoint x: 580, endPoint y: 200, distance: 18.5
drag, startPoint x: 597, startPoint y: 172, endPoint x: 599, endPoint y: 209, distance: 36.7
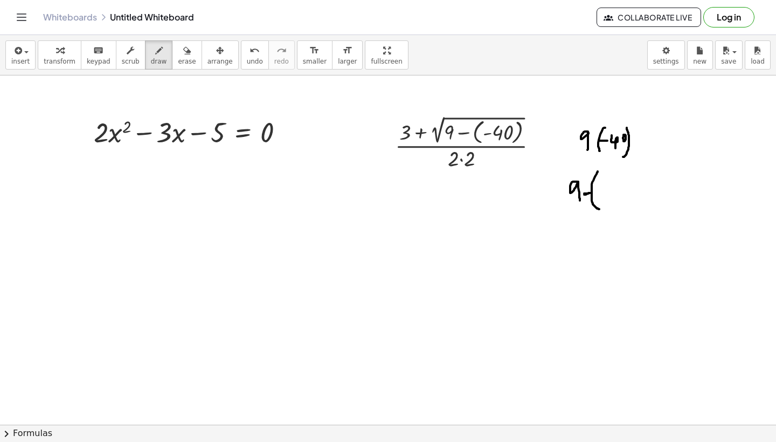
drag, startPoint x: 611, startPoint y: 184, endPoint x: 613, endPoint y: 204, distance: 20.0
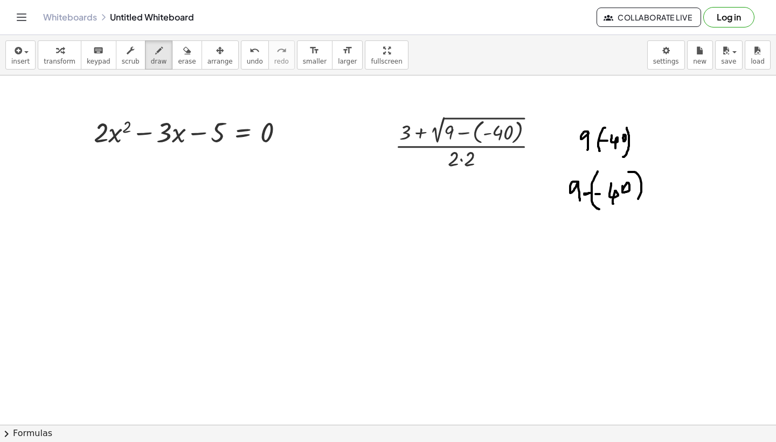
drag, startPoint x: 628, startPoint y: 172, endPoint x: 632, endPoint y: 203, distance: 31.5
click at [25, 50] on div "button" at bounding box center [20, 50] width 18 height 13
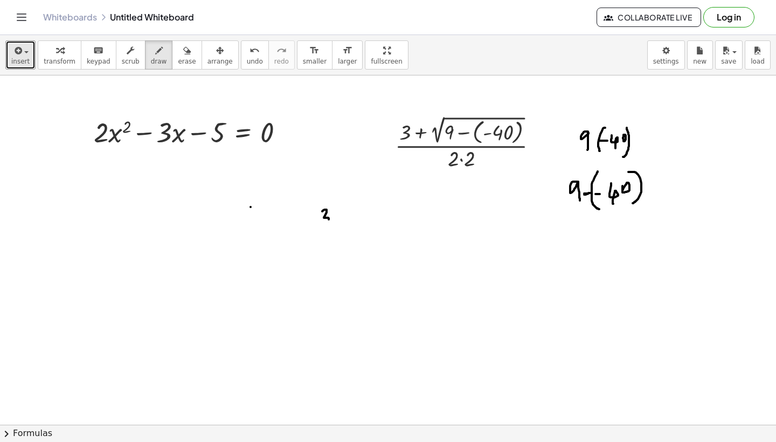
drag, startPoint x: 322, startPoint y: 211, endPoint x: 319, endPoint y: 223, distance: 12.3
drag, startPoint x: 334, startPoint y: 219, endPoint x: 342, endPoint y: 219, distance: 7.0
drag, startPoint x: 338, startPoint y: 214, endPoint x: 338, endPoint y: 223, distance: 8.6
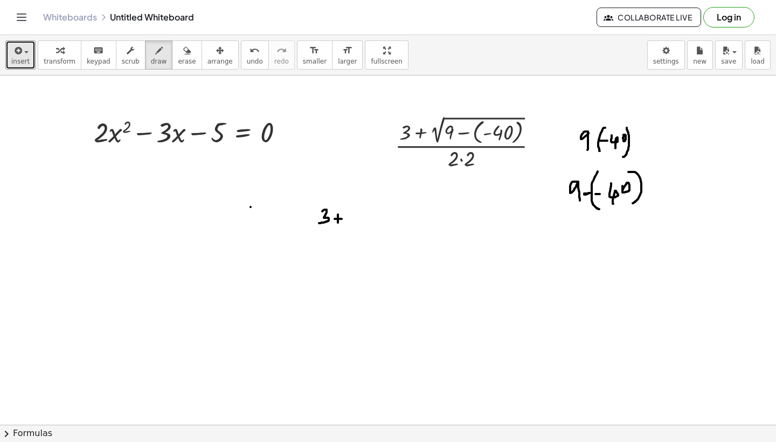
drag, startPoint x: 356, startPoint y: 223, endPoint x: 411, endPoint y: 194, distance: 62.2
drag, startPoint x: 381, startPoint y: 212, endPoint x: 384, endPoint y: 232, distance: 20.1
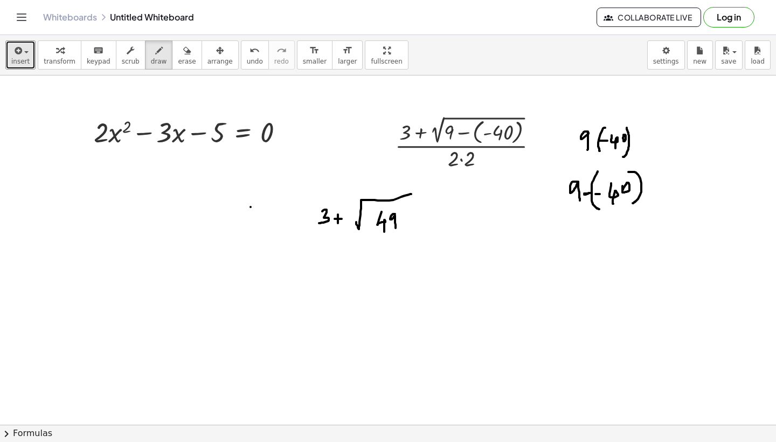
drag, startPoint x: 395, startPoint y: 214, endPoint x: 396, endPoint y: 228, distance: 14.0
drag, startPoint x: 332, startPoint y: 232, endPoint x: 396, endPoint y: 231, distance: 64.1
drag, startPoint x: 364, startPoint y: 243, endPoint x: 367, endPoint y: 261, distance: 17.6
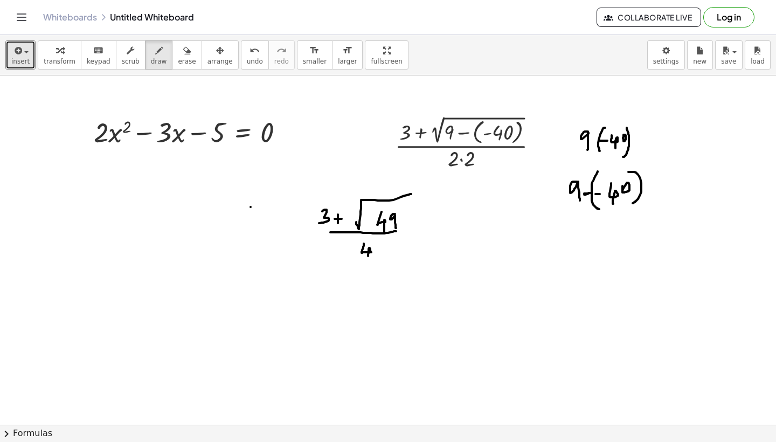
drag, startPoint x: 264, startPoint y: 207, endPoint x: 285, endPoint y: 211, distance: 20.9
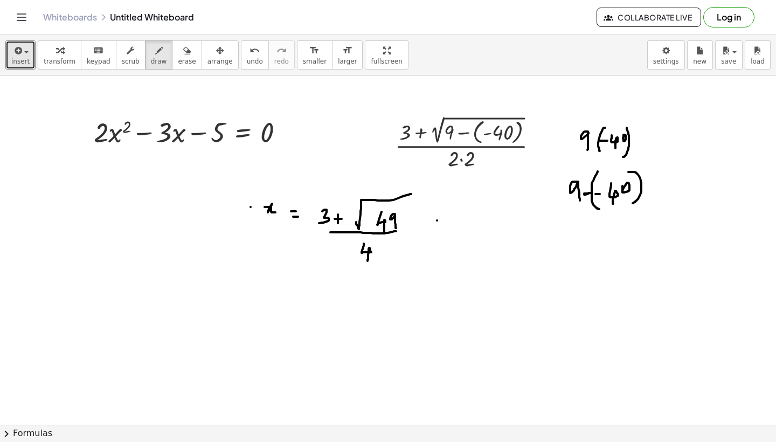
drag, startPoint x: 438, startPoint y: 226, endPoint x: 445, endPoint y: 225, distance: 7.6
drag, startPoint x: 478, startPoint y: 215, endPoint x: 477, endPoint y: 232, distance: 16.2
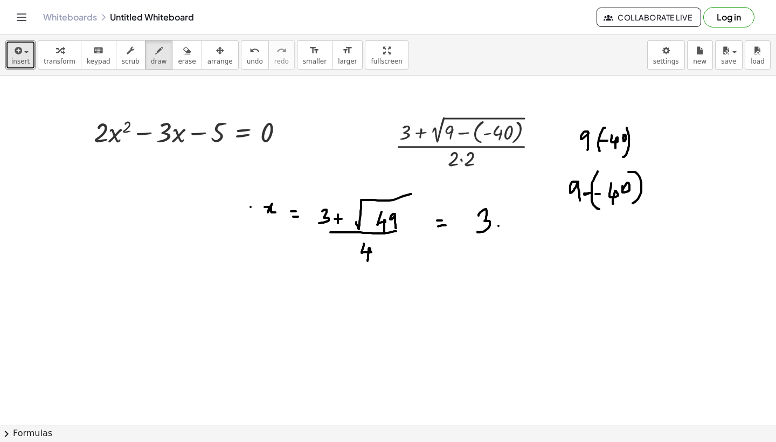
drag, startPoint x: 498, startPoint y: 226, endPoint x: 509, endPoint y: 226, distance: 10.8
drag, startPoint x: 503, startPoint y: 218, endPoint x: 502, endPoint y: 234, distance: 15.6
drag, startPoint x: 515, startPoint y: 219, endPoint x: 519, endPoint y: 234, distance: 15.7
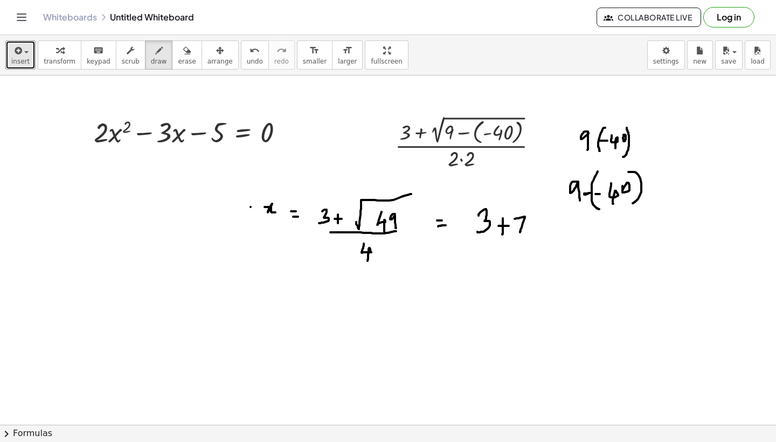
drag, startPoint x: 478, startPoint y: 238, endPoint x: 520, endPoint y: 236, distance: 41.5
drag, startPoint x: 495, startPoint y: 246, endPoint x: 497, endPoint y: 267, distance: 20.6
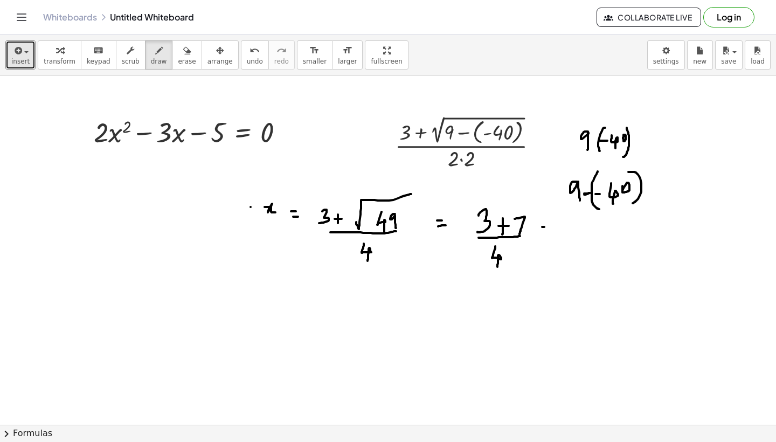
drag, startPoint x: 541, startPoint y: 233, endPoint x: 547, endPoint y: 232, distance: 6.1
drag, startPoint x: 576, startPoint y: 225, endPoint x: 576, endPoint y: 234, distance: 9.7
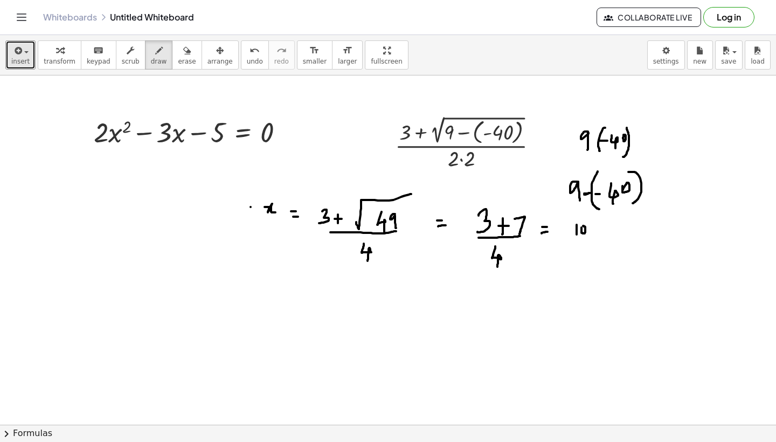
drag, startPoint x: 571, startPoint y: 236, endPoint x: 591, endPoint y: 236, distance: 19.9
drag, startPoint x: 582, startPoint y: 247, endPoint x: 582, endPoint y: 260, distance: 12.9
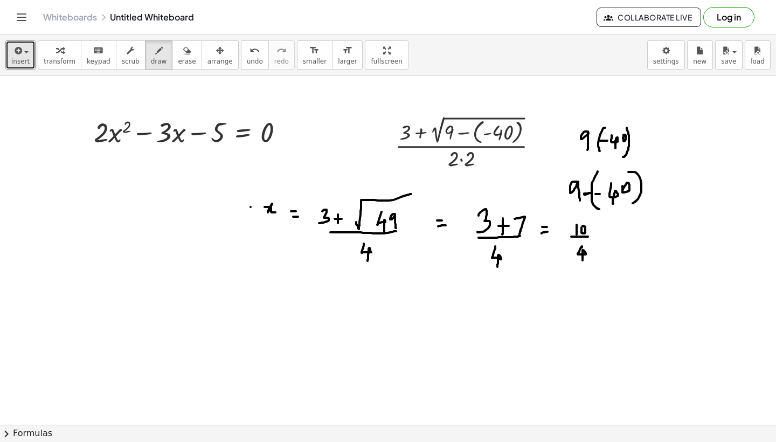
drag, startPoint x: 625, startPoint y: 225, endPoint x: 629, endPoint y: 234, distance: 10.4
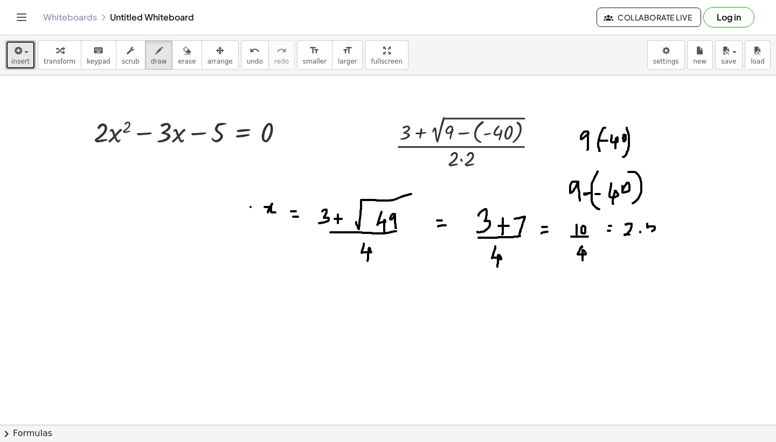
drag, startPoint x: 647, startPoint y: 224, endPoint x: 649, endPoint y: 232, distance: 7.7
drag, startPoint x: 647, startPoint y: 222, endPoint x: 654, endPoint y: 222, distance: 7.0
drag, startPoint x: 625, startPoint y: 234, endPoint x: 632, endPoint y: 236, distance: 7.2
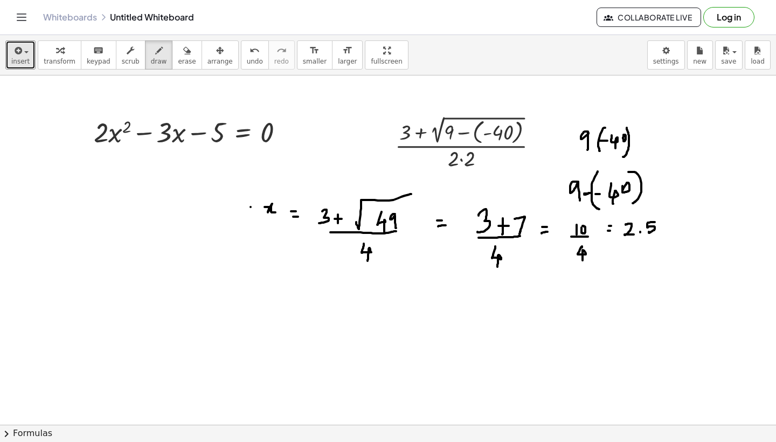
drag, startPoint x: 283, startPoint y: 280, endPoint x: 293, endPoint y: 292, distance: 16.1
drag, startPoint x: 305, startPoint y: 289, endPoint x: 312, endPoint y: 289, distance: 7.0
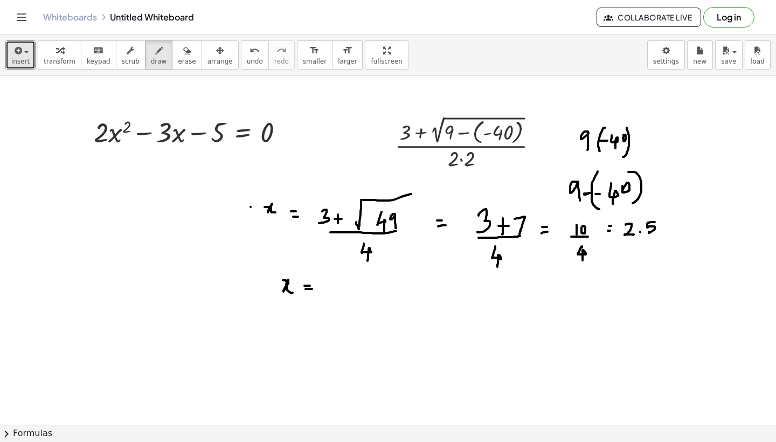
drag, startPoint x: 341, startPoint y: 280, endPoint x: 340, endPoint y: 292, distance: 13.0
drag, startPoint x: 353, startPoint y: 287, endPoint x: 361, endPoint y: 287, distance: 8.1
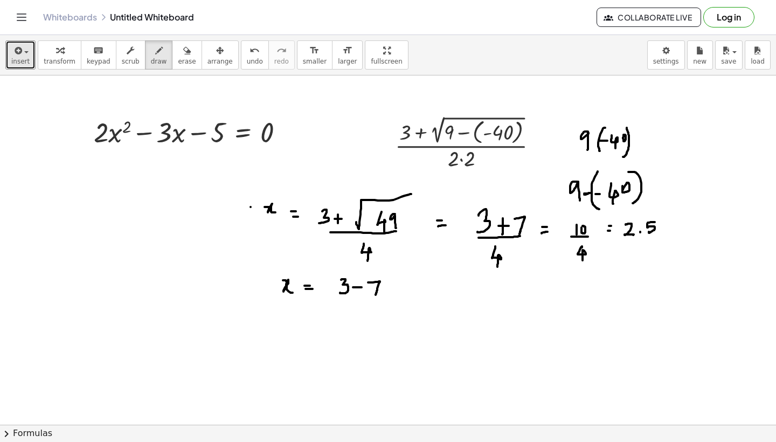
drag, startPoint x: 370, startPoint y: 282, endPoint x: 375, endPoint y: 295, distance: 13.3
drag, startPoint x: 343, startPoint y: 302, endPoint x: 375, endPoint y: 302, distance: 32.3
drag, startPoint x: 366, startPoint y: 311, endPoint x: 368, endPoint y: 326, distance: 15.8
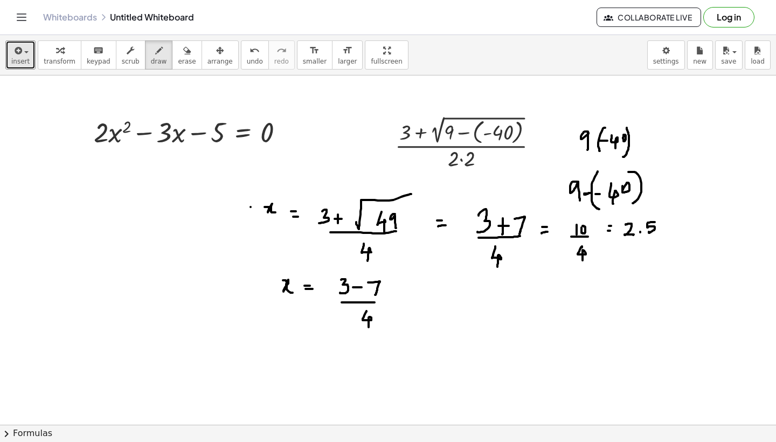
drag, startPoint x: 395, startPoint y: 288, endPoint x: 401, endPoint y: 288, distance: 6.5
drag, startPoint x: 396, startPoint y: 294, endPoint x: 403, endPoint y: 294, distance: 7.5
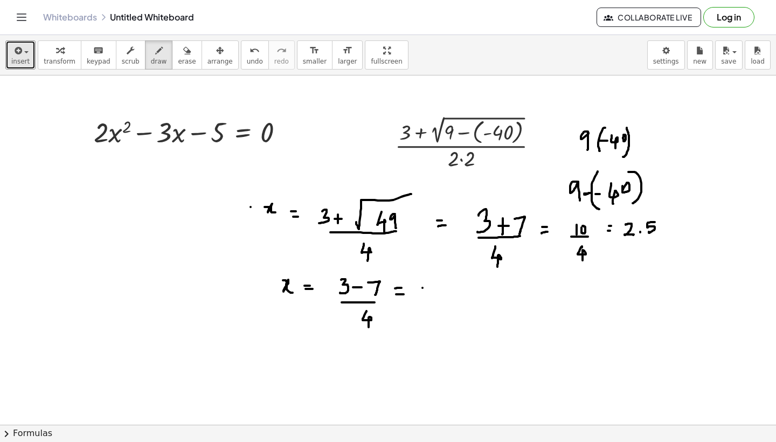
drag, startPoint x: 422, startPoint y: 288, endPoint x: 431, endPoint y: 288, distance: 8.6
drag, startPoint x: 438, startPoint y: 284, endPoint x: 441, endPoint y: 300, distance: 15.9
drag, startPoint x: 425, startPoint y: 302, endPoint x: 447, endPoint y: 302, distance: 21.5
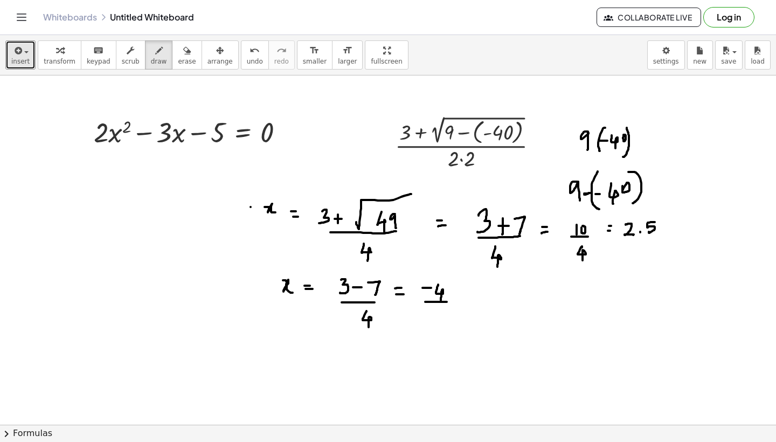
drag, startPoint x: 435, startPoint y: 313, endPoint x: 436, endPoint y: 330, distance: 16.7
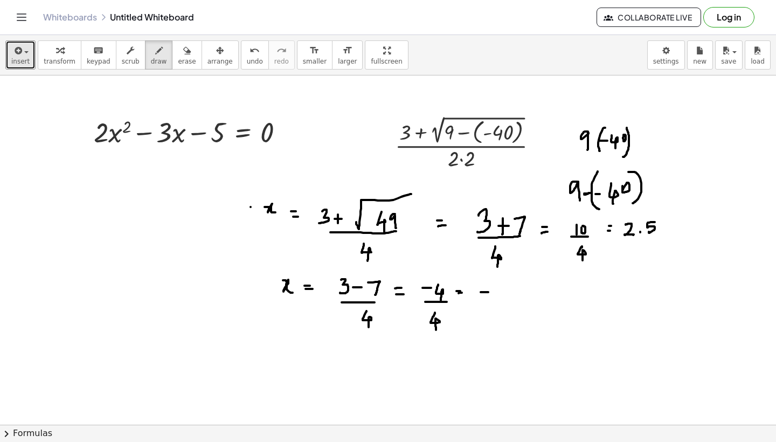
drag, startPoint x: 480, startPoint y: 292, endPoint x: 489, endPoint y: 292, distance: 8.6
drag, startPoint x: 495, startPoint y: 287, endPoint x: 495, endPoint y: 296, distance: 9.2
drag, startPoint x: 469, startPoint y: 90, endPoint x: 465, endPoint y: 109, distance: 19.2
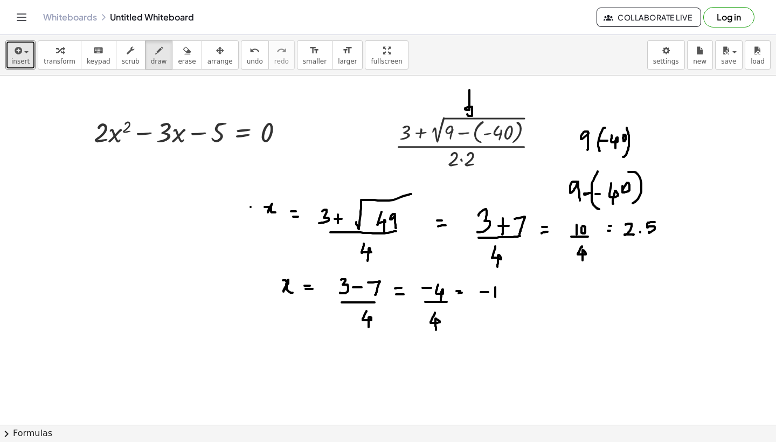
click at [183, 56] on icon "button" at bounding box center [187, 50] width 8 height 13
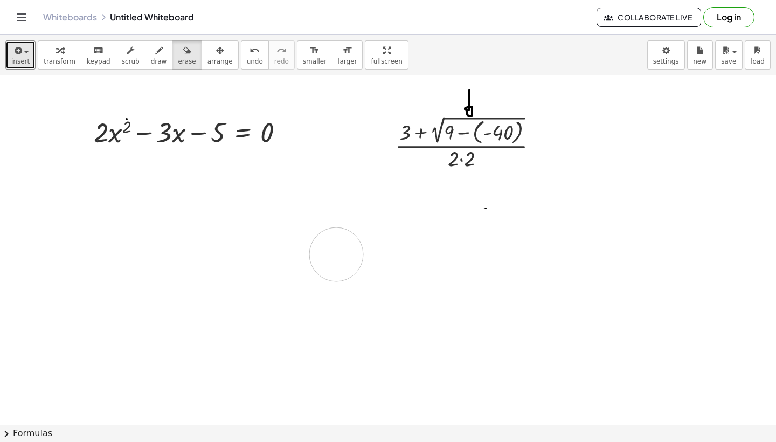
drag, startPoint x: 590, startPoint y: 131, endPoint x: 336, endPoint y: 250, distance: 280.7
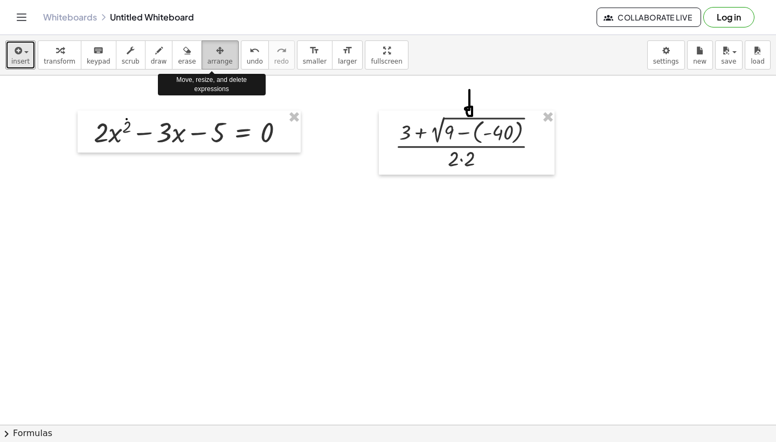
click at [216, 56] on icon "button" at bounding box center [220, 50] width 8 height 13
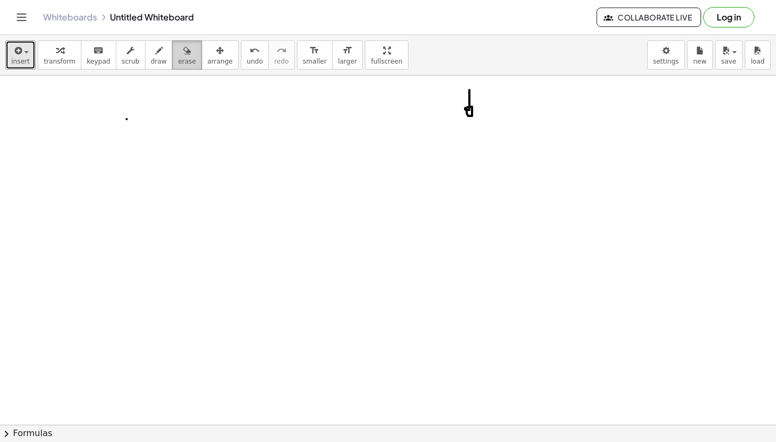
click at [187, 54] on div "button" at bounding box center [187, 50] width 18 height 13
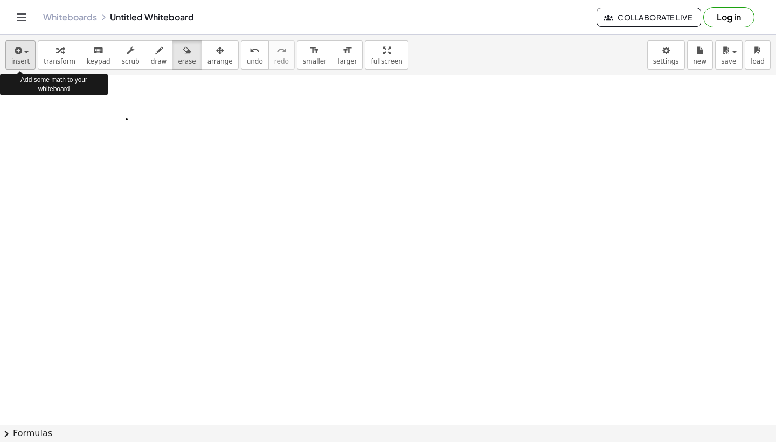
click at [25, 50] on div "button" at bounding box center [20, 50] width 18 height 13
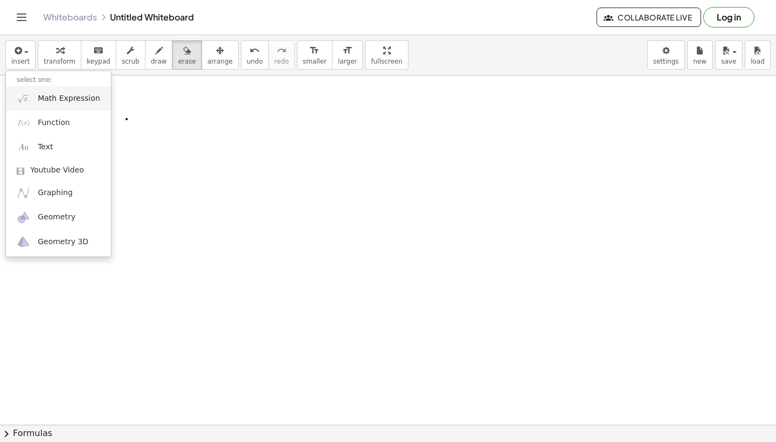
click at [52, 99] on span "Math Expression" at bounding box center [69, 98] width 62 height 11
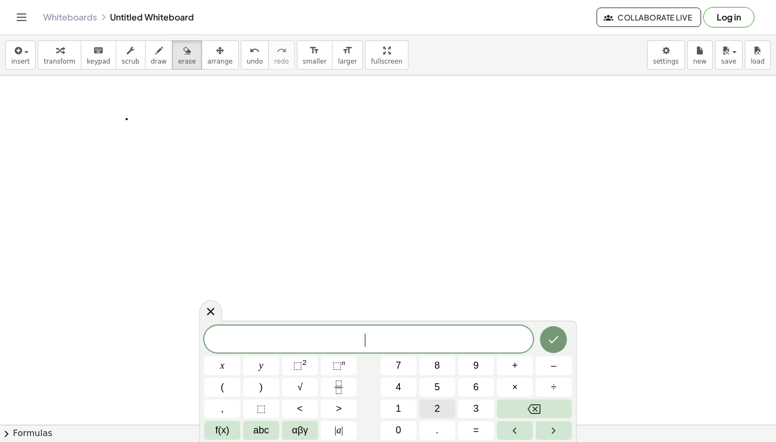
click at [436, 410] on span "2" at bounding box center [436, 408] width 5 height 15
click at [217, 368] on button "x" at bounding box center [222, 365] width 36 height 19
click at [304, 363] on sup "2" at bounding box center [304, 362] width 4 height 8
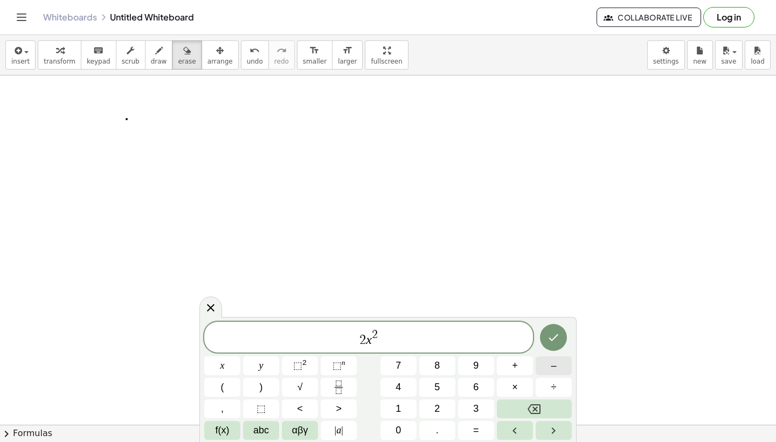
click at [556, 365] on button "–" at bounding box center [553, 365] width 36 height 19
click at [475, 407] on span "3" at bounding box center [475, 408] width 5 height 15
click at [220, 364] on span "x" at bounding box center [222, 365] width 4 height 15
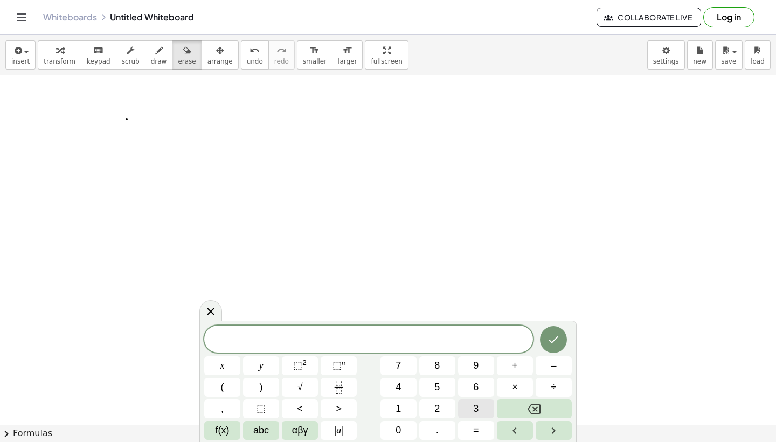
click at [474, 411] on span "3" at bounding box center [475, 408] width 5 height 15
click at [224, 368] on span "x" at bounding box center [222, 365] width 4 height 15
click at [302, 366] on sup "2" at bounding box center [304, 362] width 4 height 8
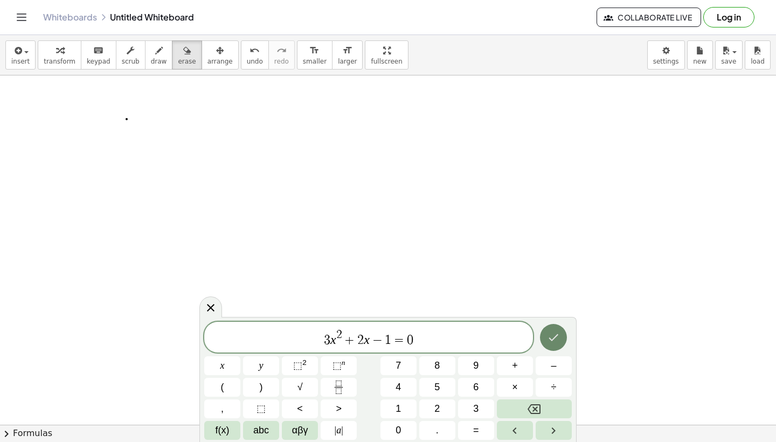
click at [554, 345] on button "Done" at bounding box center [553, 337] width 27 height 27
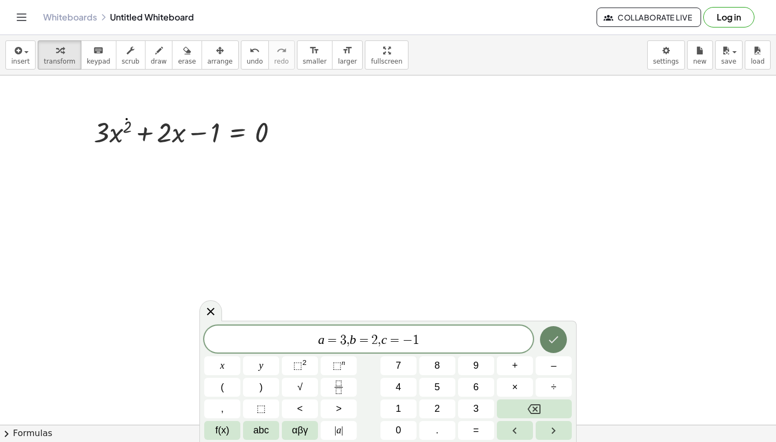
click at [550, 344] on icon "Done" at bounding box center [553, 339] width 13 height 13
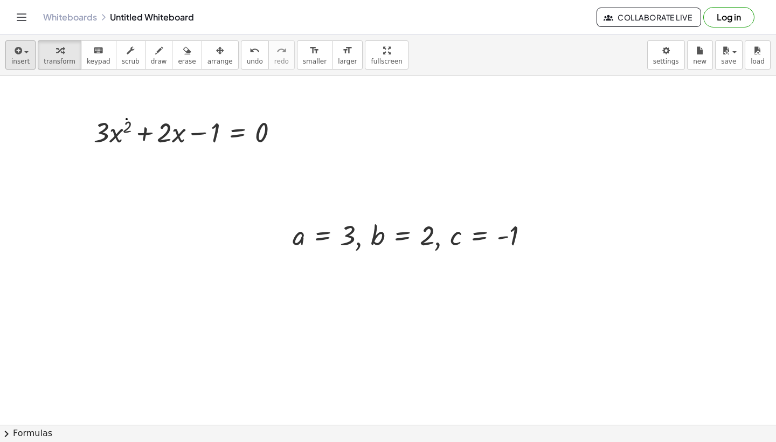
click at [24, 52] on span "button" at bounding box center [26, 52] width 4 height 2
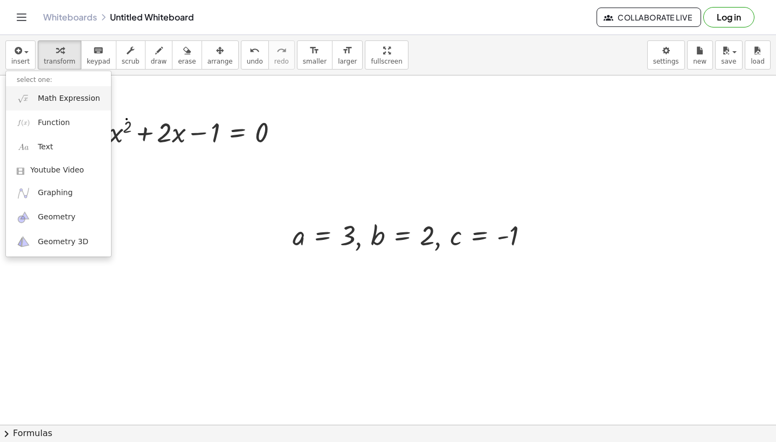
click at [59, 99] on span "Math Expression" at bounding box center [69, 98] width 62 height 11
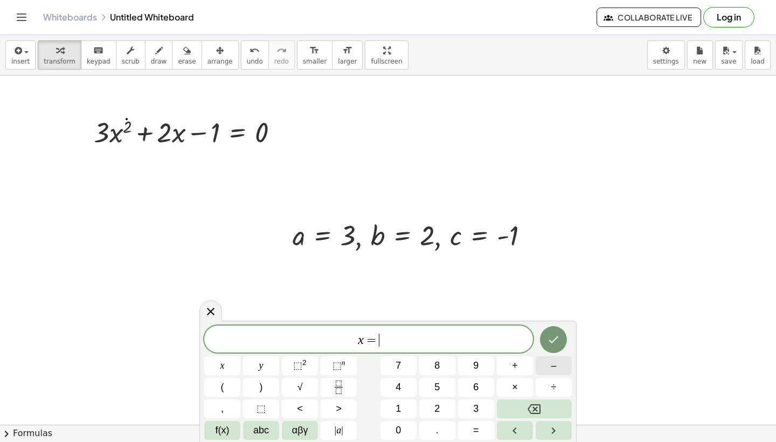
click at [555, 365] on span "–" at bounding box center [552, 365] width 5 height 15
click at [512, 365] on span "+" at bounding box center [515, 365] width 6 height 15
click at [302, 388] on span "√" at bounding box center [299, 387] width 5 height 15
click at [302, 365] on sup "2" at bounding box center [304, 362] width 4 height 8
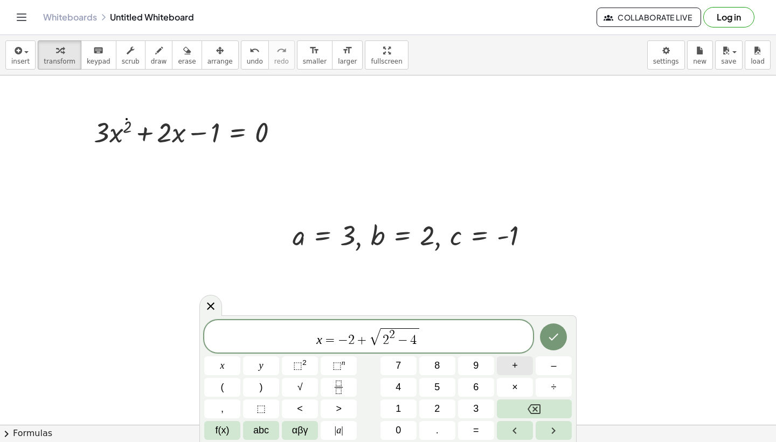
click at [513, 374] on button "+" at bounding box center [515, 365] width 36 height 19
click at [517, 388] on span "×" at bounding box center [515, 387] width 6 height 15
click at [515, 387] on span "×" at bounding box center [515, 387] width 6 height 15
click at [320, 339] on span "−" at bounding box center [324, 339] width 10 height 13
click at [441, 336] on span ")" at bounding box center [443, 335] width 8 height 23
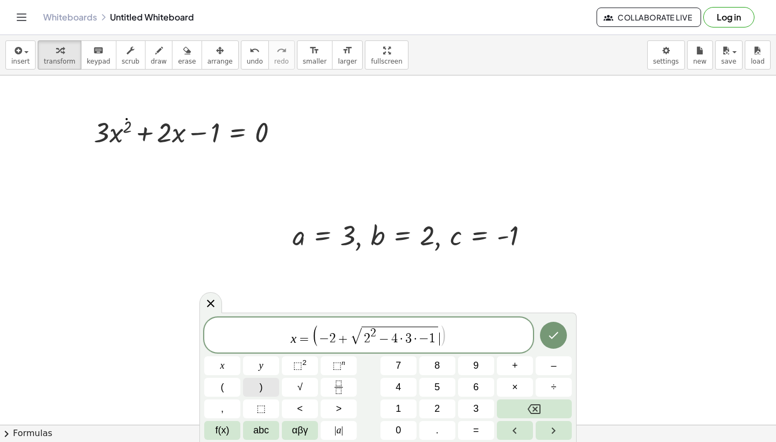
click at [260, 389] on span ")" at bounding box center [261, 387] width 3 height 15
click at [340, 382] on icon "Fraction" at bounding box center [338, 386] width 13 height 13
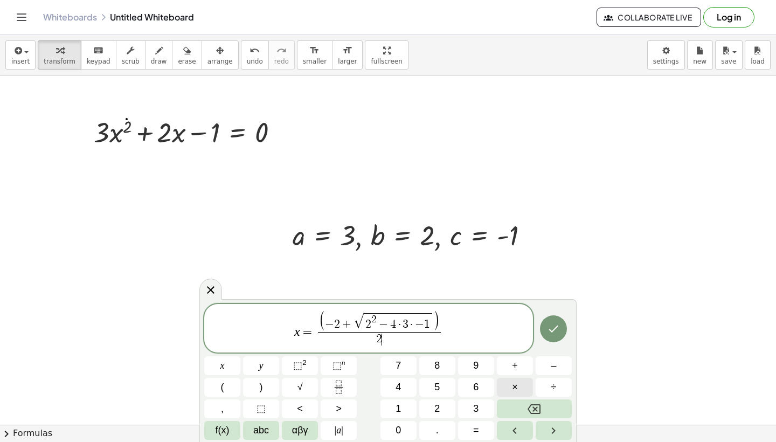
click at [517, 387] on span "×" at bounding box center [515, 387] width 6 height 15
click at [549, 329] on icon "Done" at bounding box center [553, 328] width 13 height 13
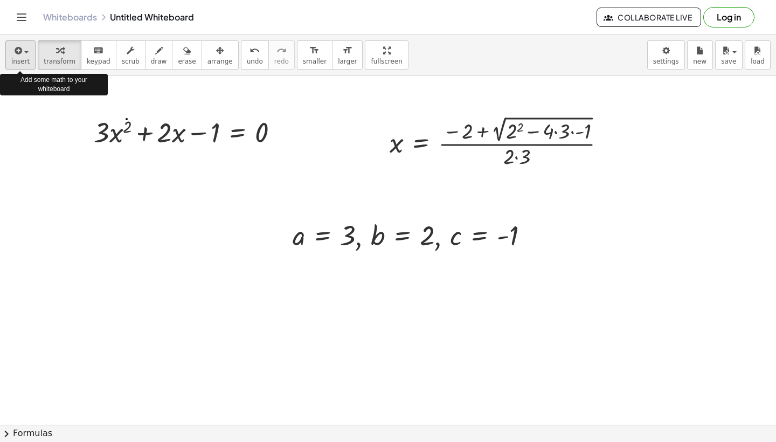
click at [27, 52] on span "button" at bounding box center [26, 52] width 4 height 2
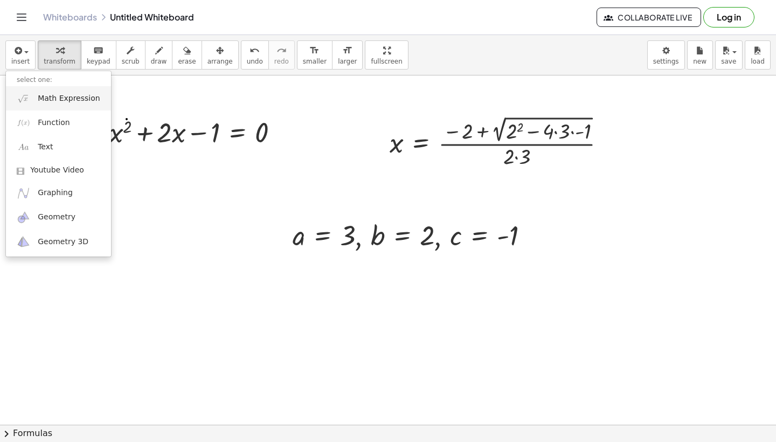
click at [48, 101] on span "Math Expression" at bounding box center [69, 98] width 62 height 11
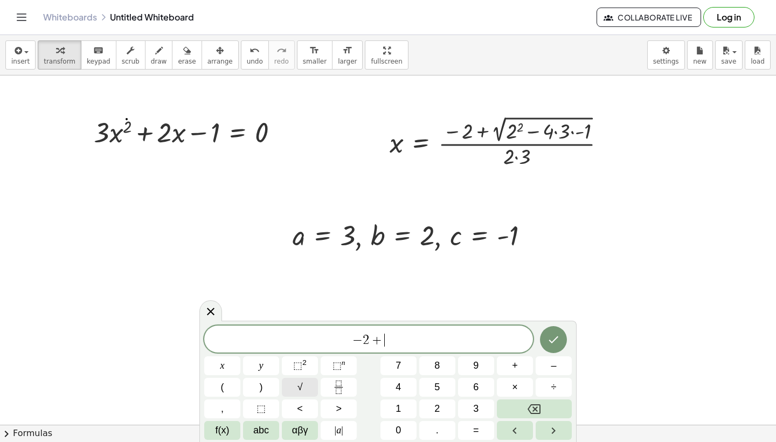
click at [303, 390] on button "√" at bounding box center [300, 387] width 36 height 19
click at [155, 52] on icon "button" at bounding box center [159, 50] width 8 height 13
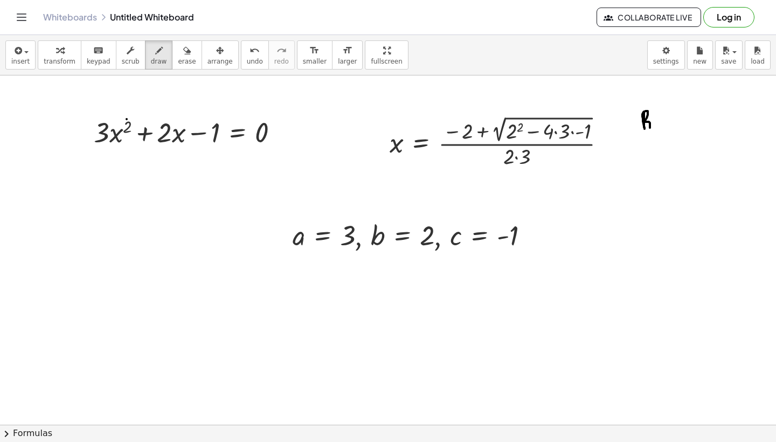
drag, startPoint x: 644, startPoint y: 111, endPoint x: 644, endPoint y: 130, distance: 18.3
drag, startPoint x: 668, startPoint y: 120, endPoint x: 668, endPoint y: 131, distance: 11.3
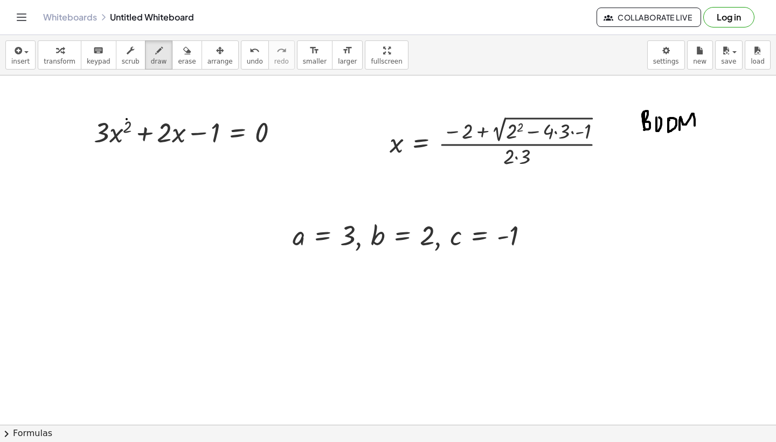
drag, startPoint x: 679, startPoint y: 130, endPoint x: 694, endPoint y: 125, distance: 15.8
drag, startPoint x: 702, startPoint y: 116, endPoint x: 711, endPoint y: 129, distance: 16.0
drag, startPoint x: 702, startPoint y: 126, endPoint x: 712, endPoint y: 125, distance: 9.7
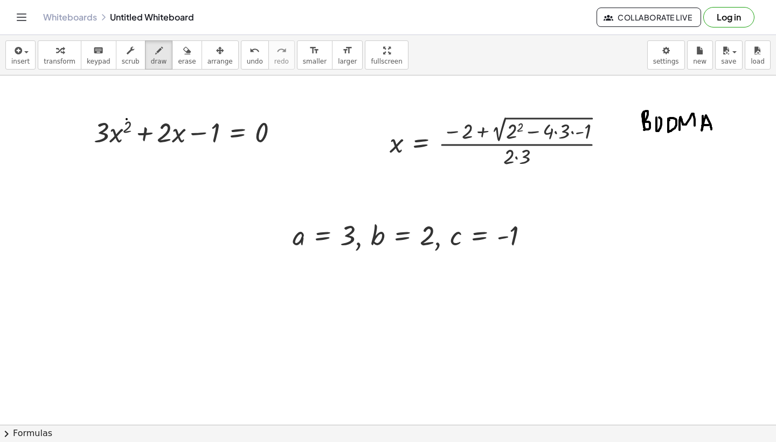
drag, startPoint x: 726, startPoint y: 115, endPoint x: 717, endPoint y: 129, distance: 16.4
drag, startPoint x: 544, startPoint y: 123, endPoint x: 545, endPoint y: 142, distance: 19.4
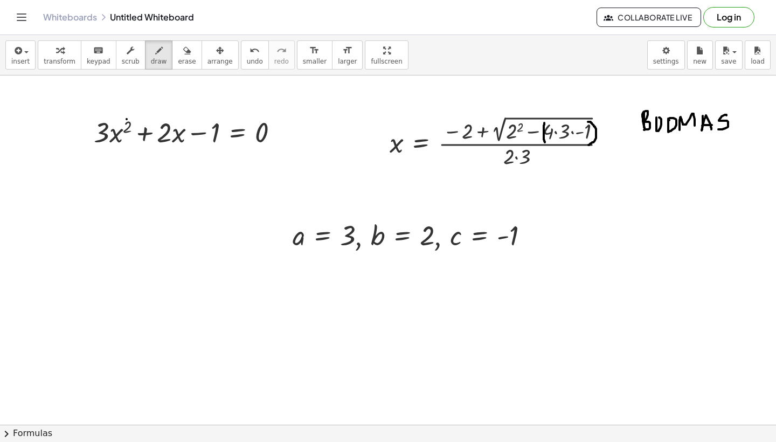
drag, startPoint x: 588, startPoint y: 122, endPoint x: 588, endPoint y: 144, distance: 22.6
drag, startPoint x: 550, startPoint y: 120, endPoint x: 547, endPoint y: 144, distance: 24.5
drag, startPoint x: 389, startPoint y: 284, endPoint x: 404, endPoint y: 287, distance: 14.8
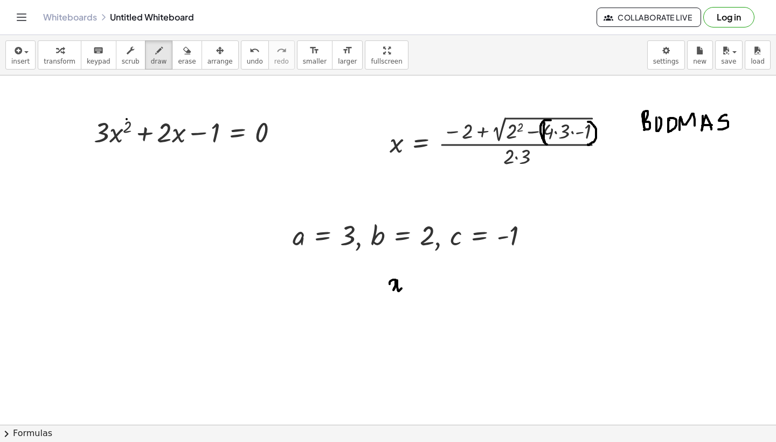
drag, startPoint x: 412, startPoint y: 288, endPoint x: 420, endPoint y: 288, distance: 8.1
drag, startPoint x: 441, startPoint y: 280, endPoint x: 450, endPoint y: 280, distance: 9.2
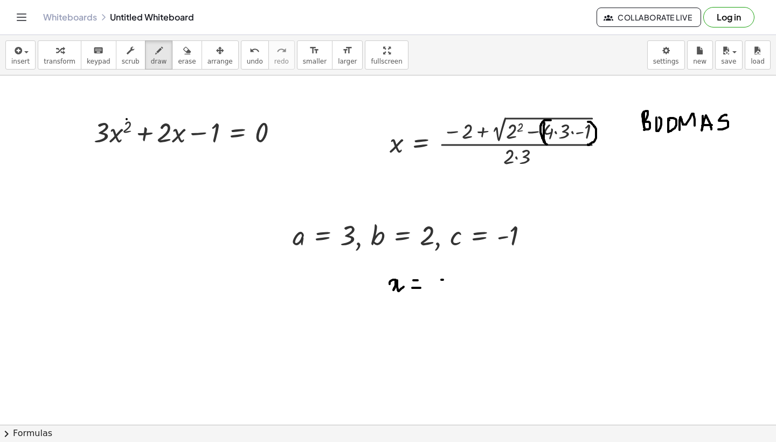
drag, startPoint x: 463, startPoint y: 273, endPoint x: 469, endPoint y: 289, distance: 16.5
drag, startPoint x: 478, startPoint y: 284, endPoint x: 491, endPoint y: 284, distance: 12.4
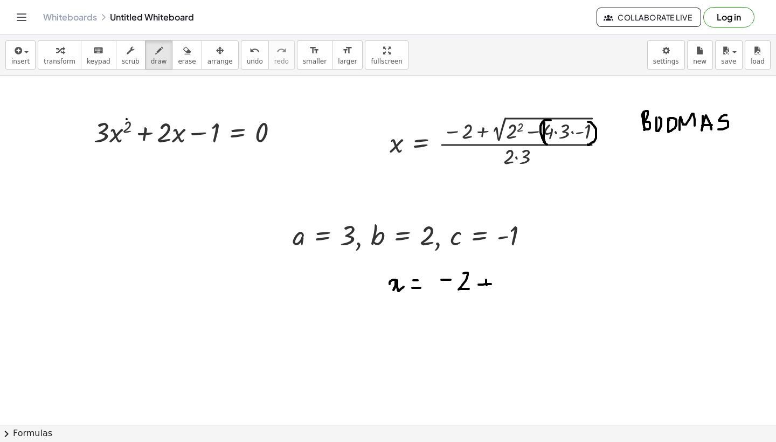
drag, startPoint x: 486, startPoint y: 280, endPoint x: 487, endPoint y: 292, distance: 12.4
drag, startPoint x: 499, startPoint y: 289, endPoint x: 634, endPoint y: 256, distance: 139.1
drag, startPoint x: 519, startPoint y: 276, endPoint x: 528, endPoint y: 288, distance: 15.0
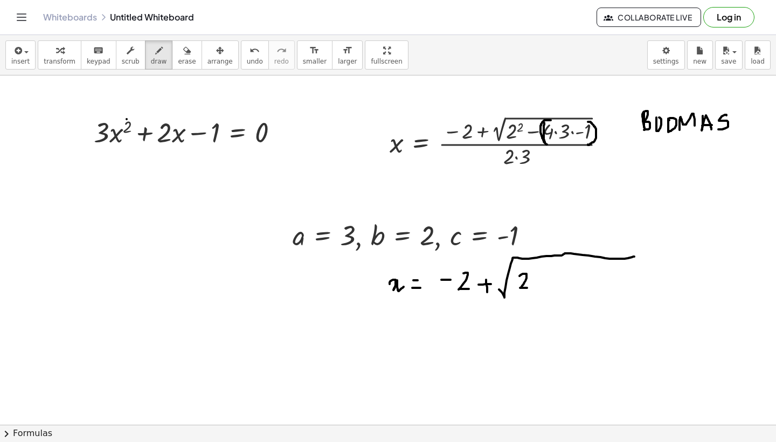
drag, startPoint x: 534, startPoint y: 267, endPoint x: 540, endPoint y: 272, distance: 7.7
drag, startPoint x: 542, startPoint y: 282, endPoint x: 549, endPoint y: 282, distance: 7.0
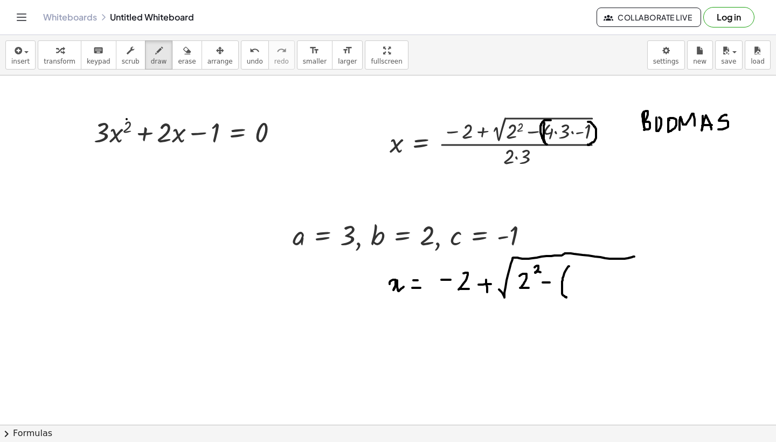
drag, startPoint x: 569, startPoint y: 266, endPoint x: 567, endPoint y: 298, distance: 31.9
drag, startPoint x: 572, startPoint y: 280, endPoint x: 578, endPoint y: 280, distance: 5.9
drag, startPoint x: 587, startPoint y: 271, endPoint x: 588, endPoint y: 282, distance: 10.8
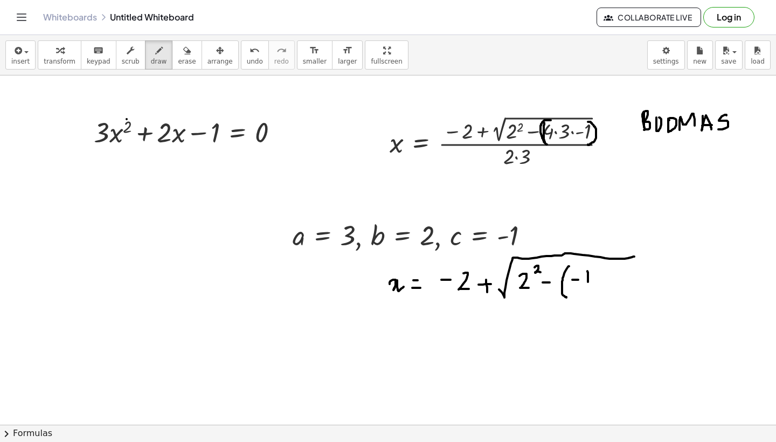
drag, startPoint x: 594, startPoint y: 275, endPoint x: 602, endPoint y: 282, distance: 10.7
drag, startPoint x: 605, startPoint y: 267, endPoint x: 608, endPoint y: 294, distance: 27.6
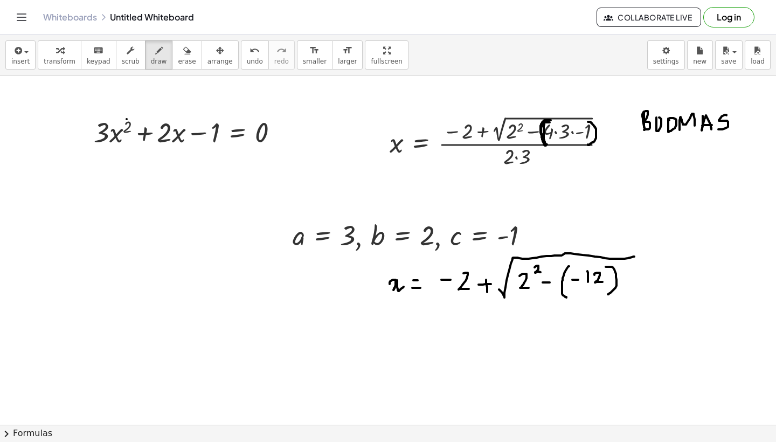
drag, startPoint x: 549, startPoint y: 122, endPoint x: 547, endPoint y: 146, distance: 23.8
drag, startPoint x: 587, startPoint y: 121, endPoint x: 589, endPoint y: 144, distance: 23.8
drag, startPoint x: 550, startPoint y: 140, endPoint x: 566, endPoint y: 140, distance: 16.2
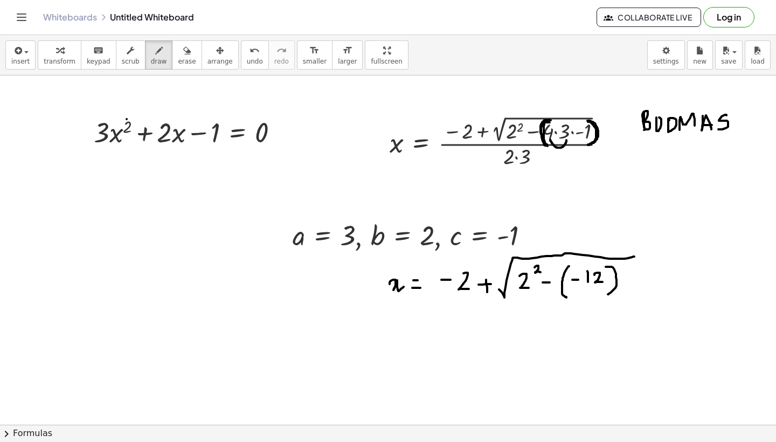
drag, startPoint x: 529, startPoint y: 110, endPoint x: 526, endPoint y: 122, distance: 12.8
drag, startPoint x: 534, startPoint y: 90, endPoint x: 539, endPoint y: 97, distance: 8.8
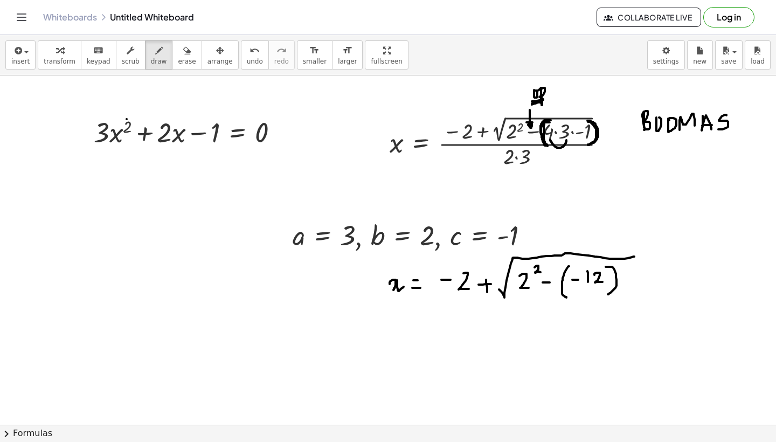
drag, startPoint x: 532, startPoint y: 101, endPoint x: 543, endPoint y: 99, distance: 12.0
drag, startPoint x: 540, startPoint y: 281, endPoint x: 546, endPoint y: 281, distance: 5.9
drag, startPoint x: 449, startPoint y: 303, endPoint x: 636, endPoint y: 291, distance: 187.8
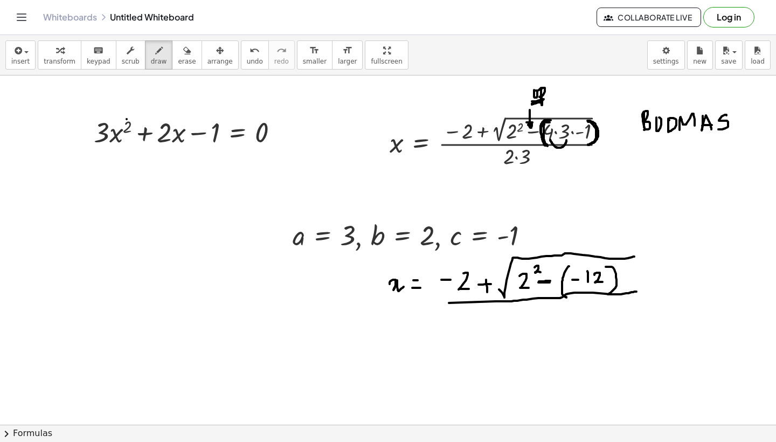
drag, startPoint x: 542, startPoint y: 305, endPoint x: 535, endPoint y: 316, distance: 13.0
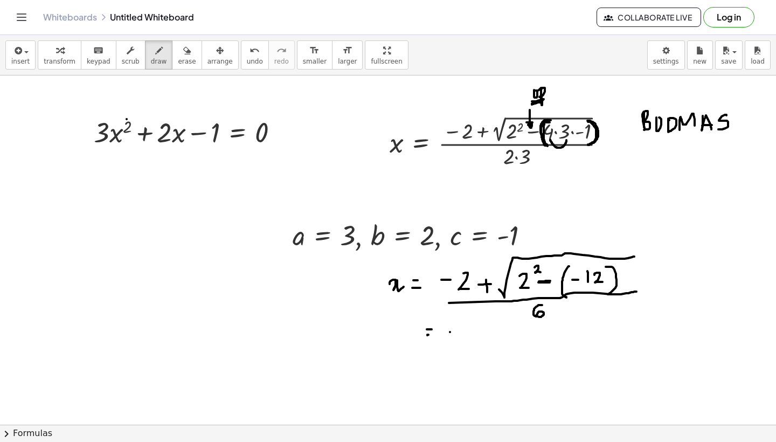
drag, startPoint x: 450, startPoint y: 332, endPoint x: 461, endPoint y: 332, distance: 10.8
drag, startPoint x: 466, startPoint y: 329, endPoint x: 478, endPoint y: 339, distance: 15.6
drag, startPoint x: 490, startPoint y: 337, endPoint x: 500, endPoint y: 337, distance: 9.7
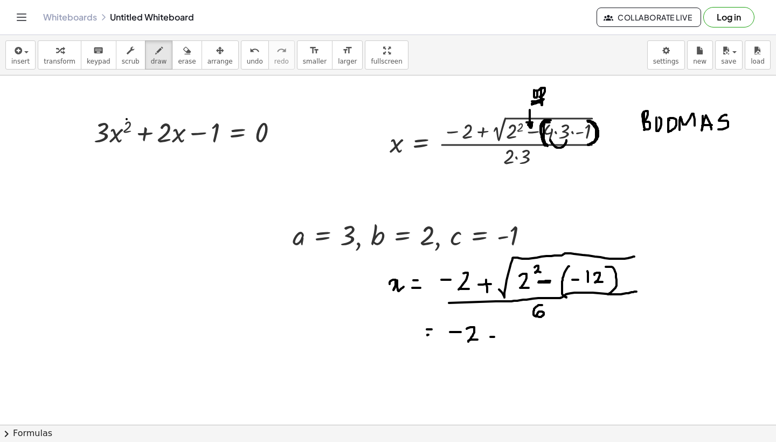
drag, startPoint x: 496, startPoint y: 330, endPoint x: 496, endPoint y: 342, distance: 11.9
drag, startPoint x: 513, startPoint y: 343, endPoint x: 606, endPoint y: 321, distance: 95.6
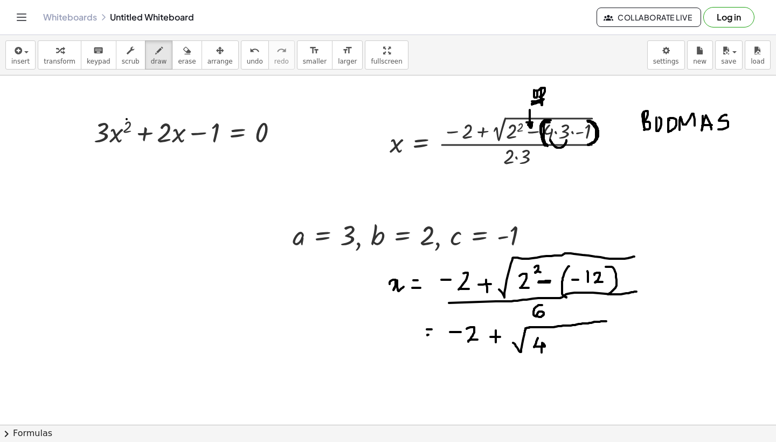
drag, startPoint x: 538, startPoint y: 338, endPoint x: 541, endPoint y: 352, distance: 15.0
drag, startPoint x: 554, startPoint y: 341, endPoint x: 564, endPoint y: 341, distance: 10.8
drag, startPoint x: 556, startPoint y: 334, endPoint x: 556, endPoint y: 346, distance: 12.4
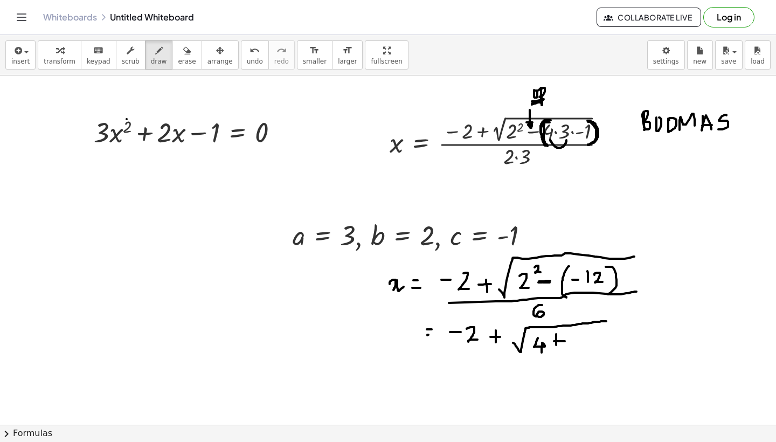
drag, startPoint x: 575, startPoint y: 340, endPoint x: 575, endPoint y: 350, distance: 9.7
drag, startPoint x: 584, startPoint y: 338, endPoint x: 595, endPoint y: 349, distance: 14.5
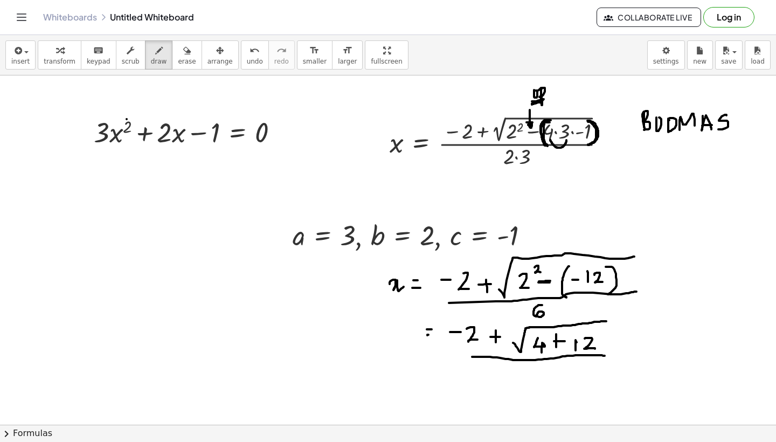
drag, startPoint x: 472, startPoint y: 357, endPoint x: 603, endPoint y: 356, distance: 131.4
drag, startPoint x: 541, startPoint y: 366, endPoint x: 537, endPoint y: 377, distance: 10.9
drag, startPoint x: 426, startPoint y: 381, endPoint x: 432, endPoint y: 381, distance: 5.9
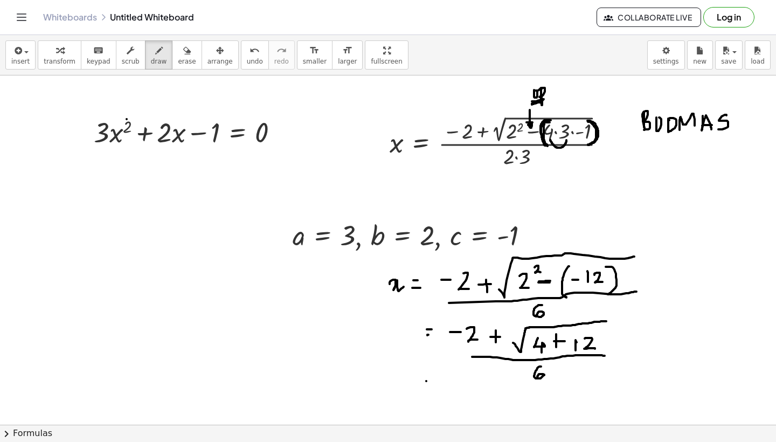
drag, startPoint x: 426, startPoint y: 334, endPoint x: 433, endPoint y: 334, distance: 7.5
drag, startPoint x: 424, startPoint y: 384, endPoint x: 433, endPoint y: 385, distance: 8.7
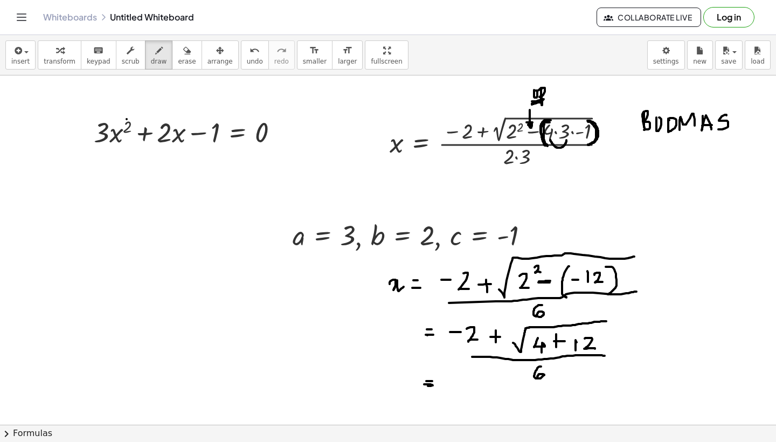
drag, startPoint x: 461, startPoint y: 396, endPoint x: 471, endPoint y: 396, distance: 9.7
drag, startPoint x: 481, startPoint y: 388, endPoint x: 492, endPoint y: 396, distance: 13.5
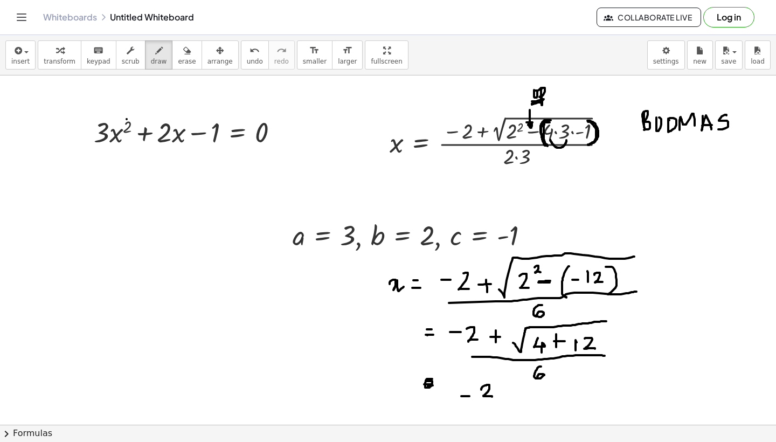
drag, startPoint x: 499, startPoint y: 393, endPoint x: 508, endPoint y: 393, distance: 9.2
drag, startPoint x: 505, startPoint y: 385, endPoint x: 504, endPoint y: 398, distance: 12.4
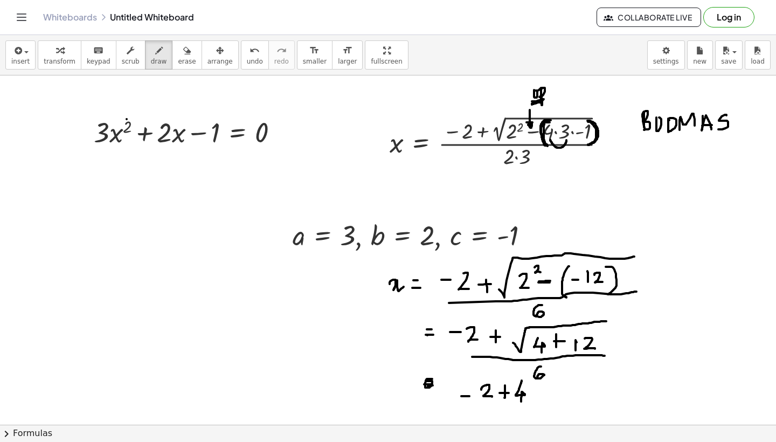
drag, startPoint x: 521, startPoint y: 380, endPoint x: 520, endPoint y: 405, distance: 24.8
drag, startPoint x: 476, startPoint y: 406, endPoint x: 537, endPoint y: 406, distance: 60.9
drag, startPoint x: 505, startPoint y: 371, endPoint x: 509, endPoint y: 379, distance: 8.4
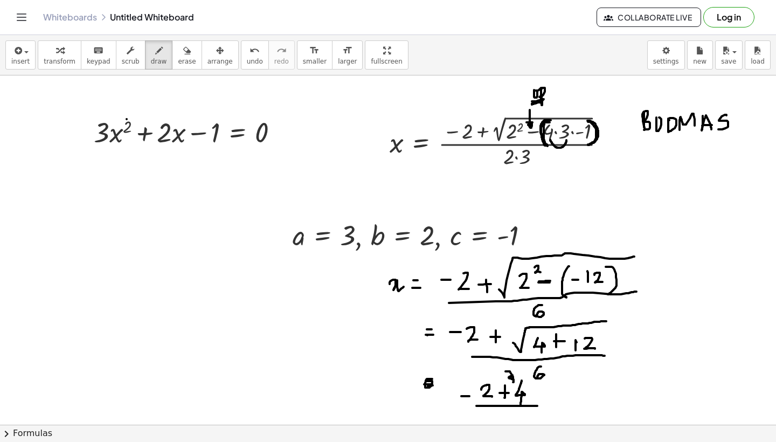
drag, startPoint x: 505, startPoint y: 409, endPoint x: 503, endPoint y: 421, distance: 11.5
drag, startPoint x: 542, startPoint y: 395, endPoint x: 550, endPoint y: 394, distance: 8.2
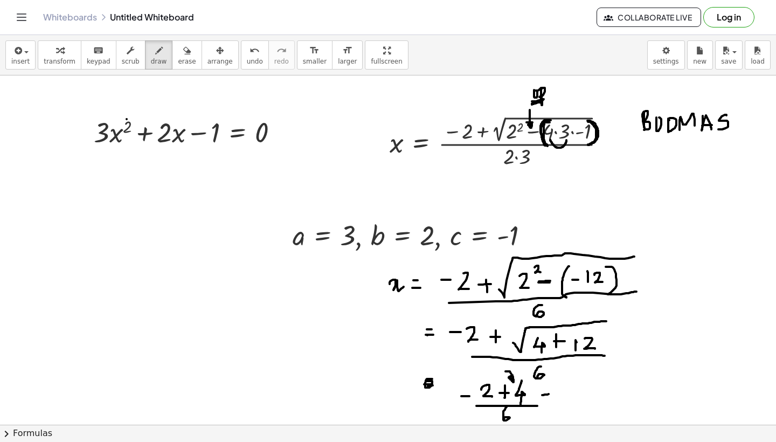
drag, startPoint x: 543, startPoint y: 399, endPoint x: 554, endPoint y: 398, distance: 10.9
drag, startPoint x: 570, startPoint y: 385, endPoint x: 578, endPoint y: 394, distance: 12.2
drag, startPoint x: 565, startPoint y: 400, endPoint x: 583, endPoint y: 400, distance: 18.3
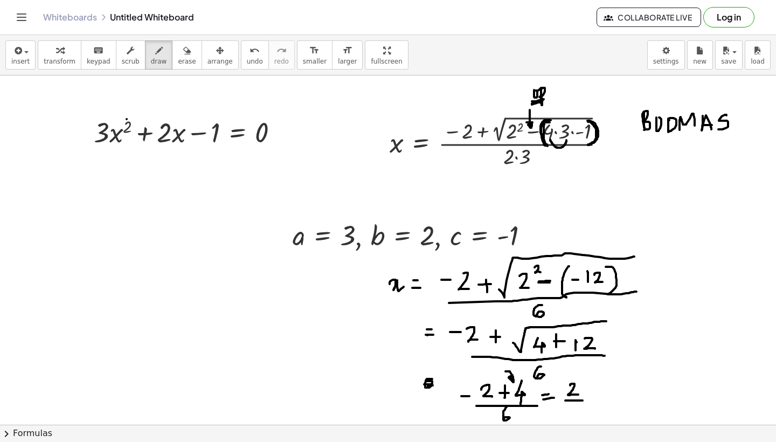
drag, startPoint x: 575, startPoint y: 407, endPoint x: 570, endPoint y: 414, distance: 8.7
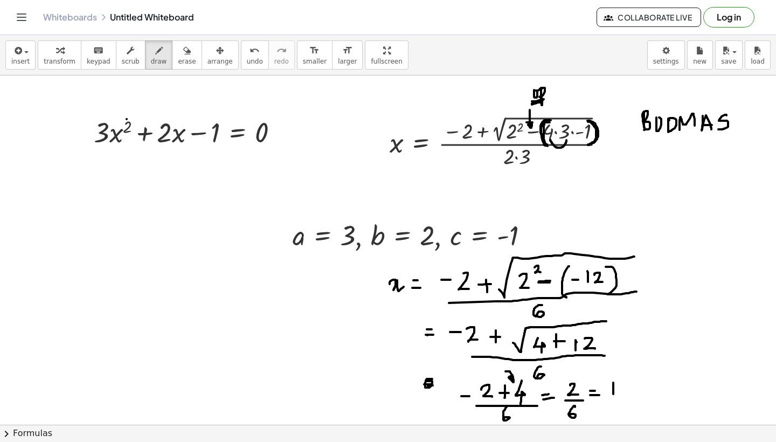
drag, startPoint x: 613, startPoint y: 382, endPoint x: 613, endPoint y: 394, distance: 11.3
drag, startPoint x: 608, startPoint y: 399, endPoint x: 619, endPoint y: 397, distance: 11.5
drag, startPoint x: 614, startPoint y: 405, endPoint x: 611, endPoint y: 412, distance: 7.3
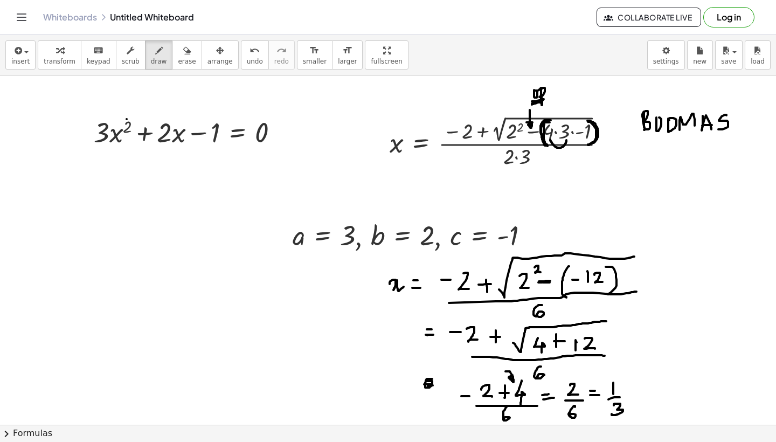
drag, startPoint x: 633, startPoint y: 392, endPoint x: 639, endPoint y: 392, distance: 6.5
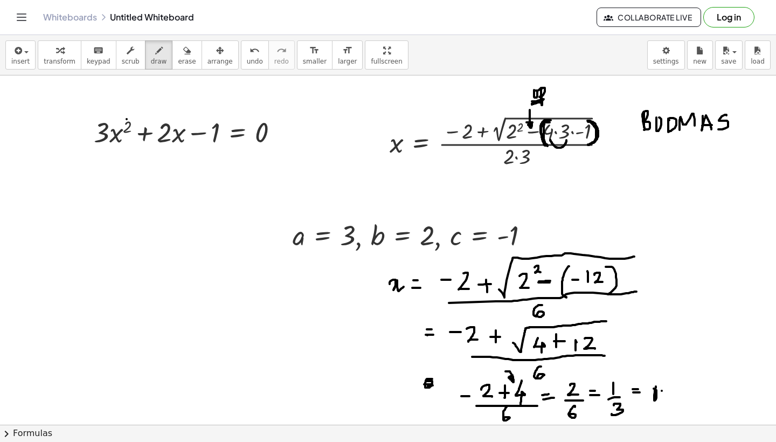
drag, startPoint x: 667, startPoint y: 389, endPoint x: 668, endPoint y: 400, distance: 10.8
drag, startPoint x: 677, startPoint y: 389, endPoint x: 675, endPoint y: 399, distance: 9.4
